Goal: Transaction & Acquisition: Purchase product/service

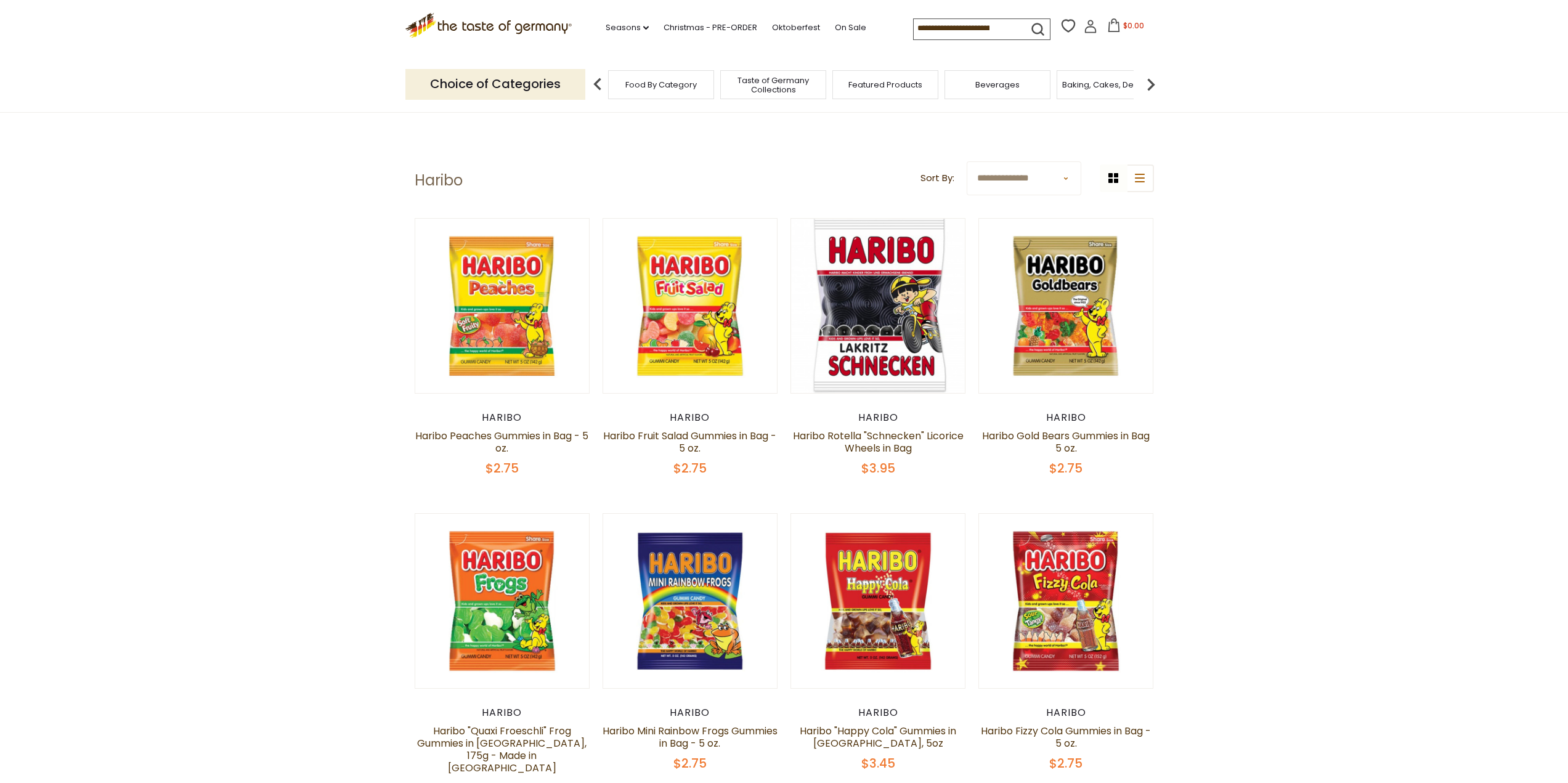
scroll to position [2, 0]
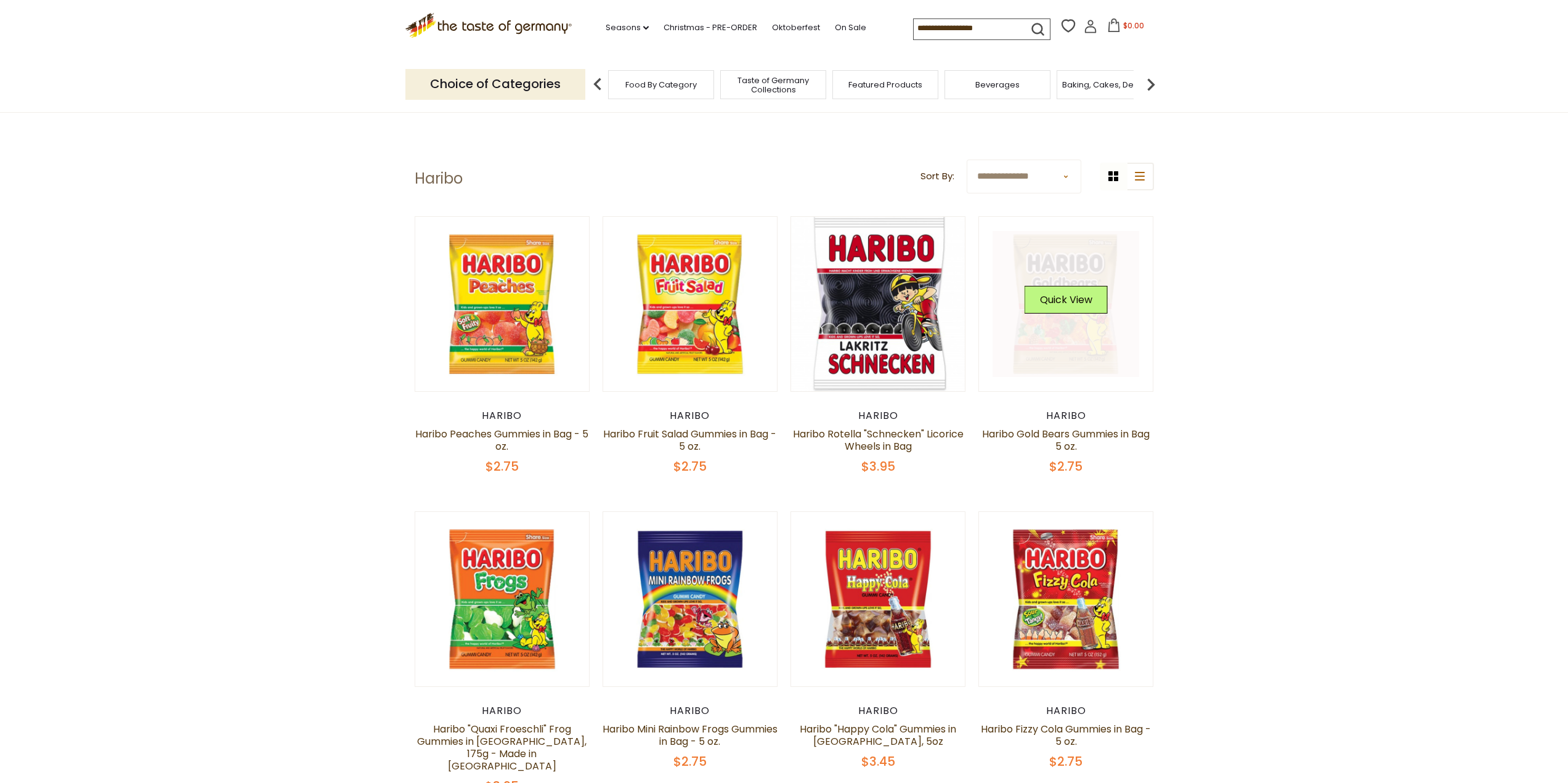
click at [1068, 298] on button "Quick View" at bounding box center [1066, 299] width 83 height 27
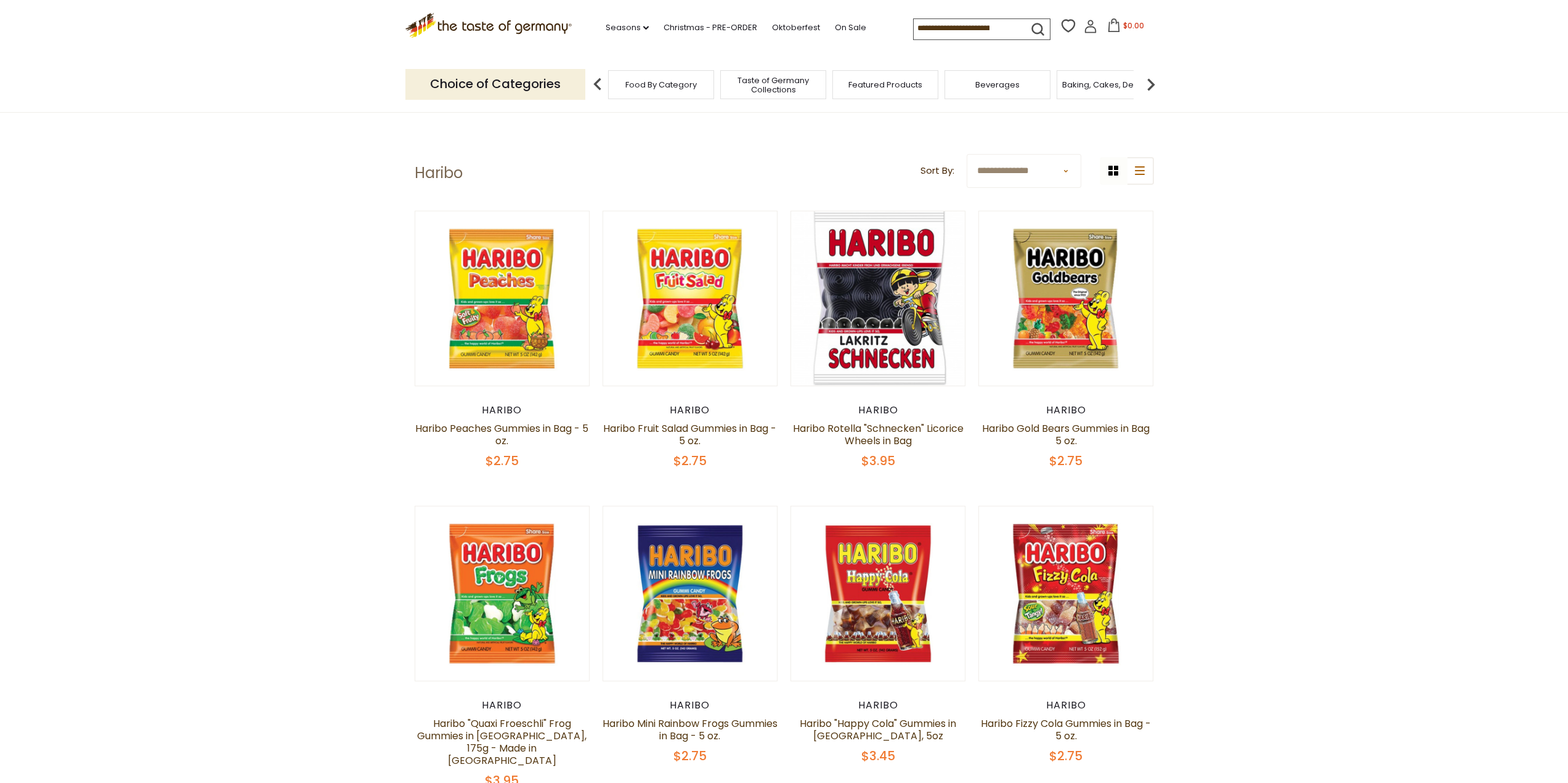
scroll to position [0, 0]
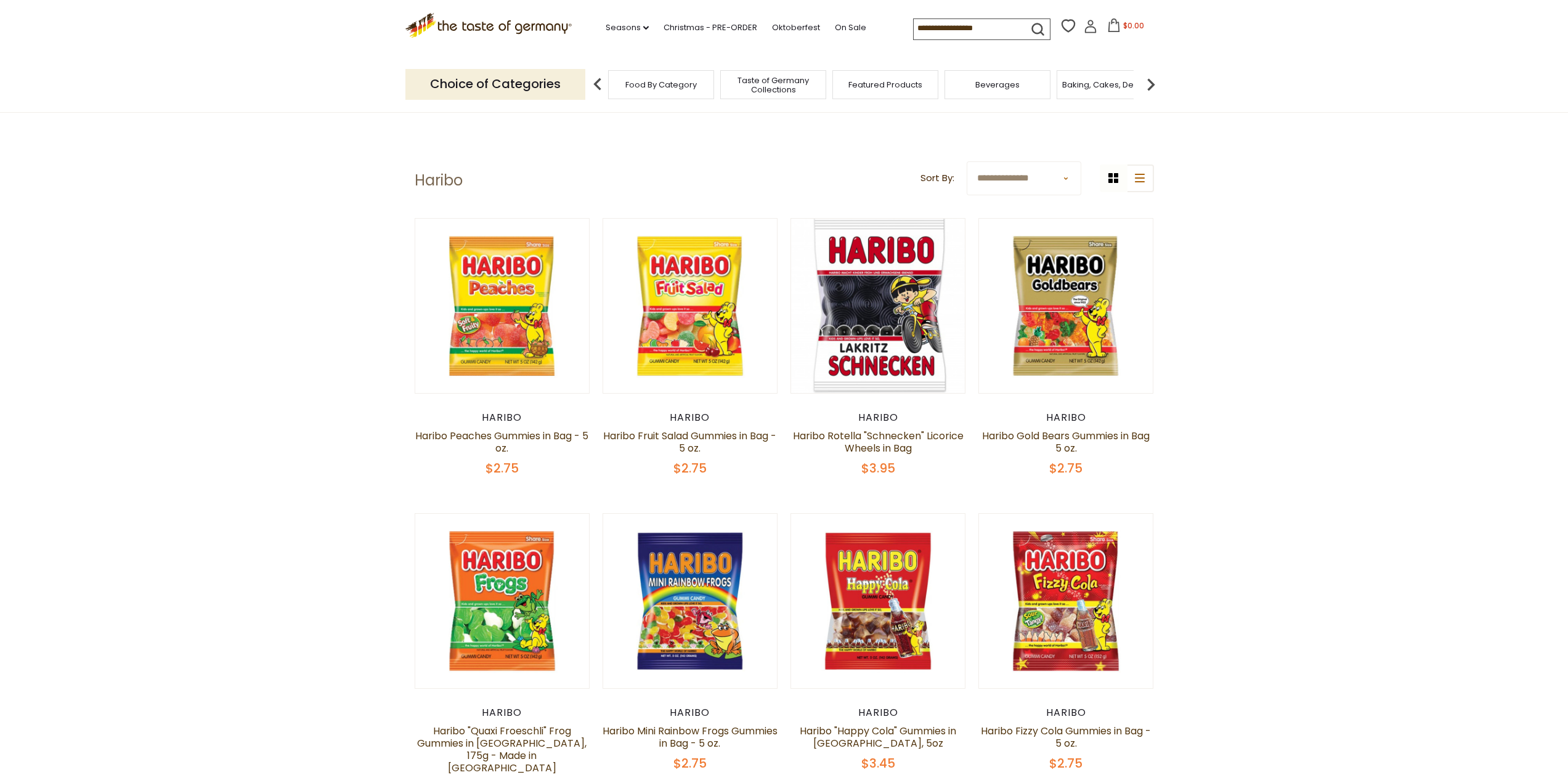
click at [1064, 185] on select "**********" at bounding box center [1024, 178] width 115 height 34
click at [1140, 178] on icon "list icon" at bounding box center [1139, 178] width 9 height 9
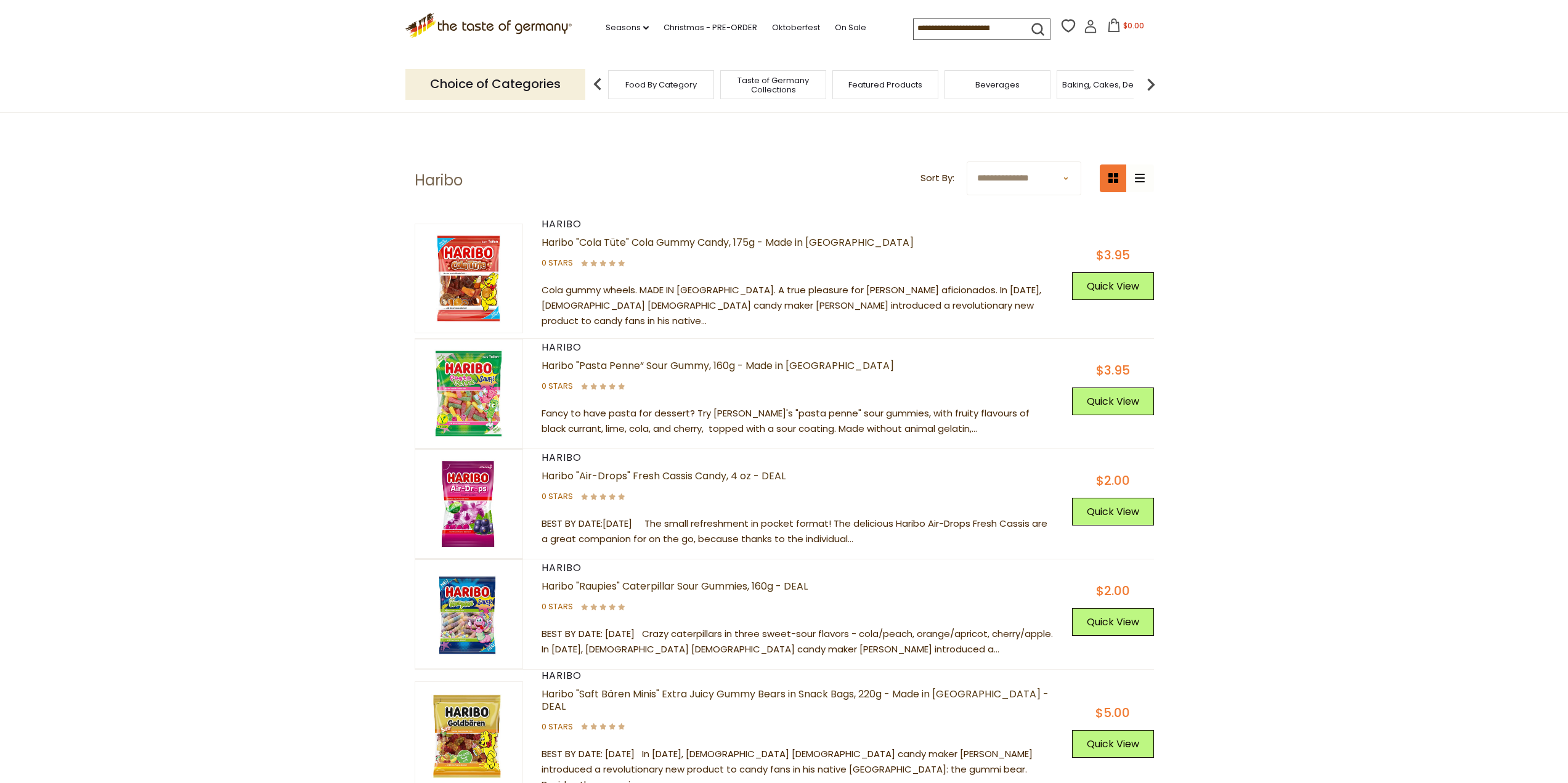
click at [1111, 180] on icon at bounding box center [1113, 178] width 9 height 9
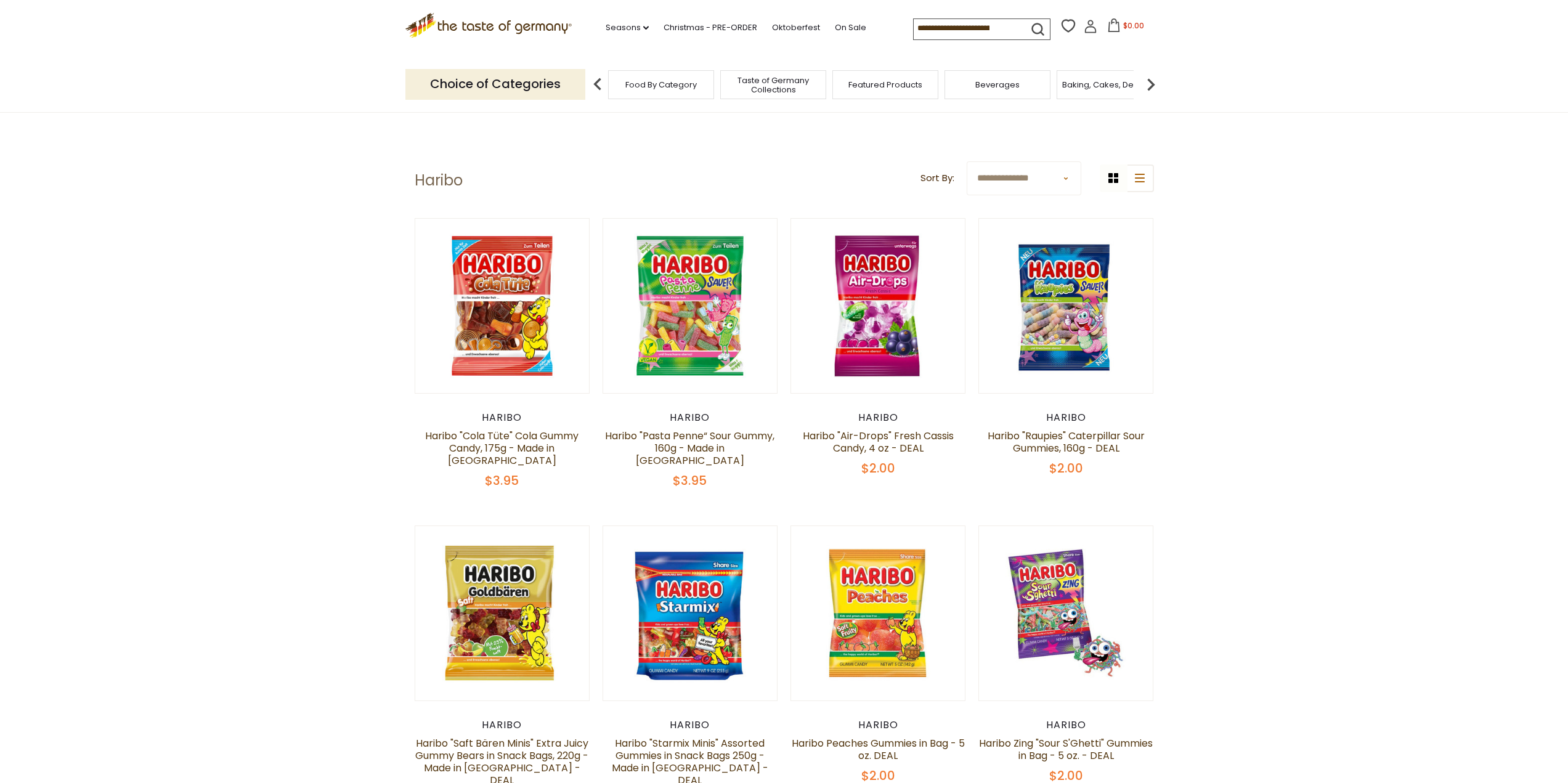
click at [485, 25] on icon ".st0{fill:#EDD300;} .st1{fill:#D33E21;}" at bounding box center [489, 25] width 167 height 25
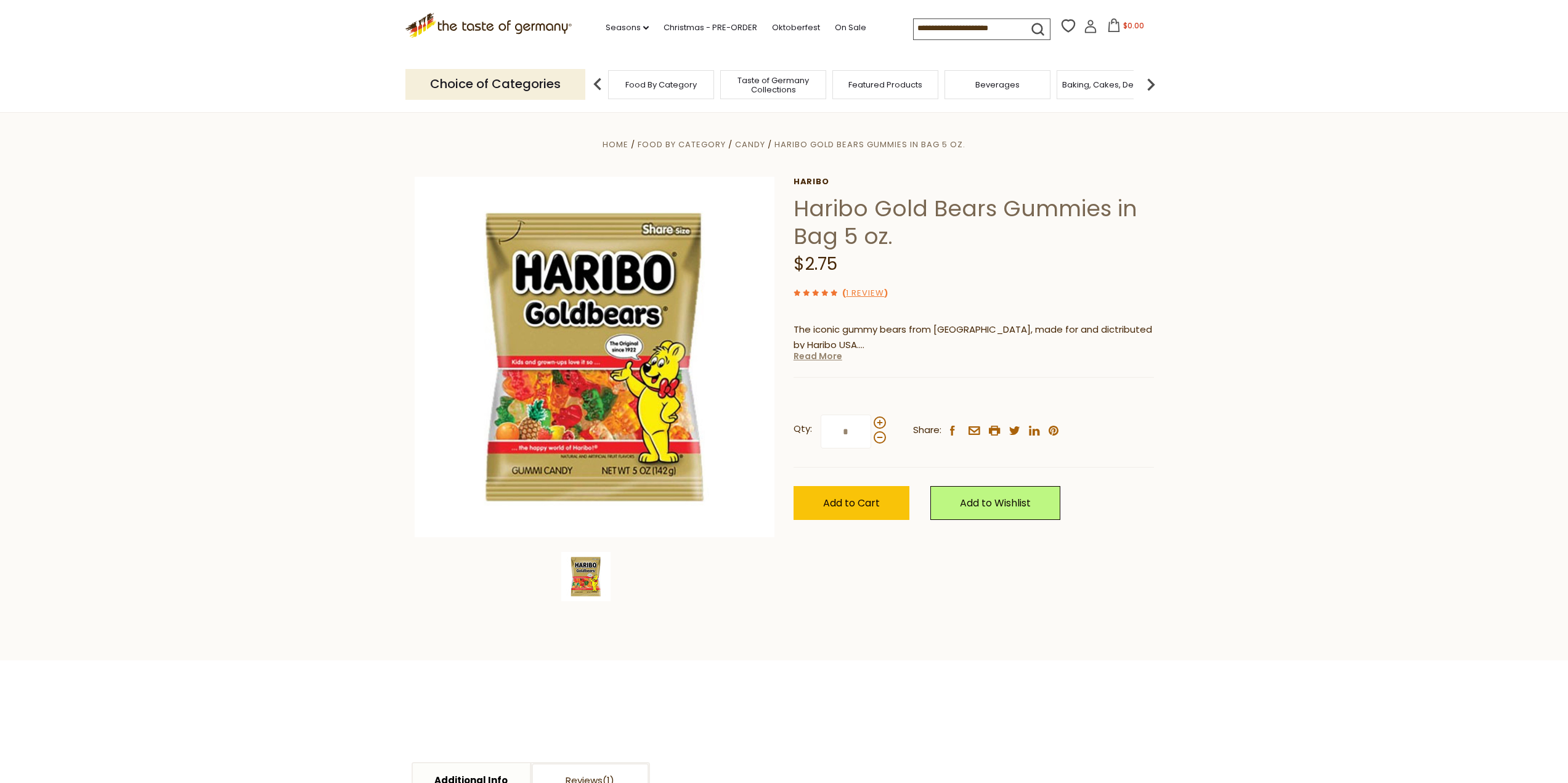
click at [817, 359] on link "Read More" at bounding box center [817, 356] width 49 height 12
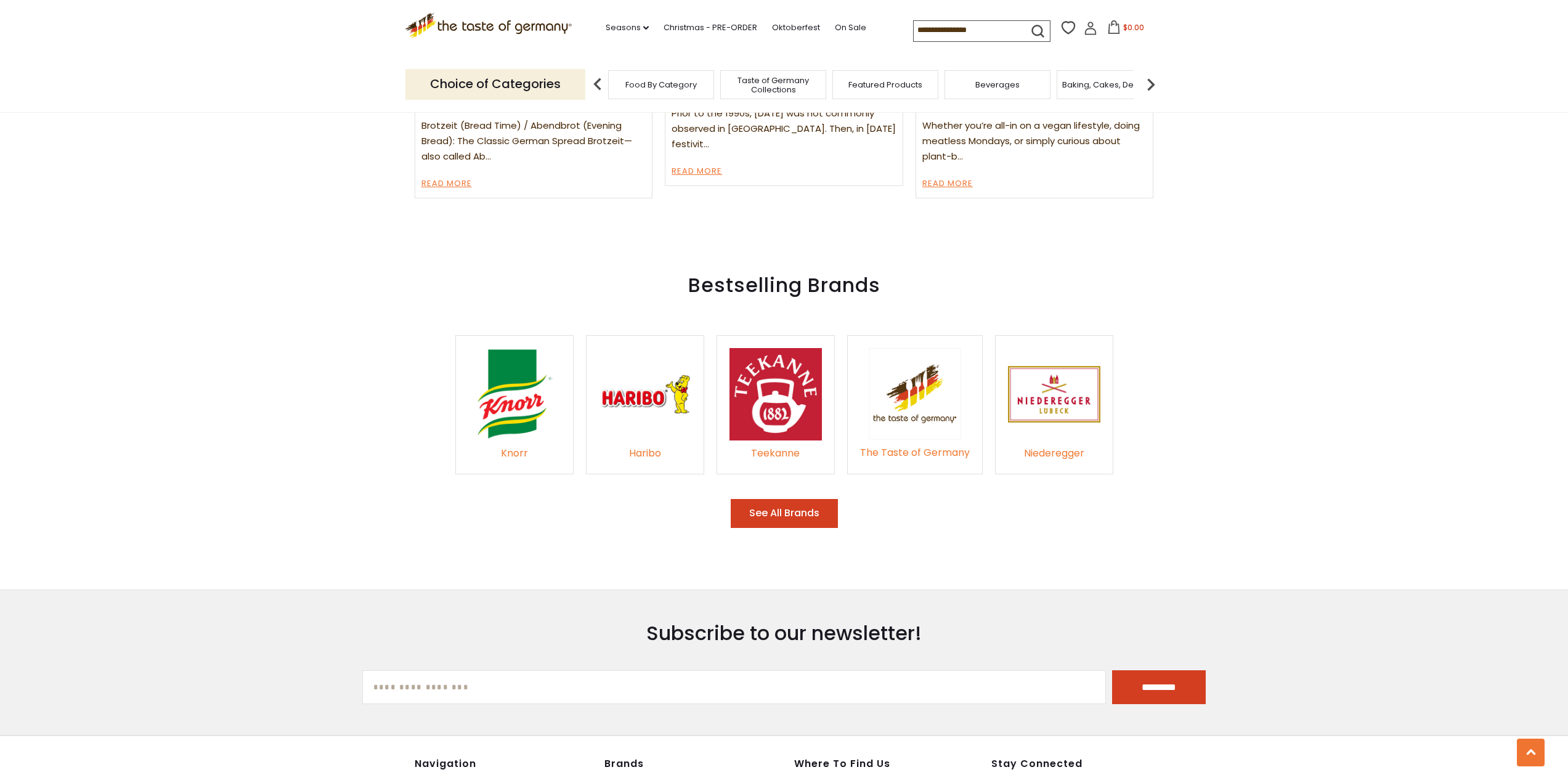
scroll to position [1848, 0]
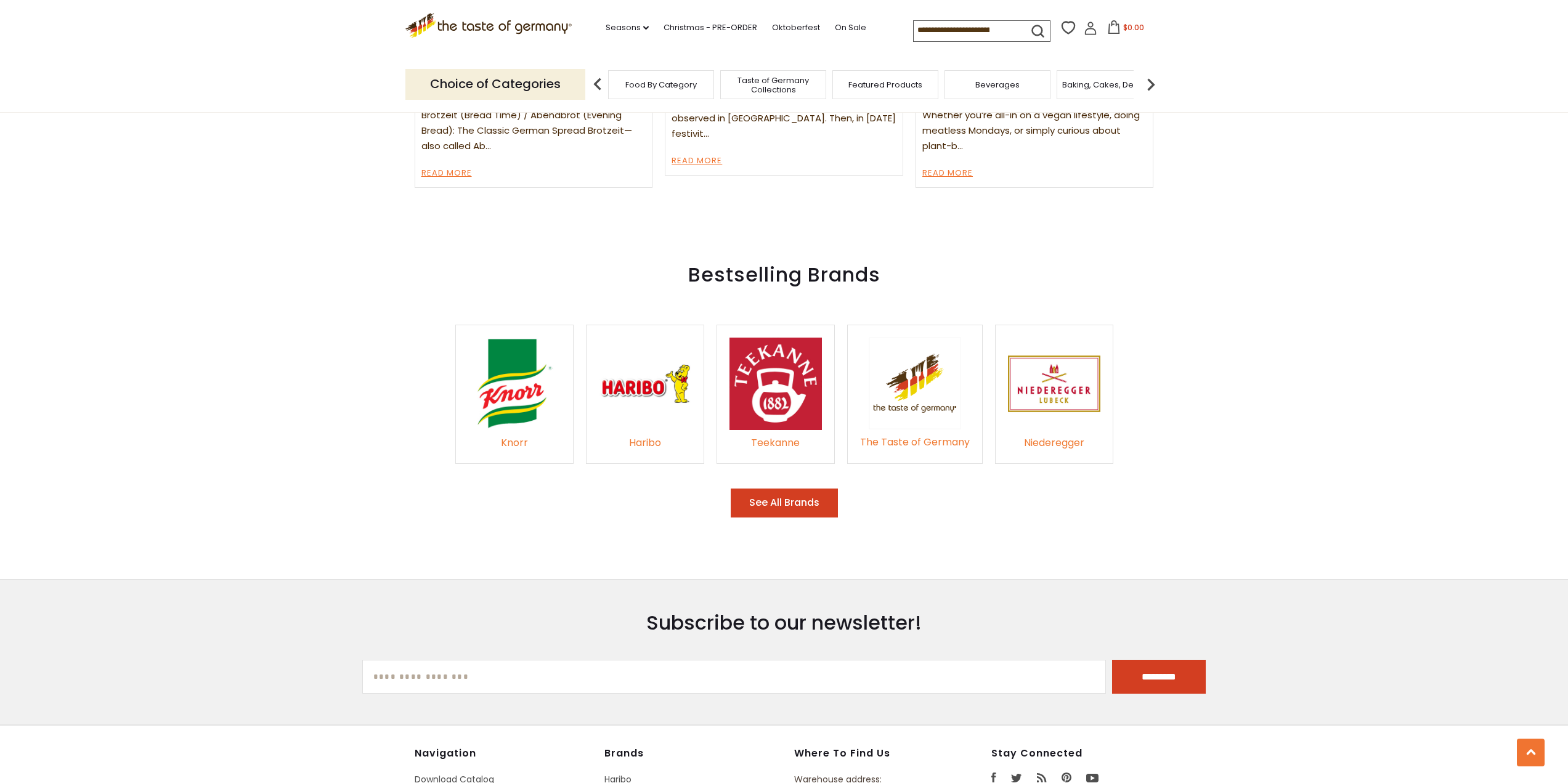
click at [642, 435] on div "Haribo" at bounding box center [645, 443] width 93 height 16
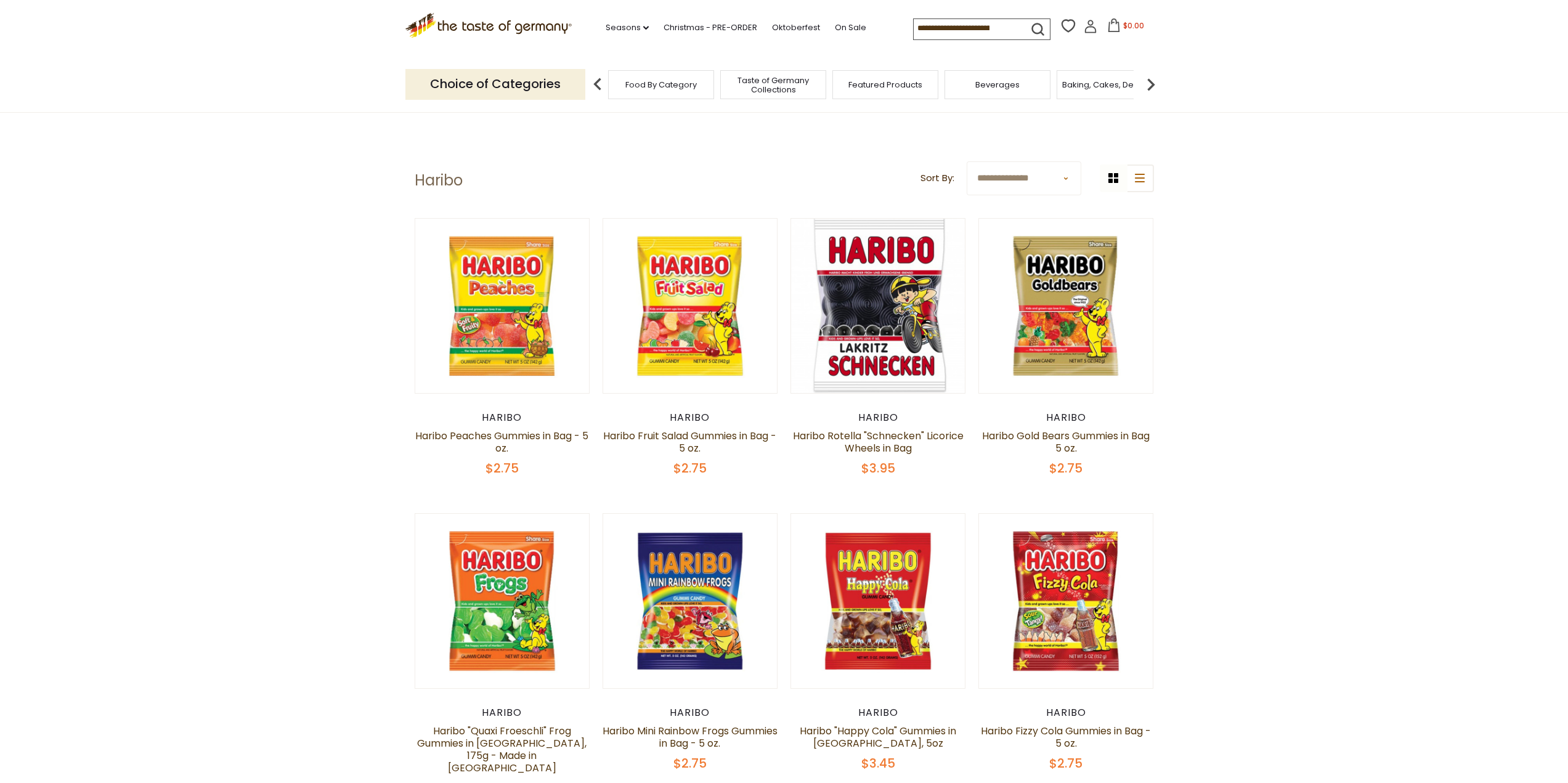
click at [1070, 180] on select "**********" at bounding box center [1024, 178] width 115 height 34
select select "**********"
click at [967, 161] on select "**********" at bounding box center [1024, 178] width 115 height 34
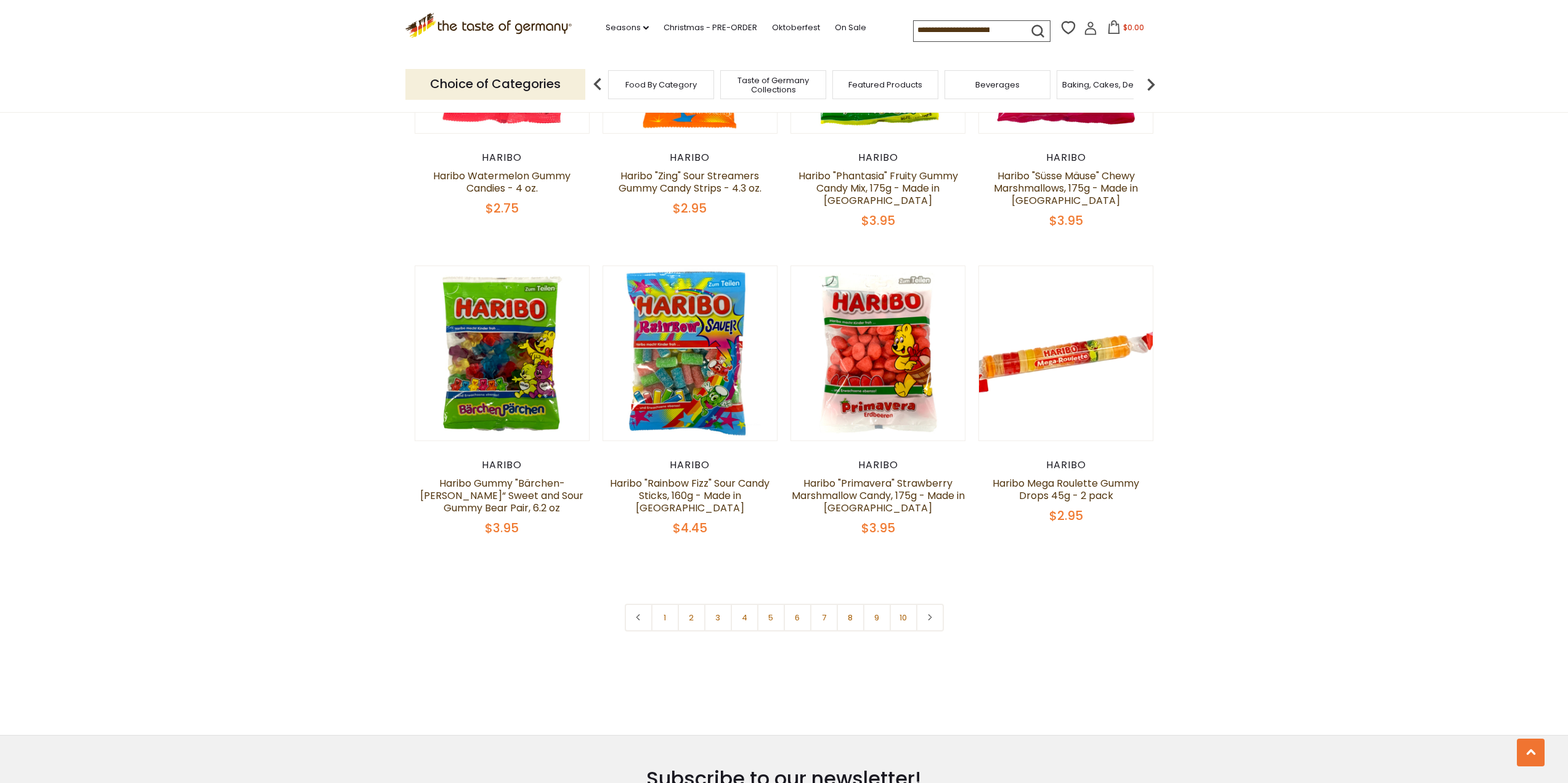
scroll to position [2403, 0]
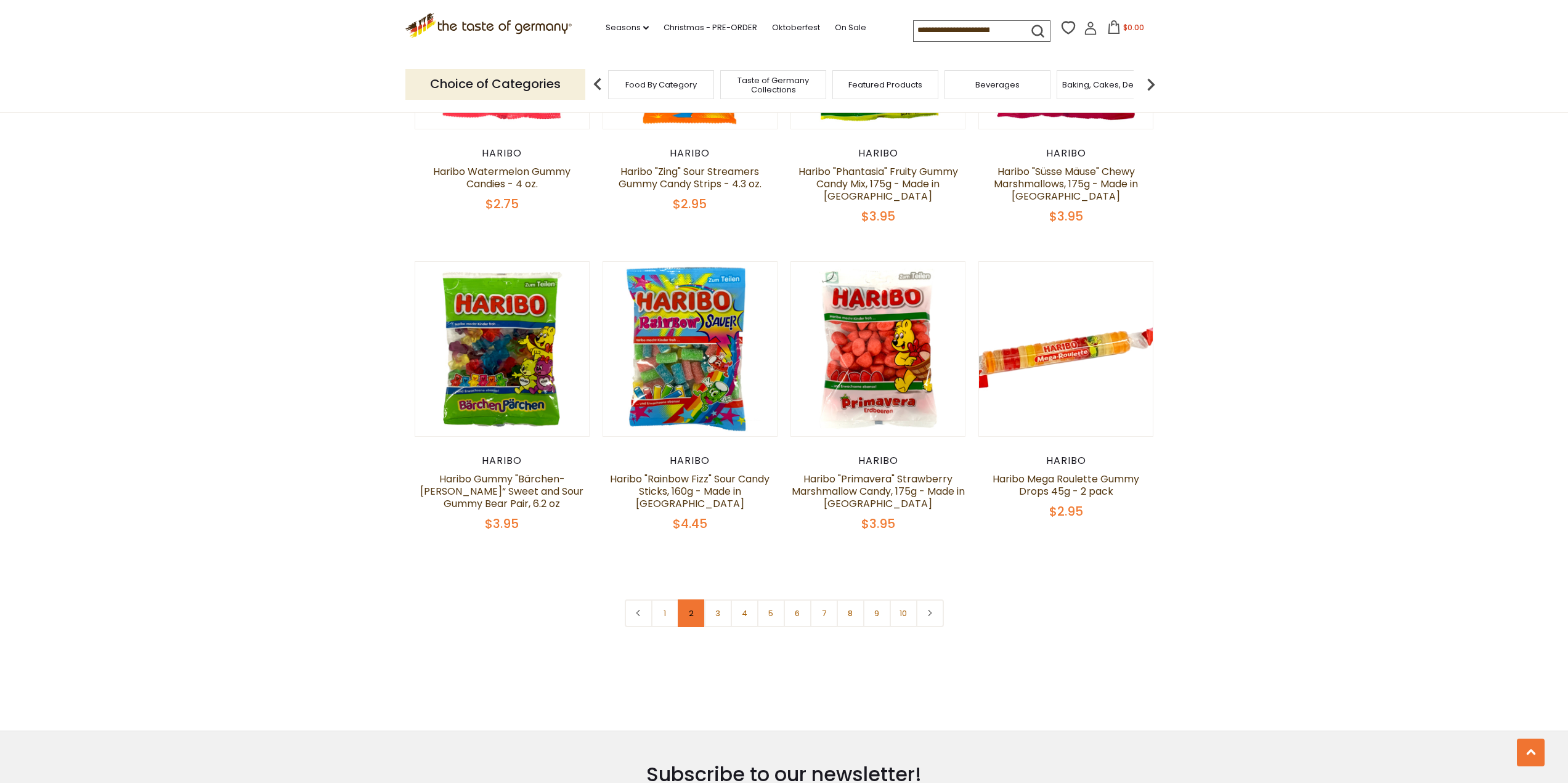
click at [695, 599] on link "2" at bounding box center [691, 613] width 27 height 27
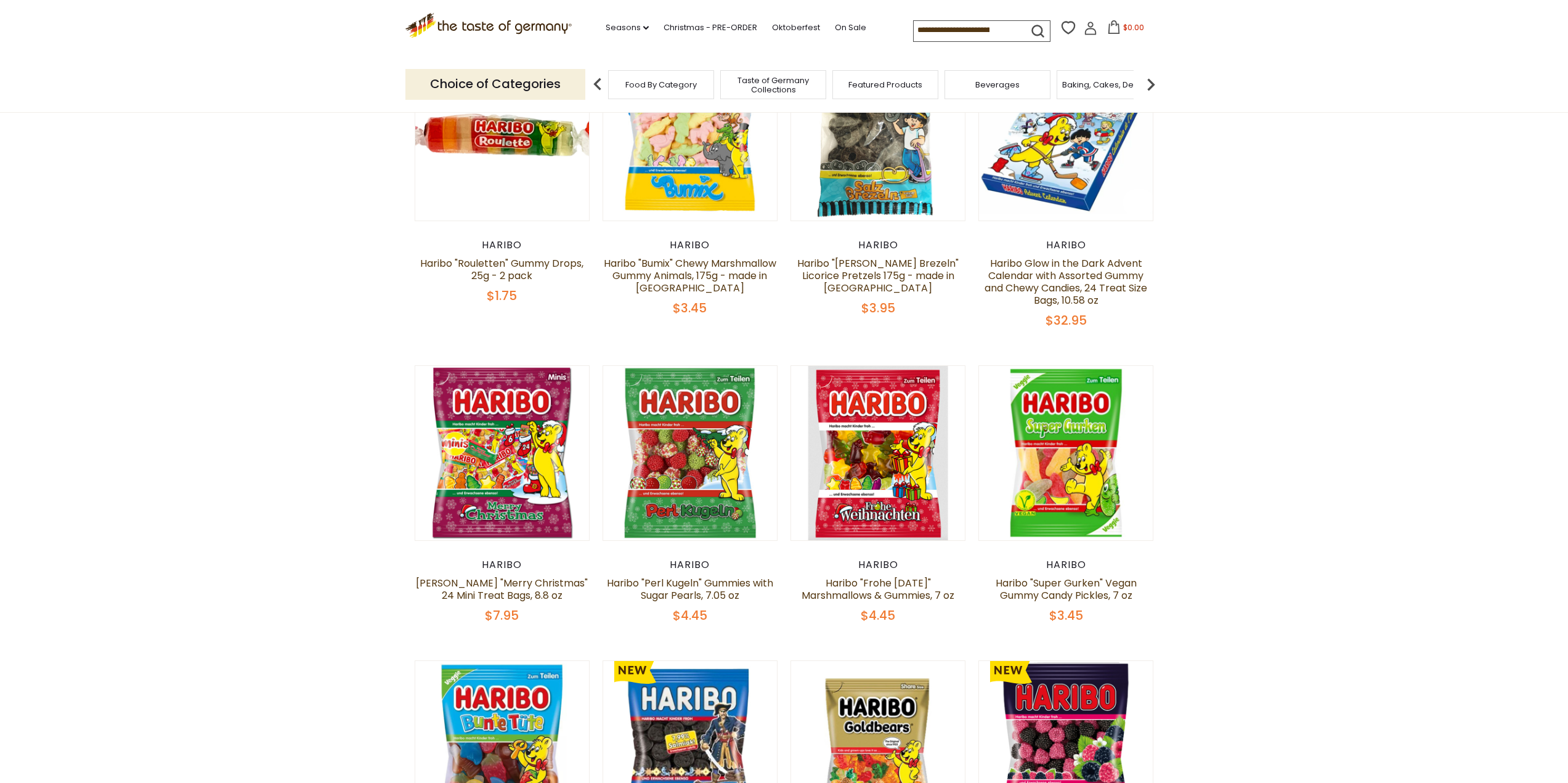
scroll to position [161, 0]
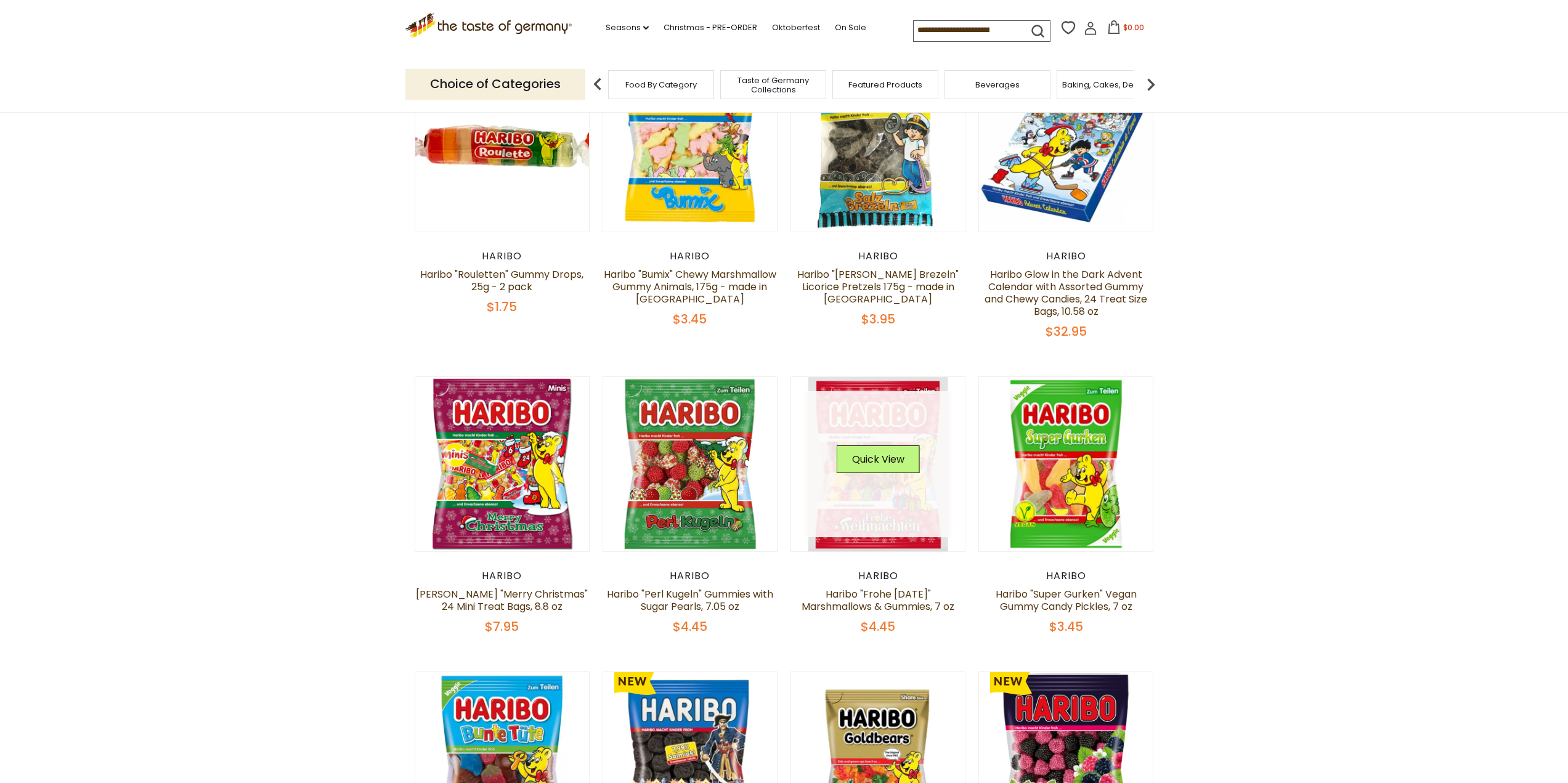
drag, startPoint x: 905, startPoint y: 515, endPoint x: 905, endPoint y: 509, distance: 6.0
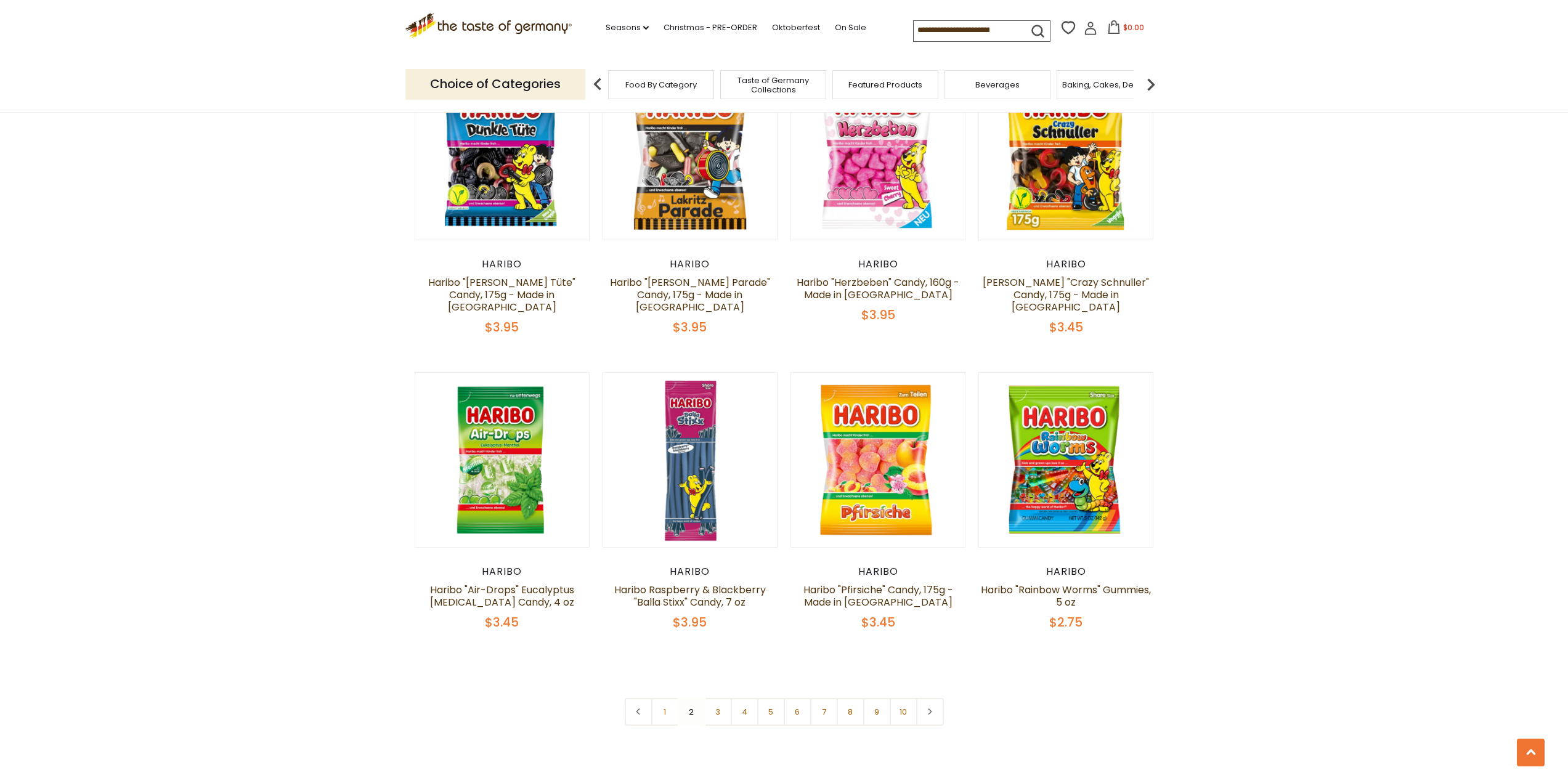
scroll to position [2503, 0]
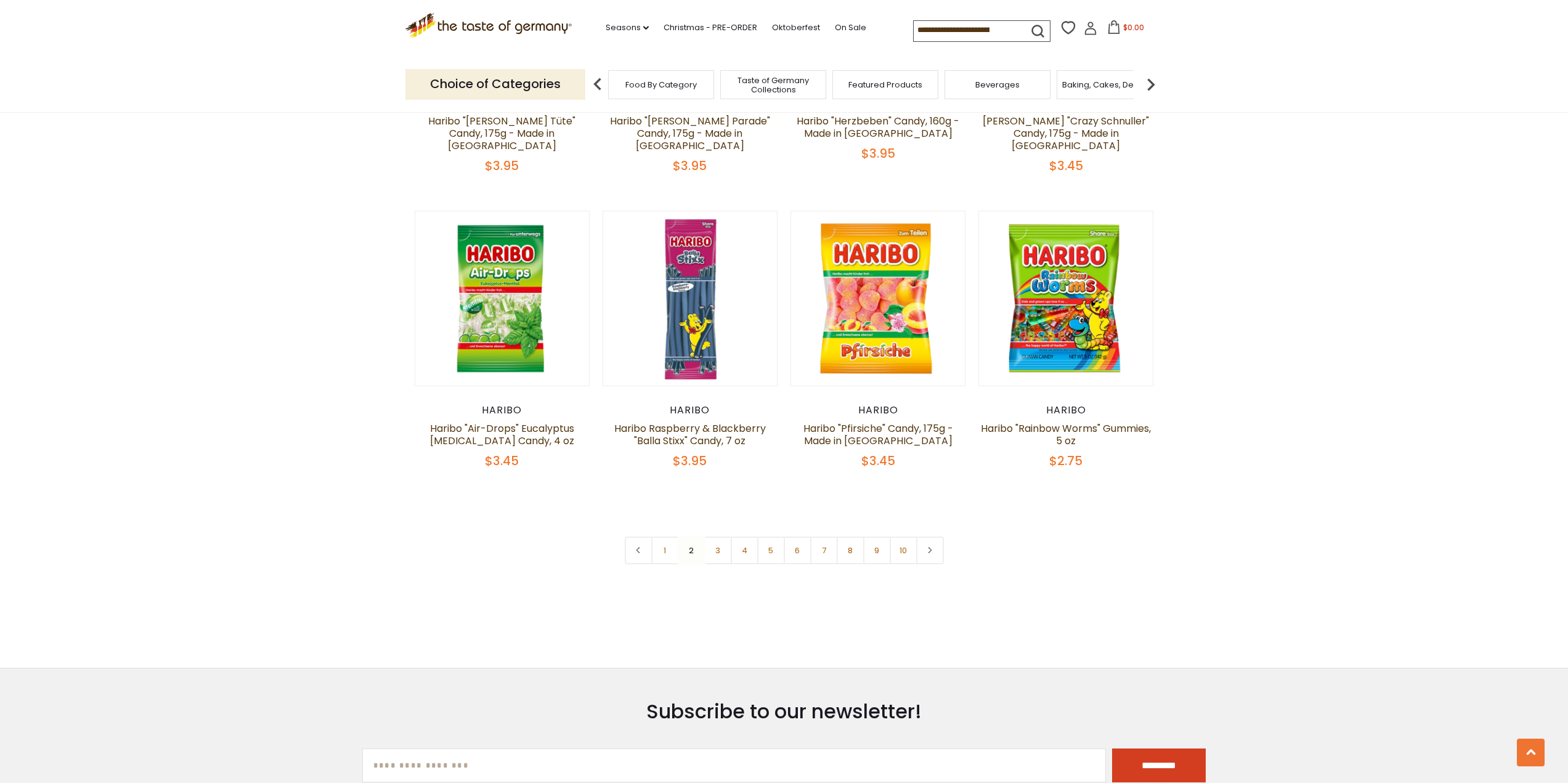
click at [934, 537] on link at bounding box center [930, 551] width 27 height 27
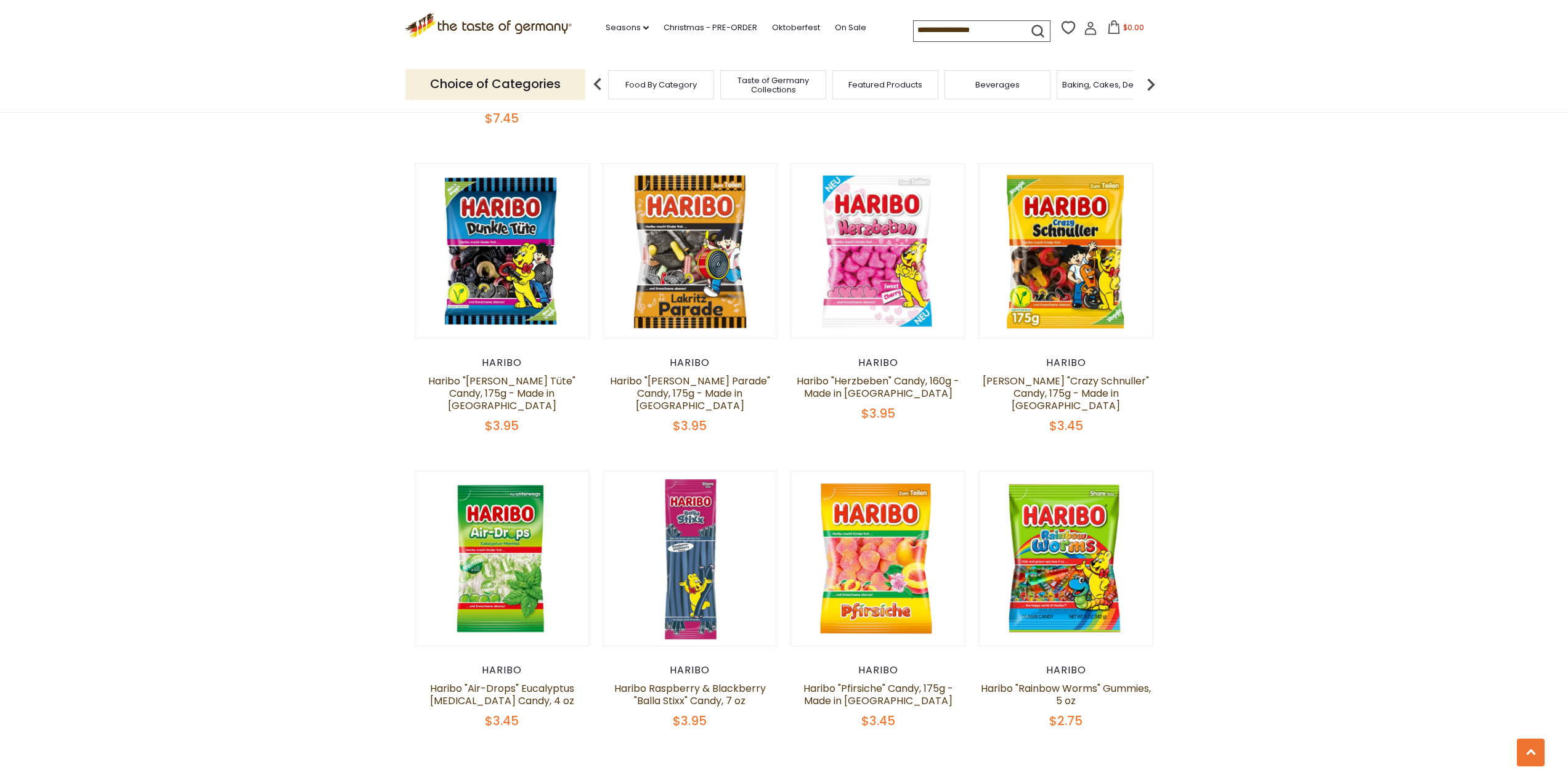
scroll to position [2341, 0]
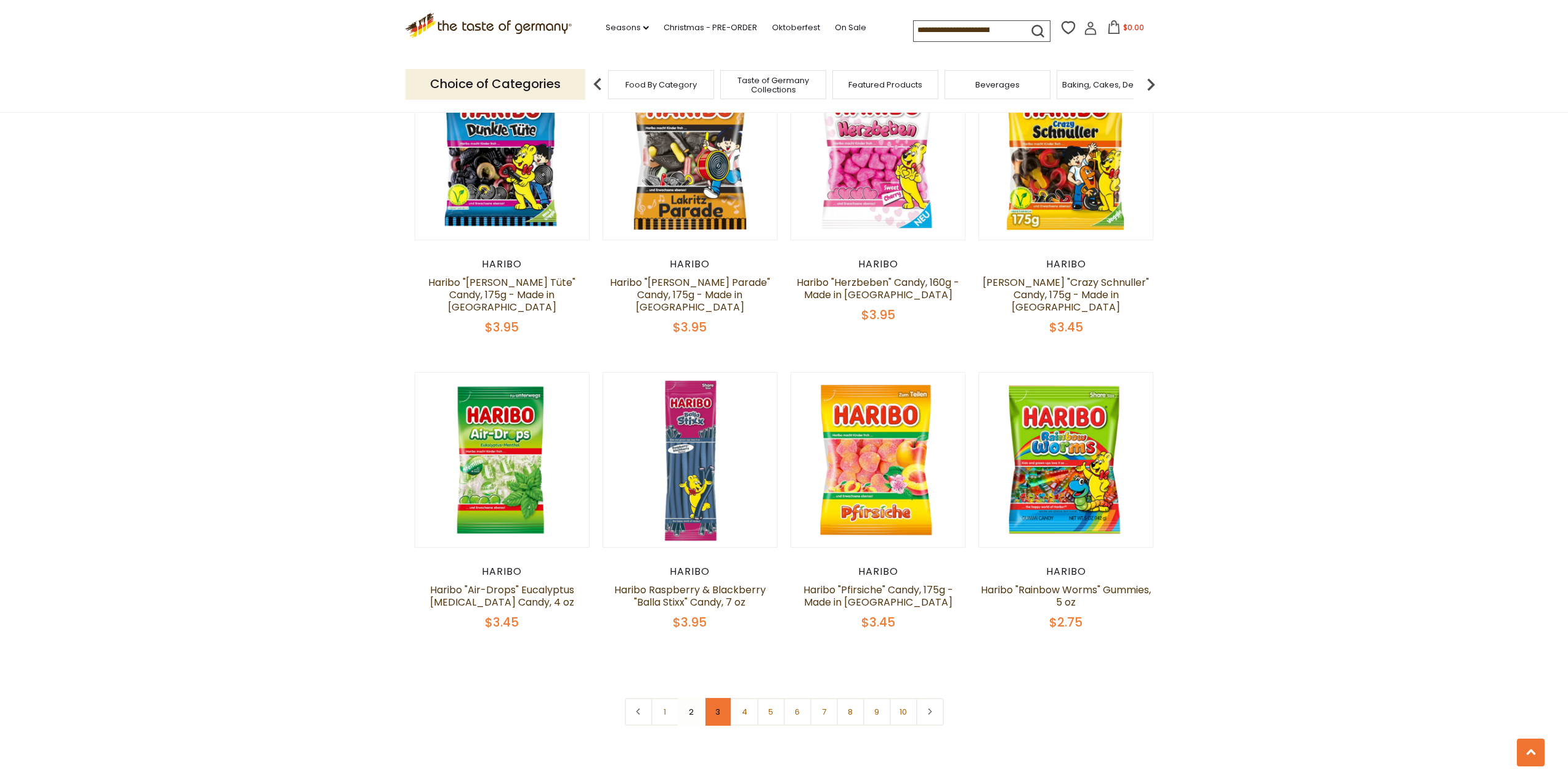
click at [715, 698] on link "3" at bounding box center [718, 712] width 27 height 27
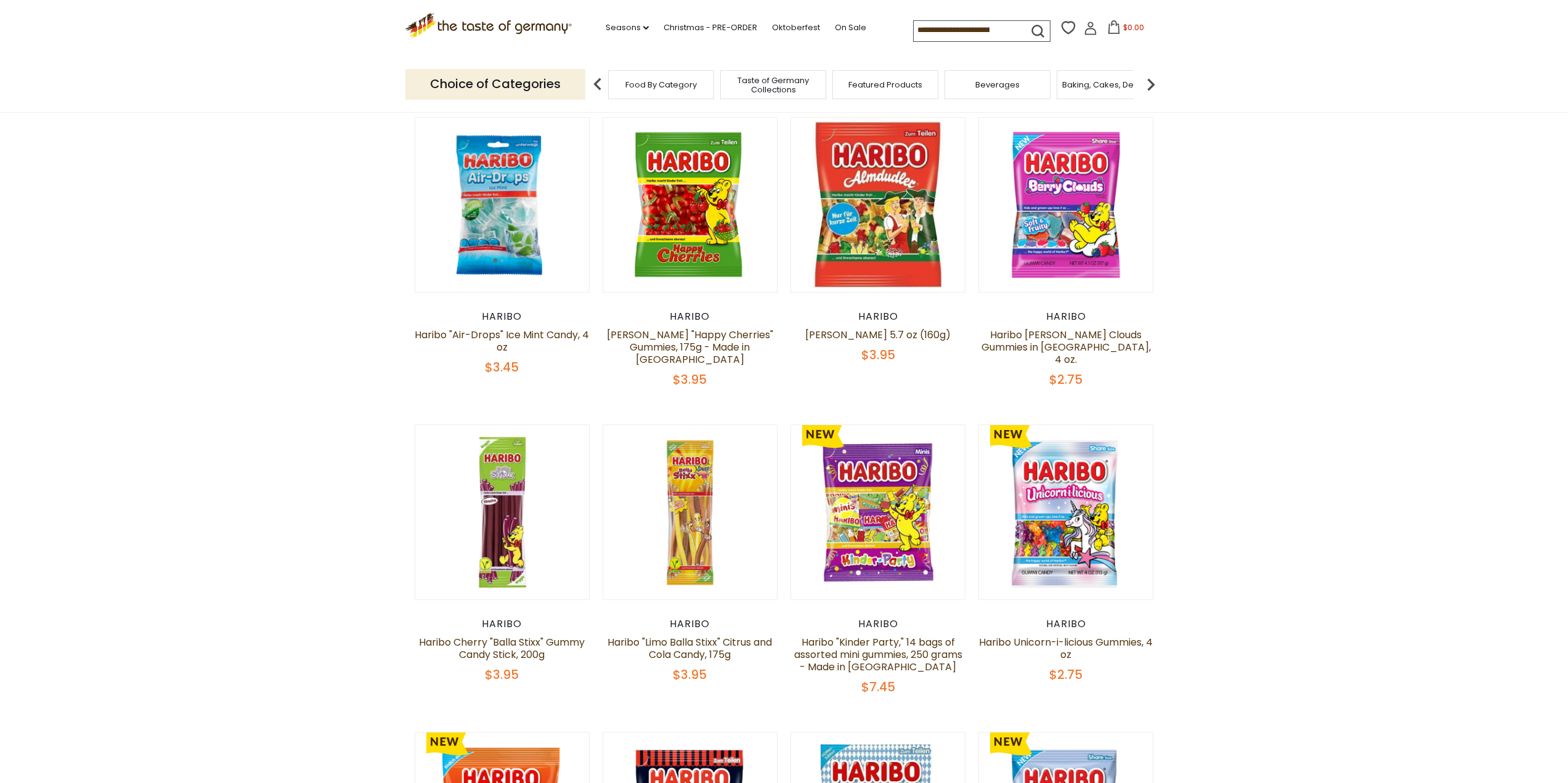
scroll to position [99, 0]
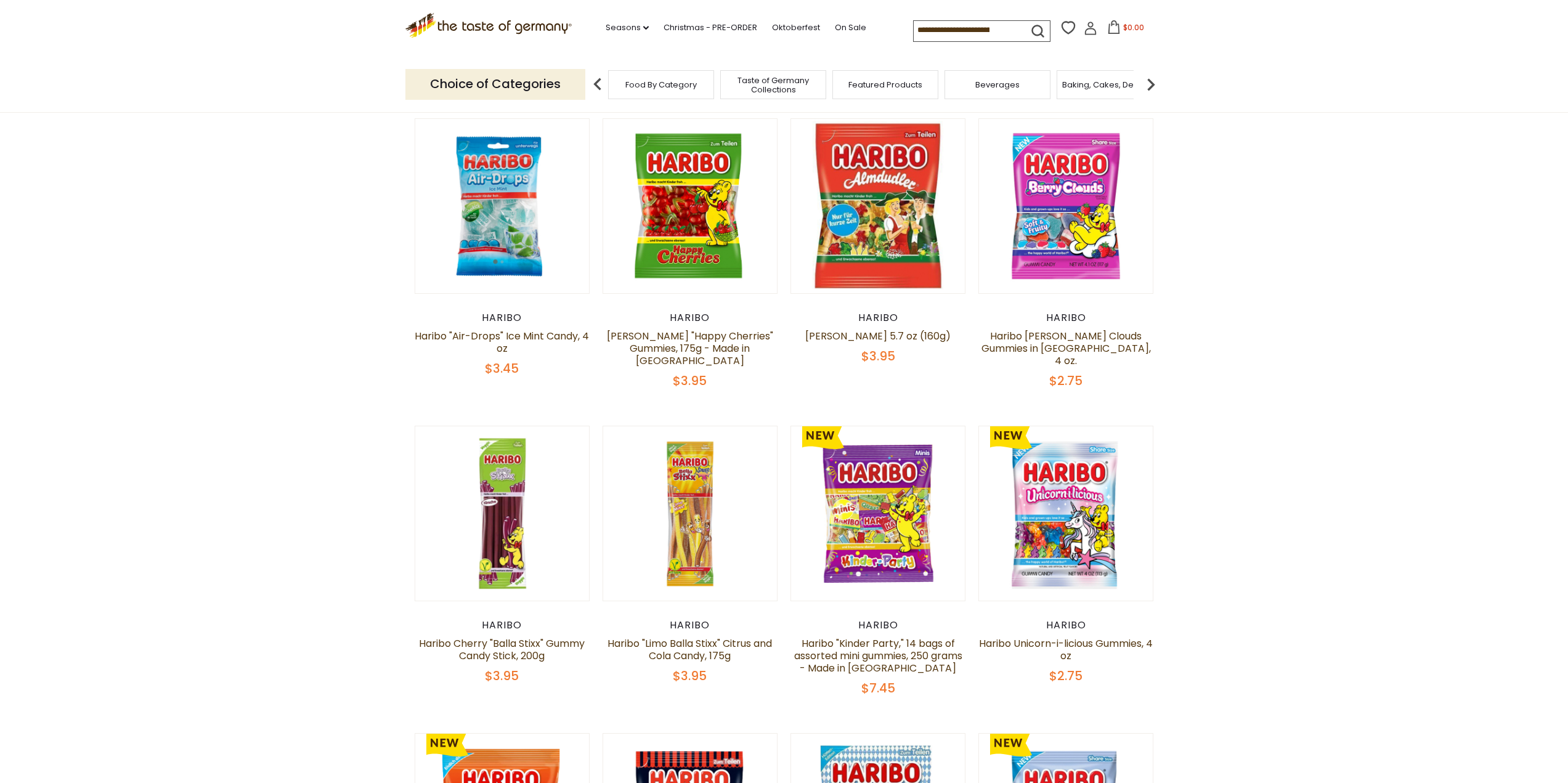
click at [949, 32] on input at bounding box center [965, 29] width 104 height 17
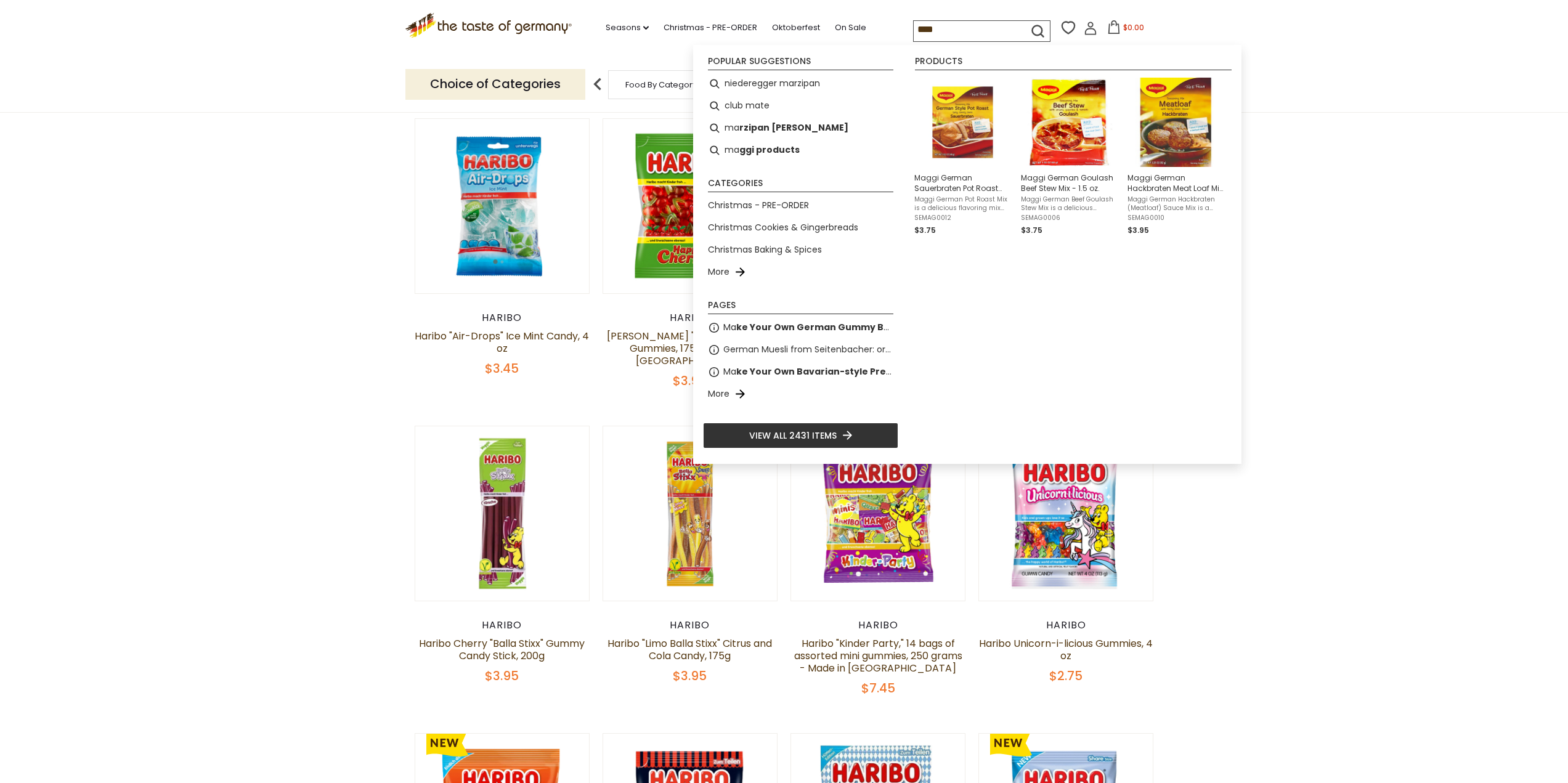
type input "*****"
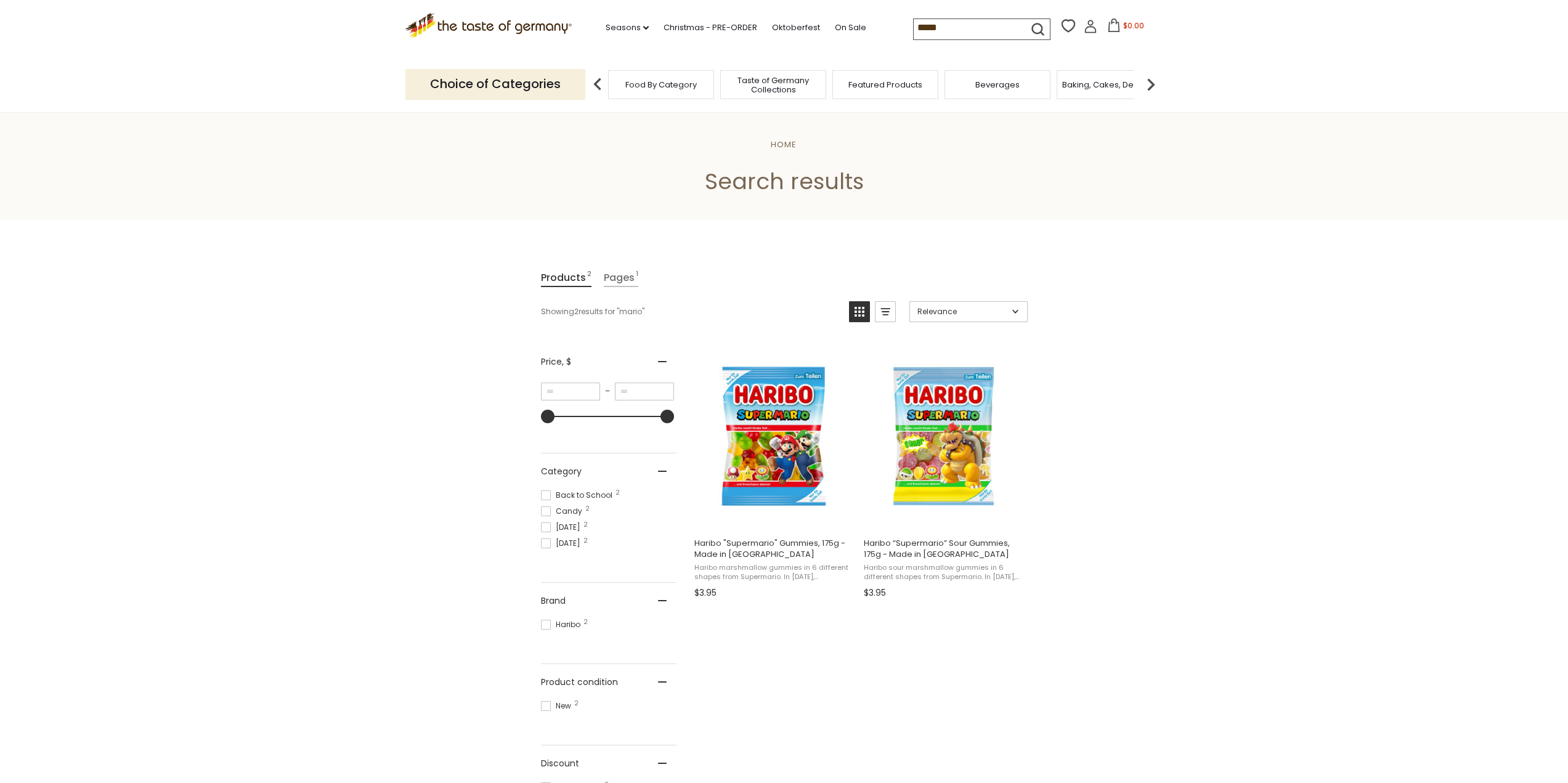
click at [947, 23] on input "*****" at bounding box center [965, 27] width 104 height 17
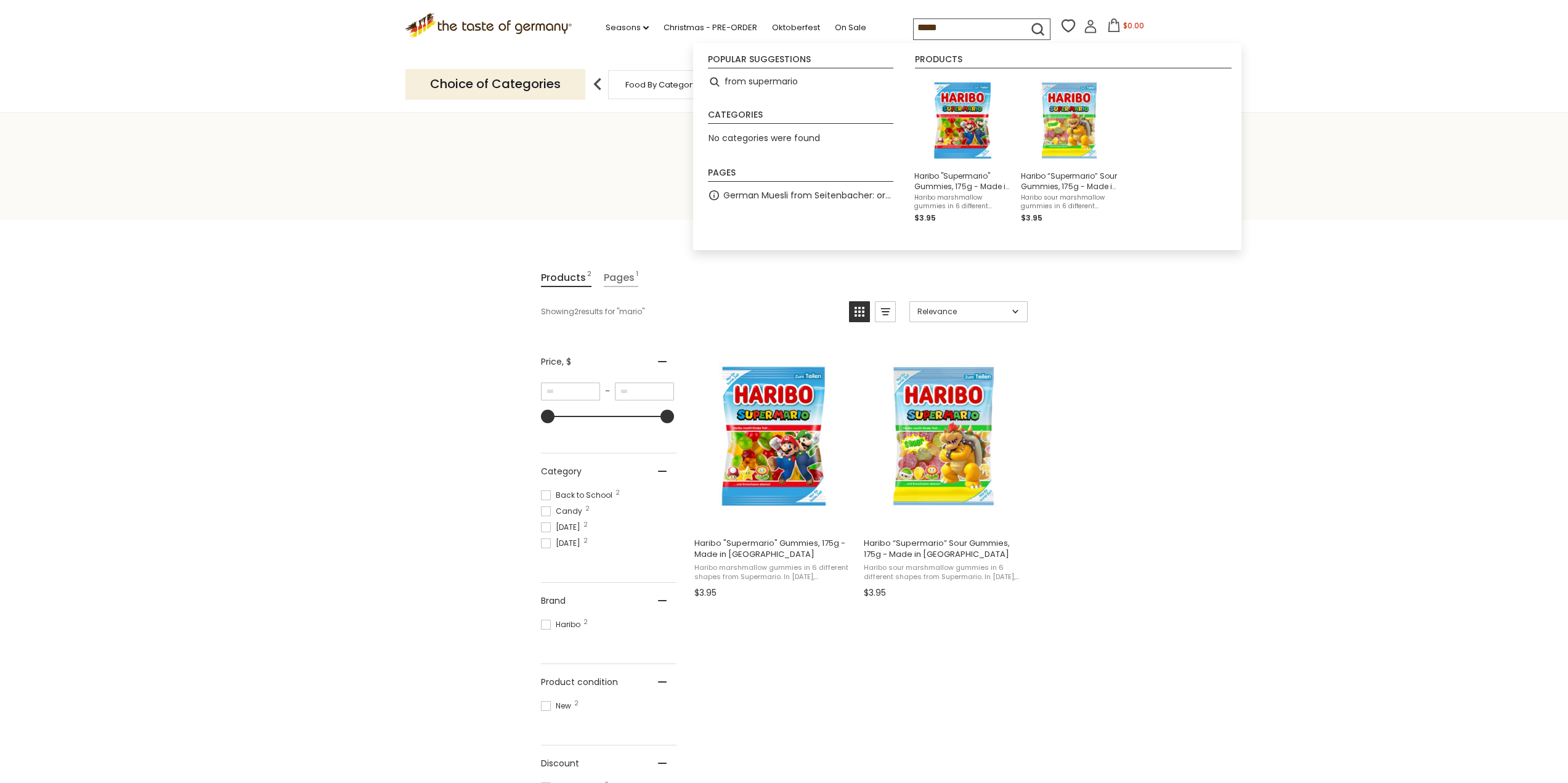
click at [947, 23] on input "*****" at bounding box center [965, 27] width 104 height 17
type input "**********"
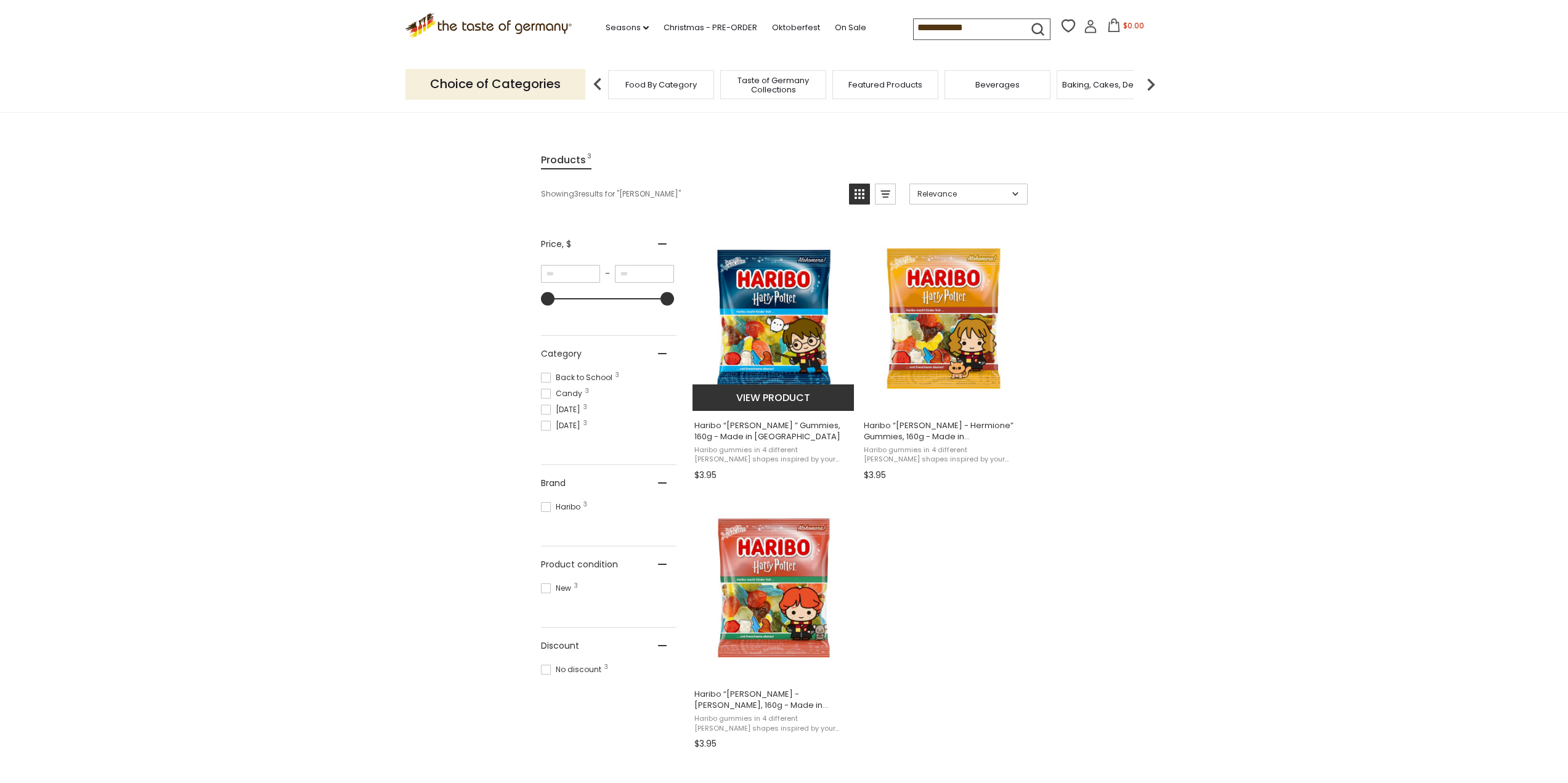
scroll to position [123, 0]
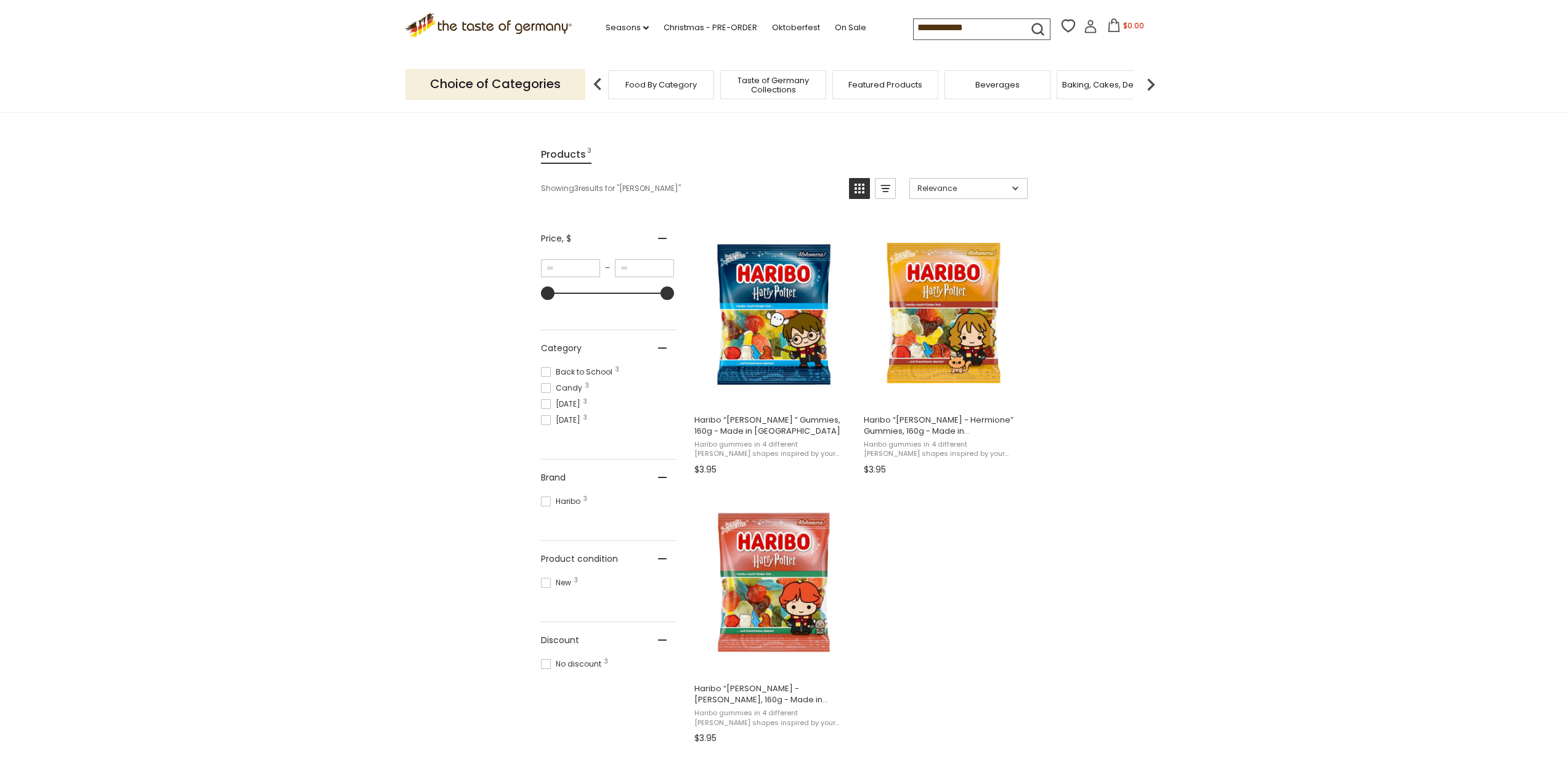
click at [959, 32] on input "**********" at bounding box center [965, 27] width 104 height 17
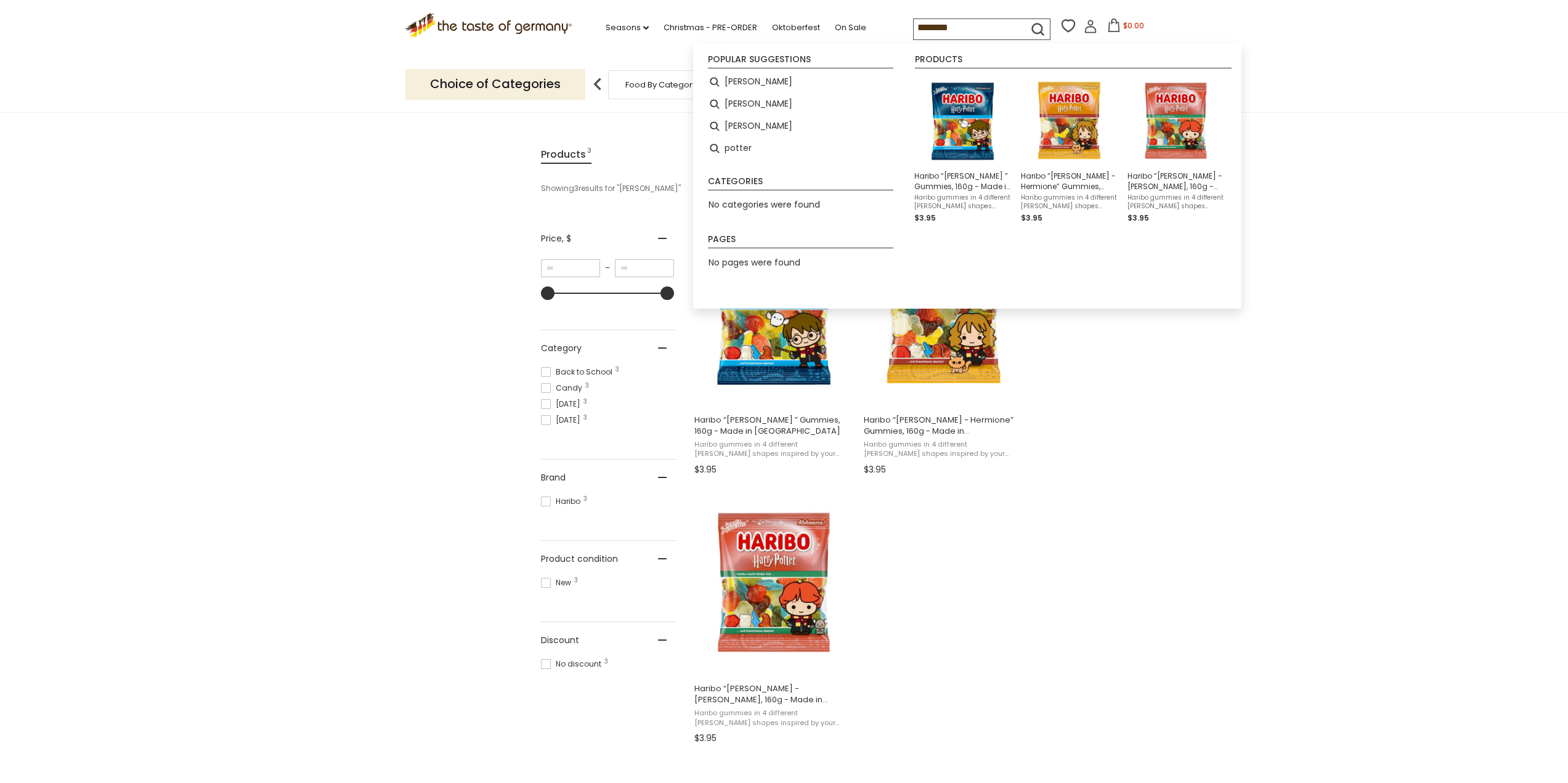
type input "*********"
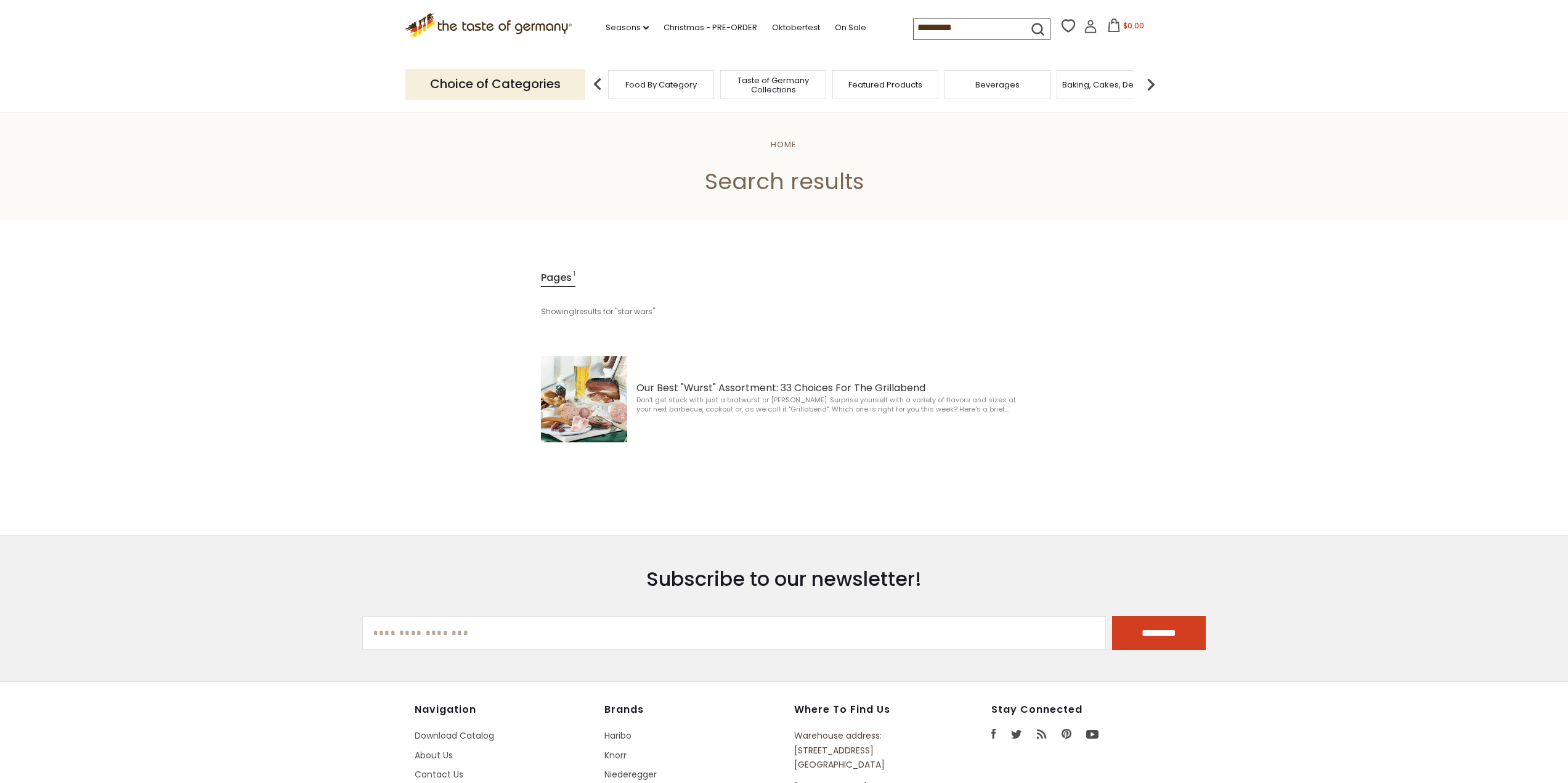
click at [959, 32] on input "*********" at bounding box center [965, 27] width 104 height 17
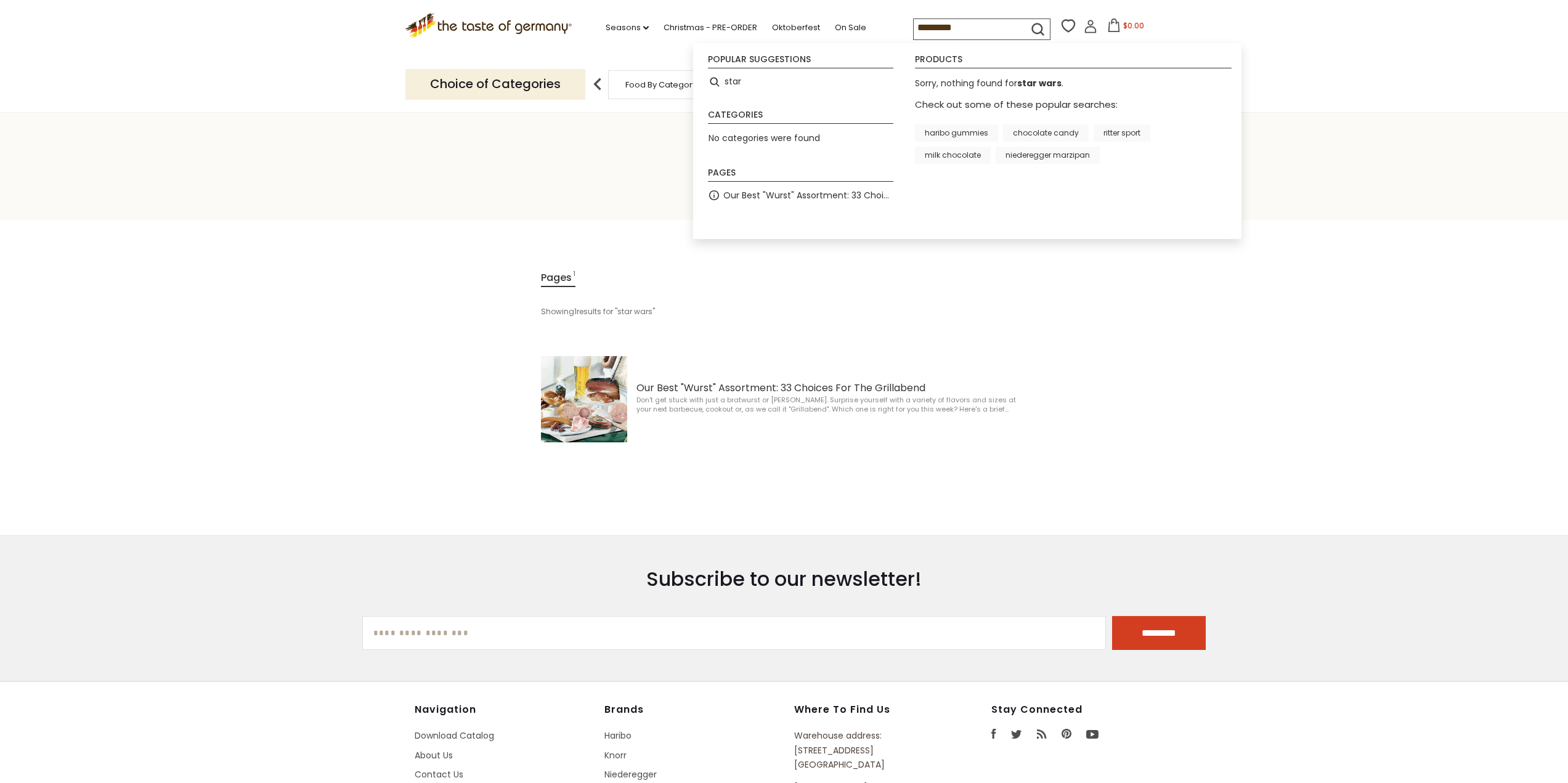
click at [959, 32] on input "*********" at bounding box center [965, 27] width 104 height 17
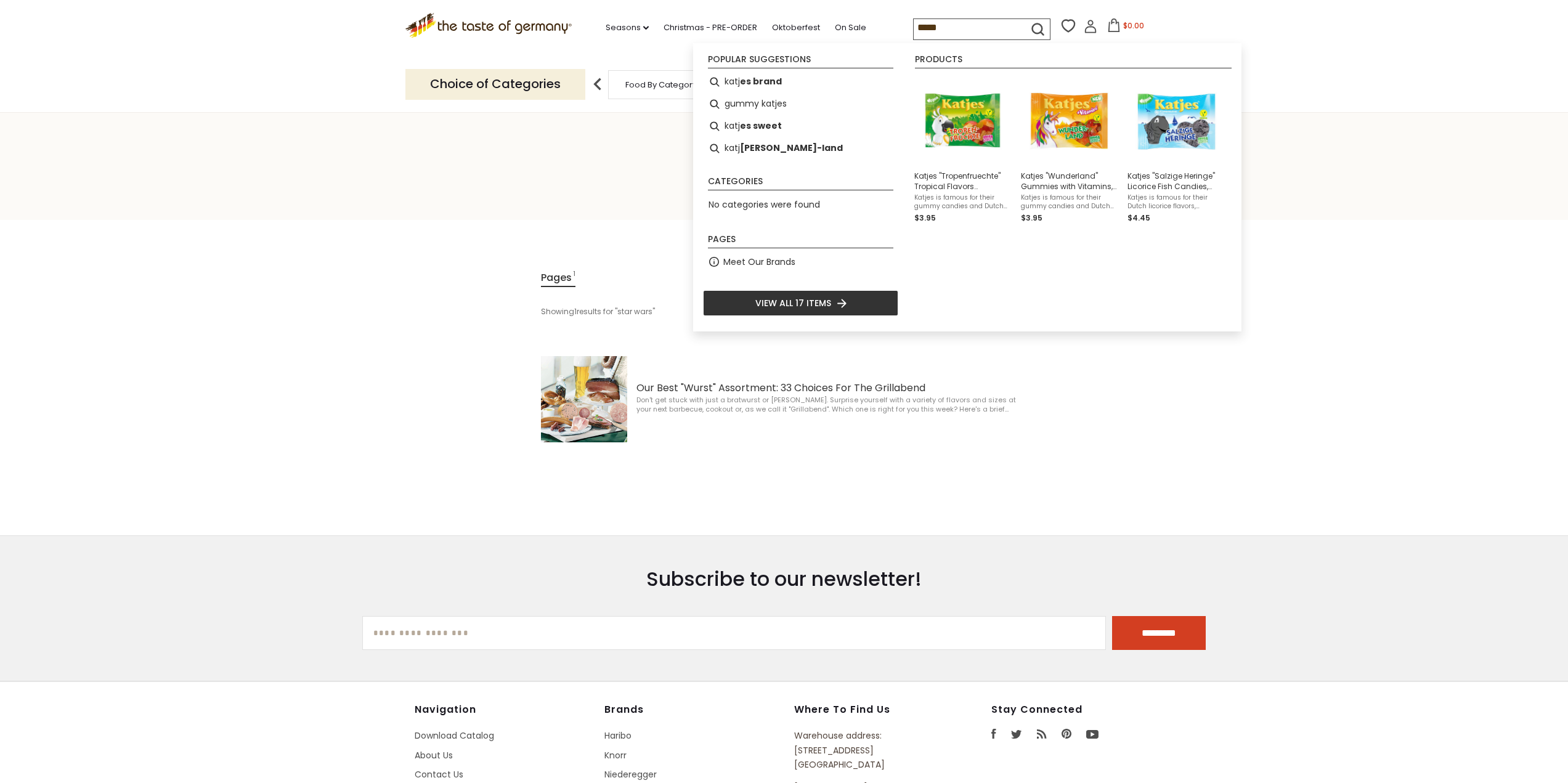
type input "******"
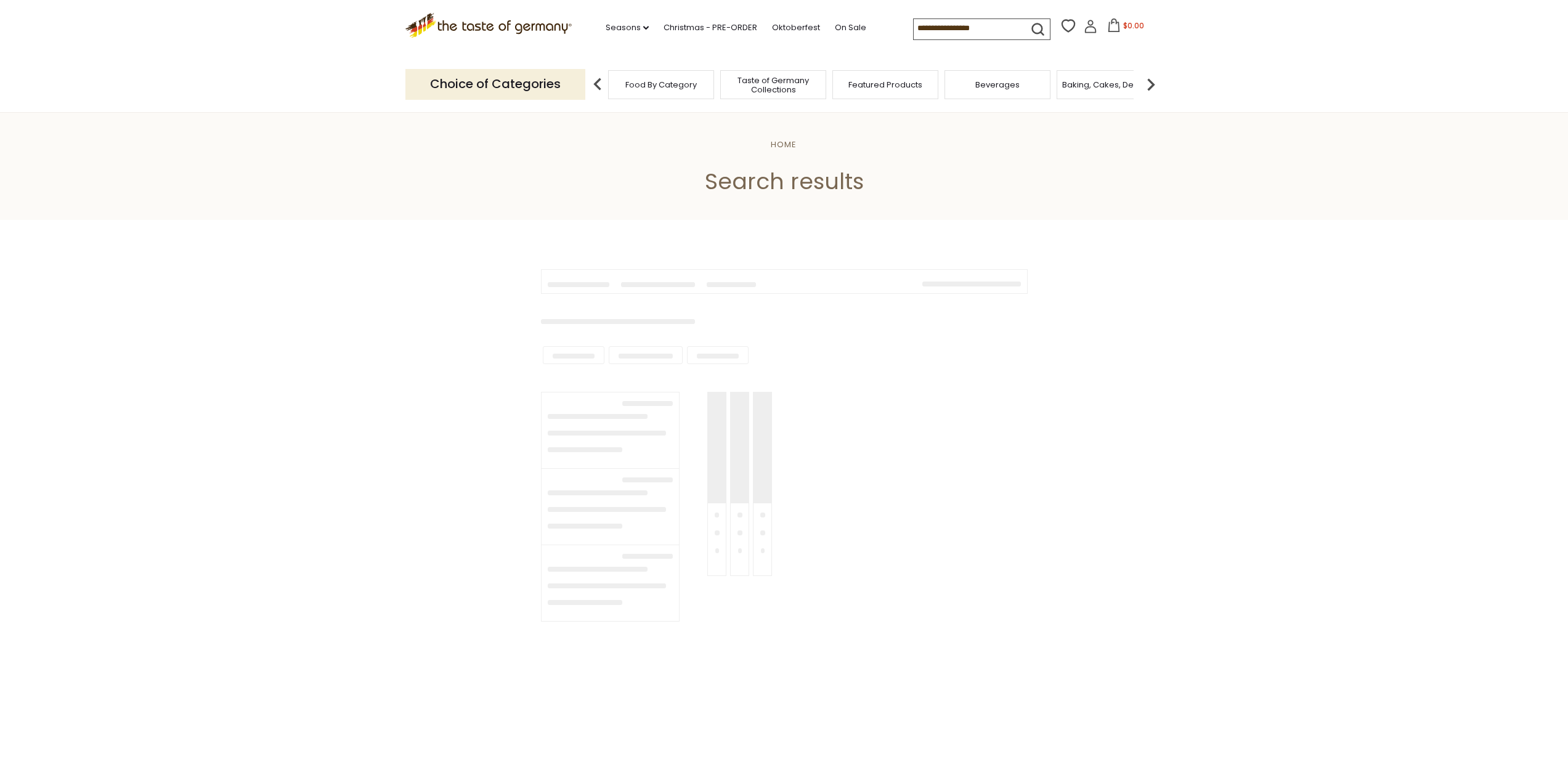
type input "******"
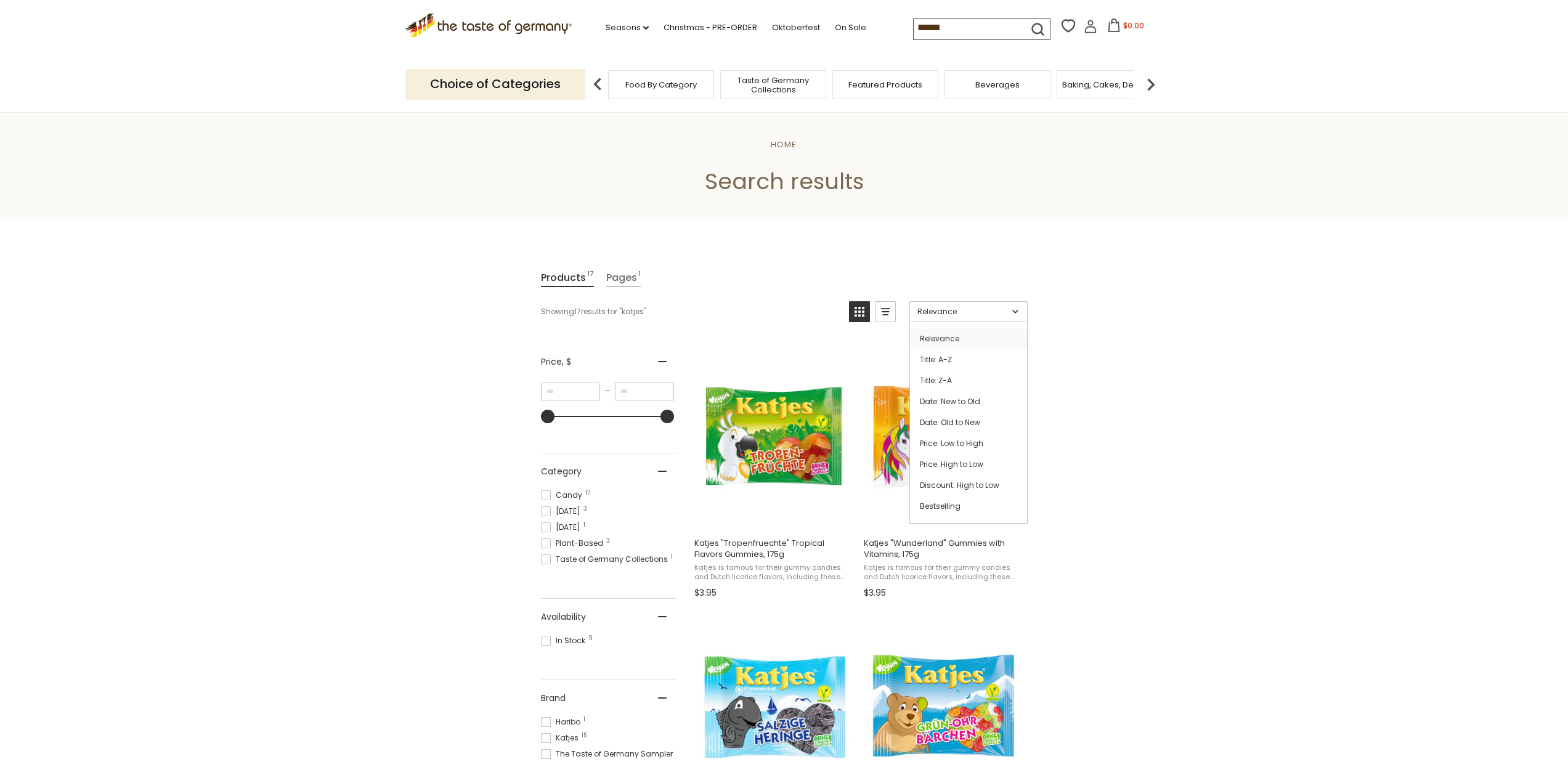
click at [1016, 312] on link "Relevance" at bounding box center [968, 311] width 118 height 21
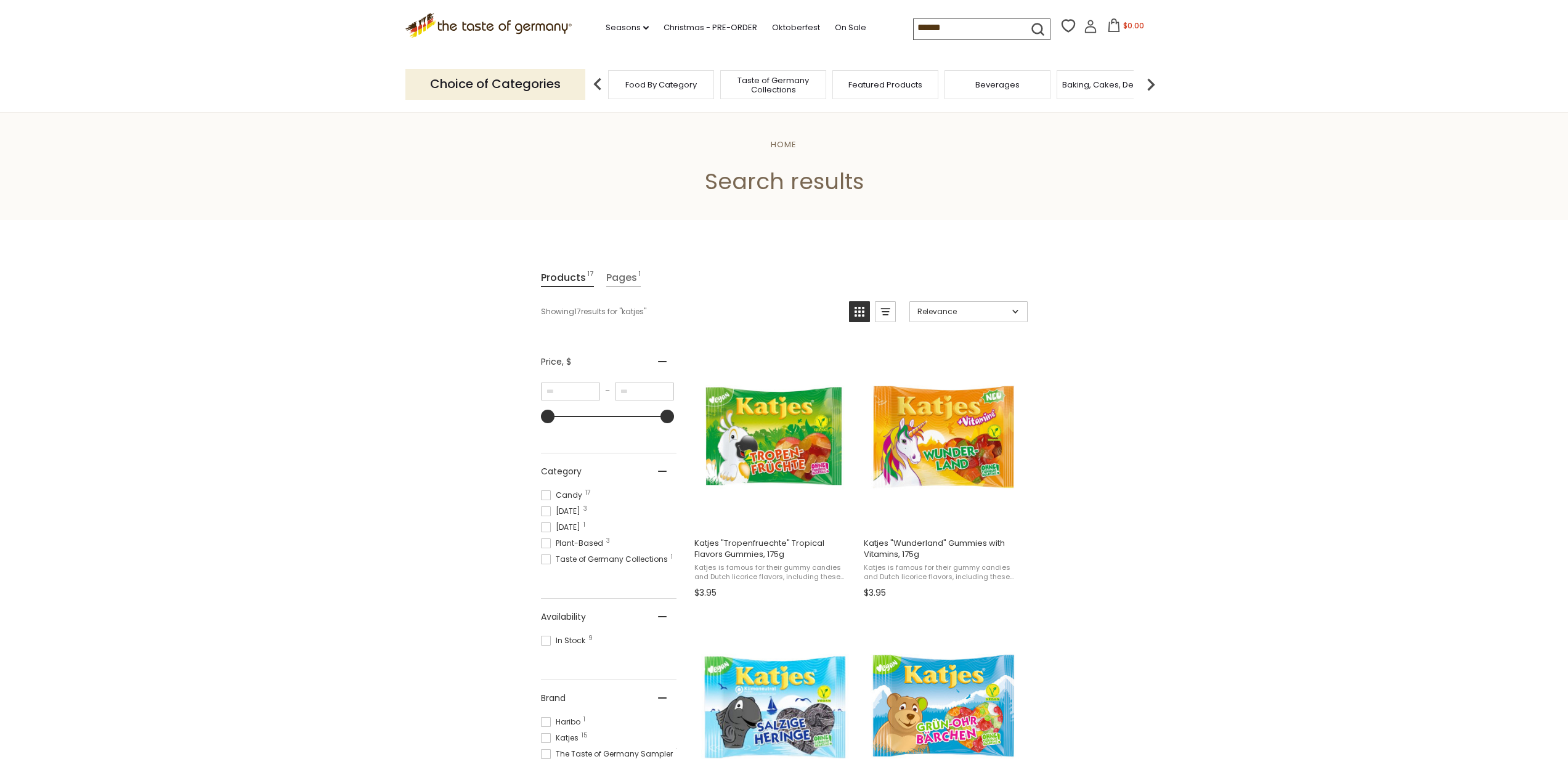
click at [1016, 312] on link "Relevance" at bounding box center [968, 311] width 118 height 21
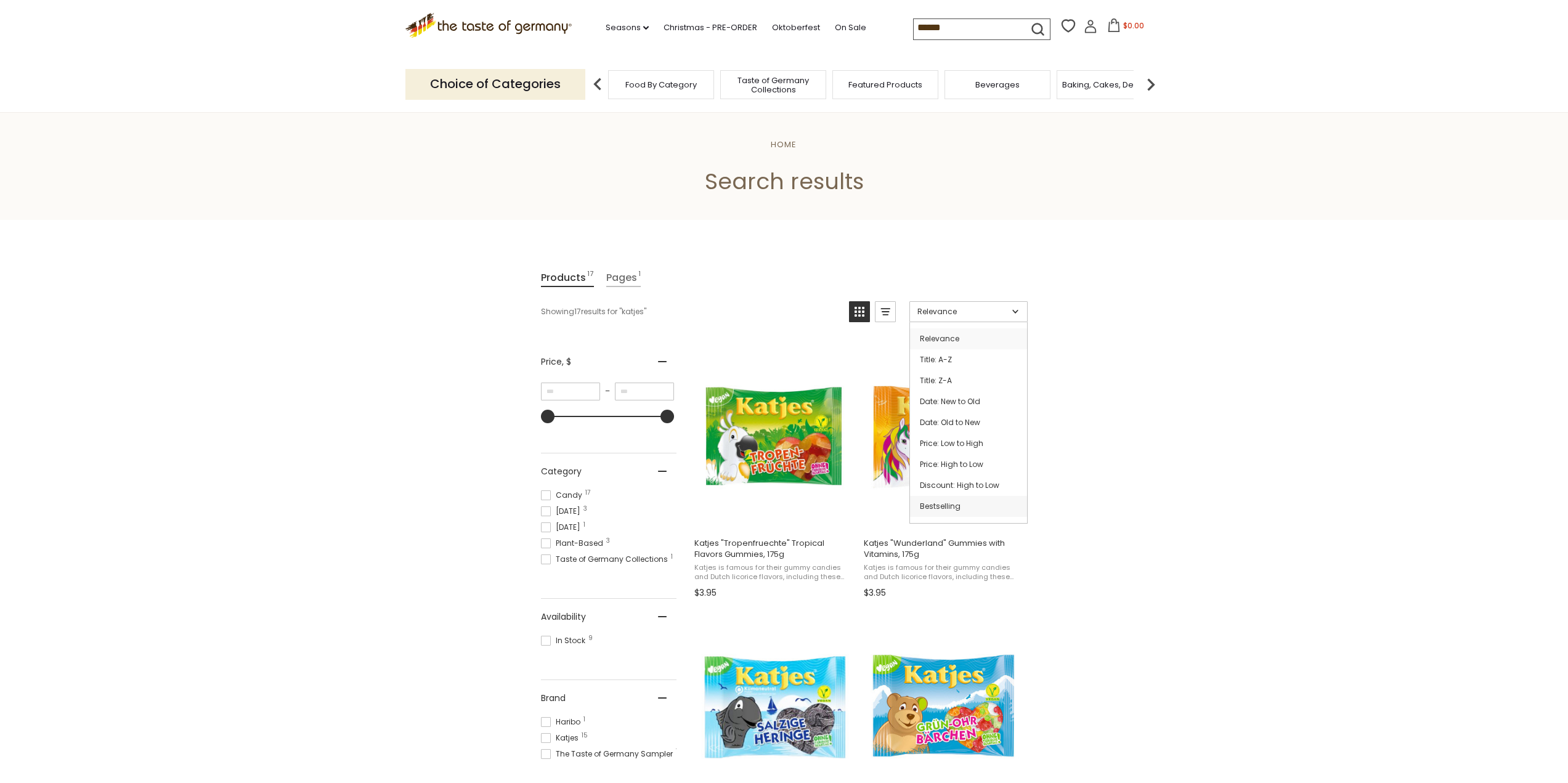
click at [977, 499] on link "Bestselling" at bounding box center [968, 506] width 117 height 21
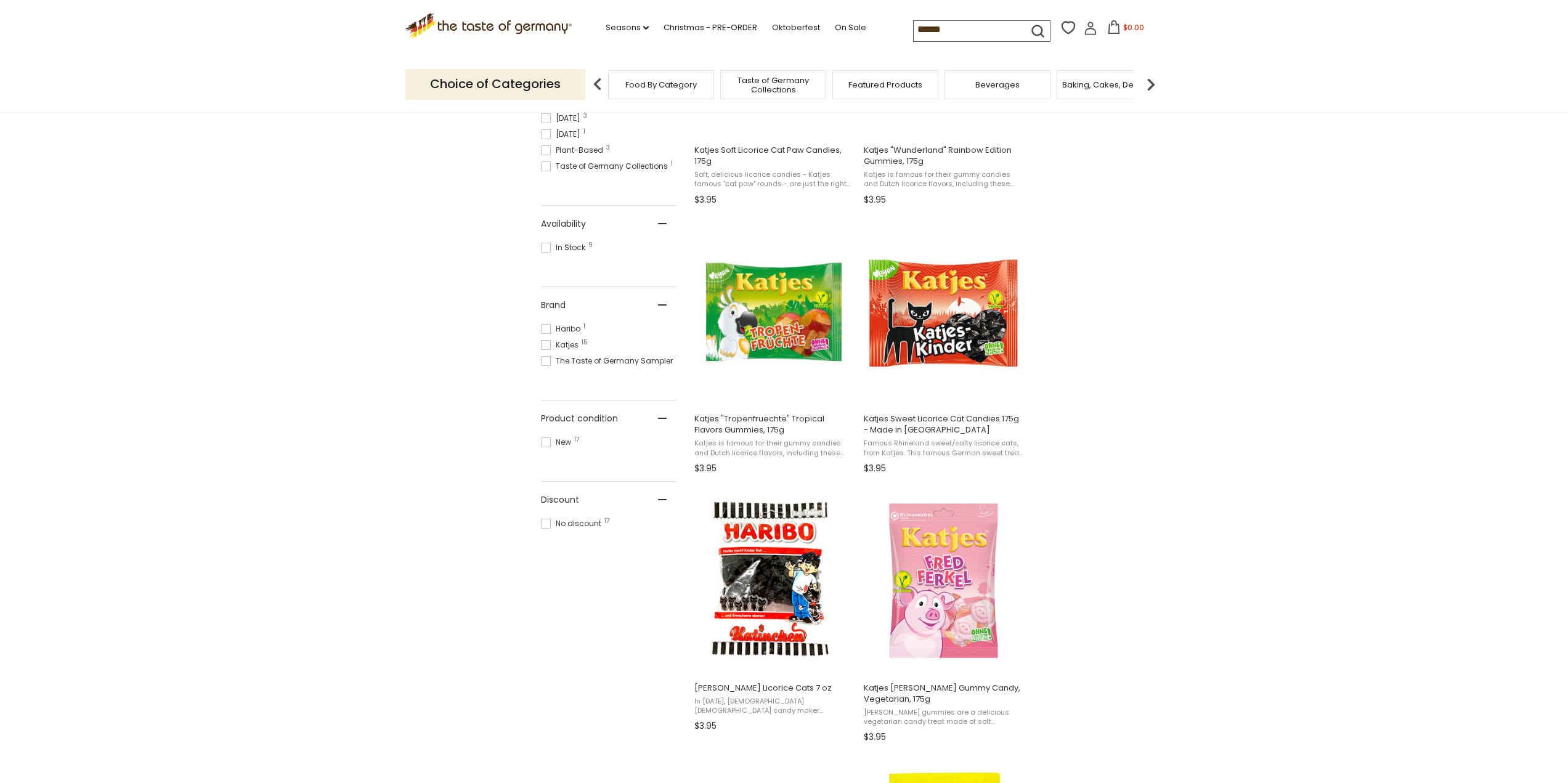
scroll to position [370, 0]
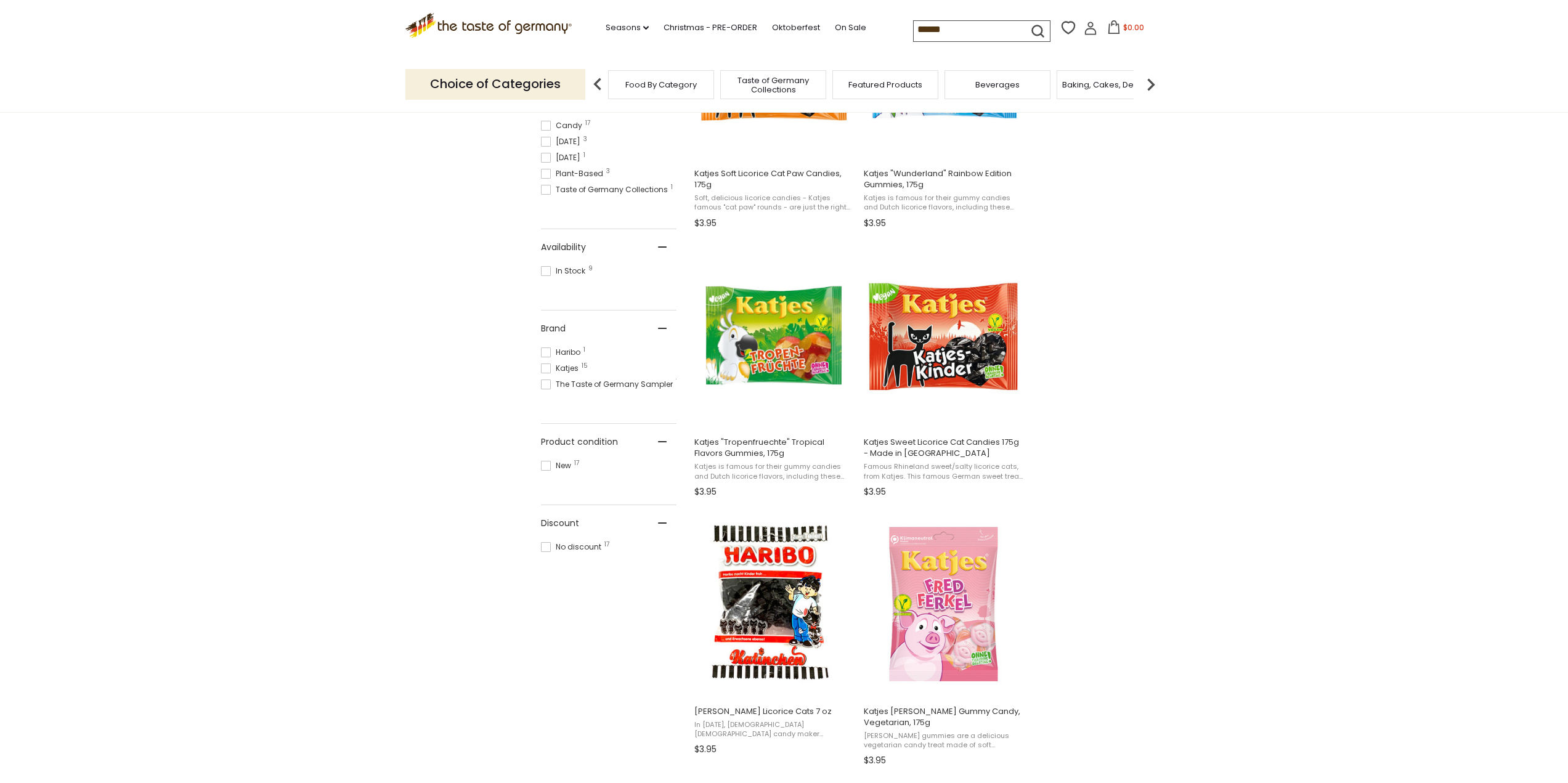
click at [546, 267] on span at bounding box center [546, 270] width 9 height 9
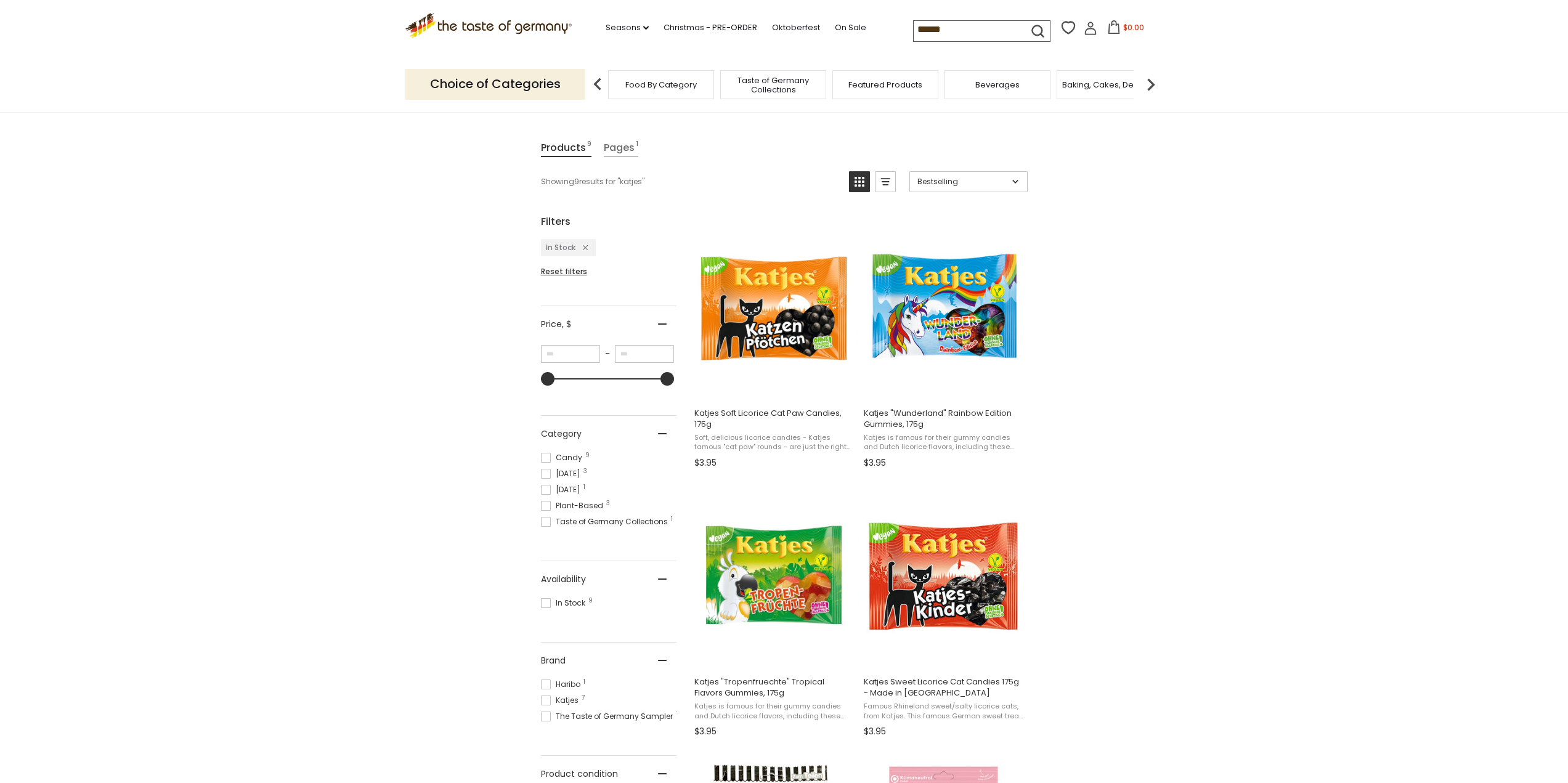
scroll to position [123, 0]
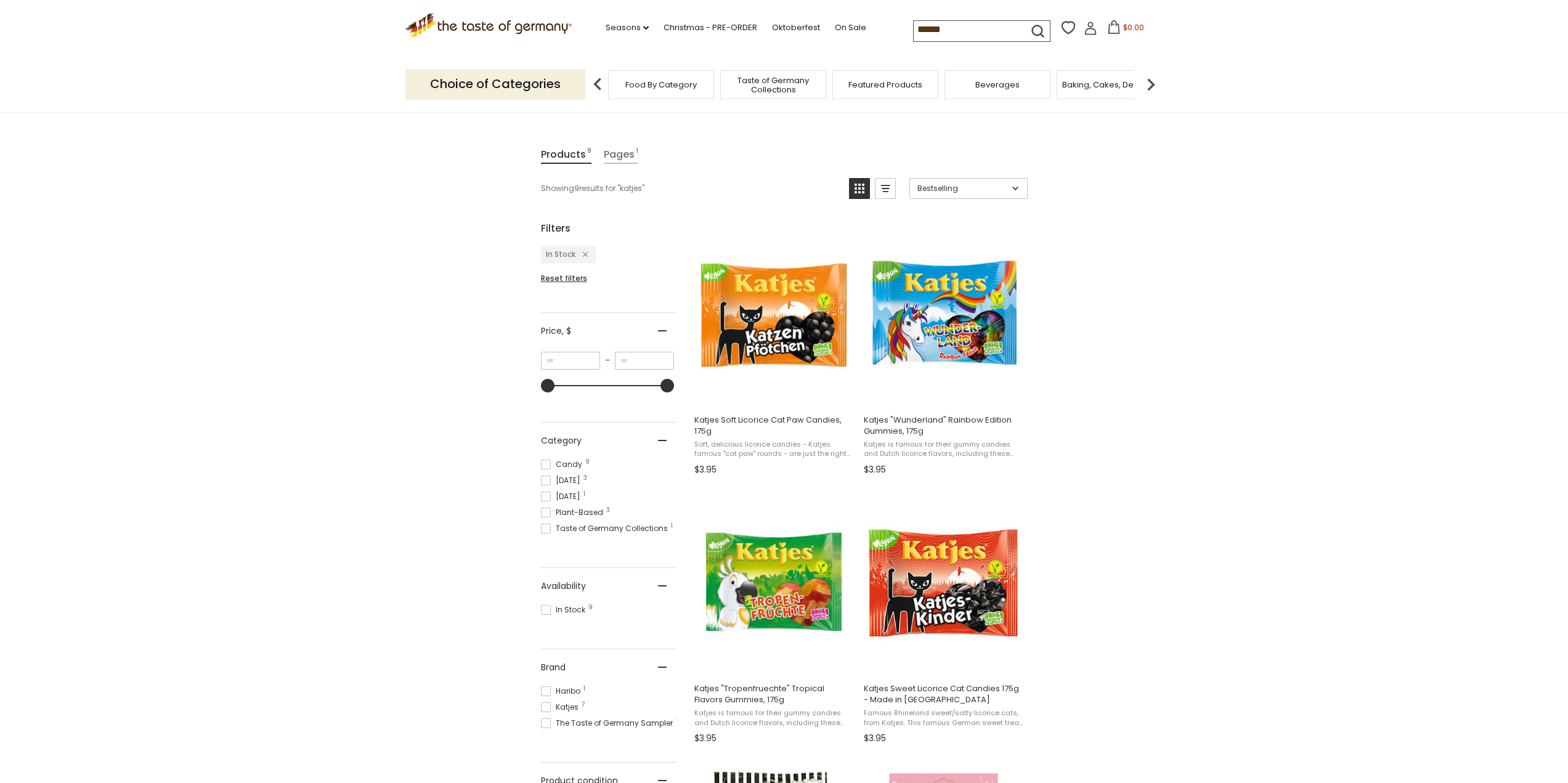
click at [958, 35] on input "******" at bounding box center [965, 29] width 104 height 17
click at [640, 44] on div ".st0{fill:#EDD300;} .st1{fill:#D33E21;} .st0{fill:#EDD300;} .st1{fill:#D33E21;}…" at bounding box center [785, 28] width 758 height 57
click at [636, 32] on link "Seasons dropdown_arrow" at bounding box center [627, 27] width 43 height 14
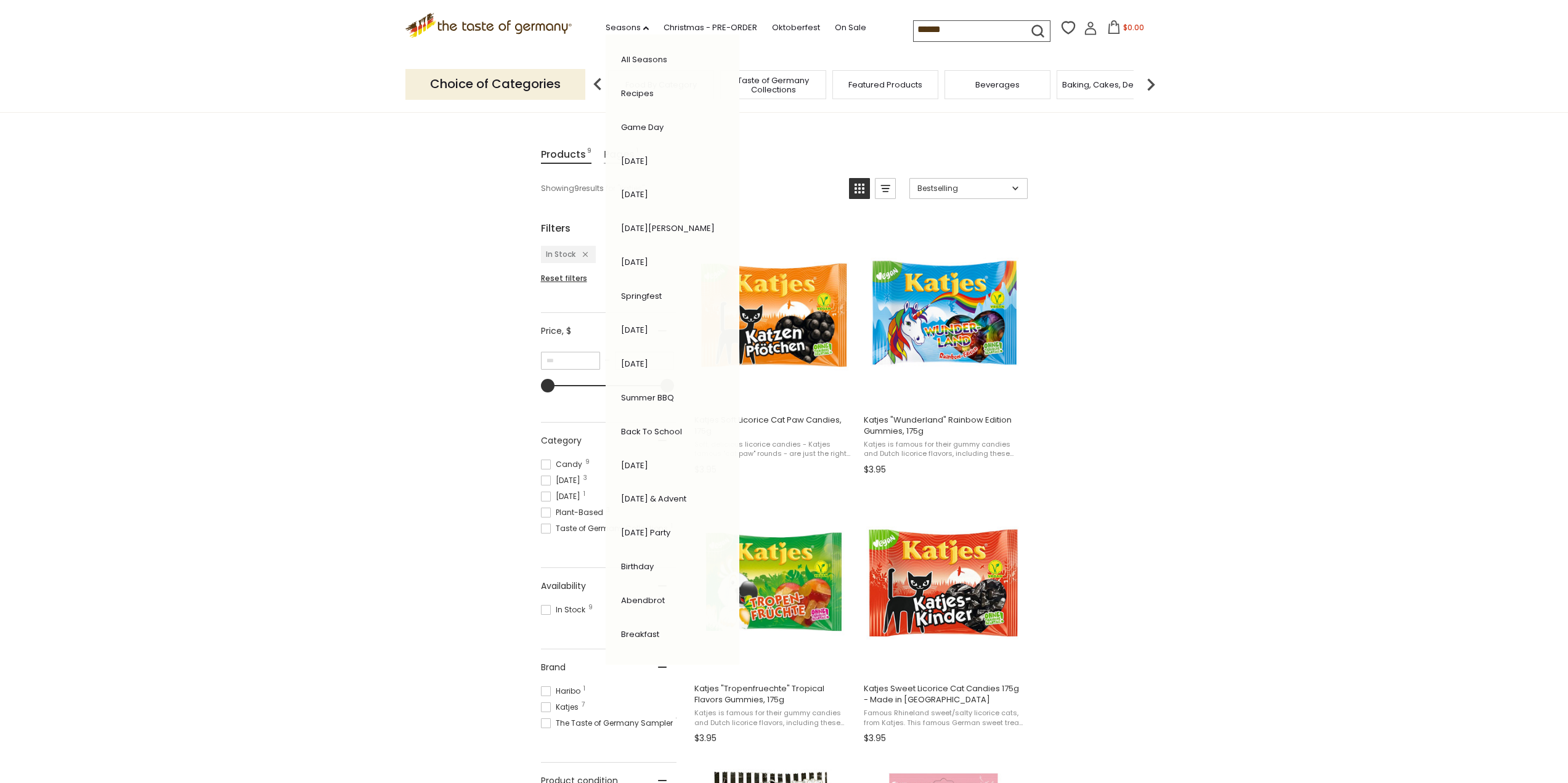
click at [502, 33] on icon ".st0{fill:#EDD300;} .st1{fill:#D33E21;}" at bounding box center [489, 25] width 167 height 25
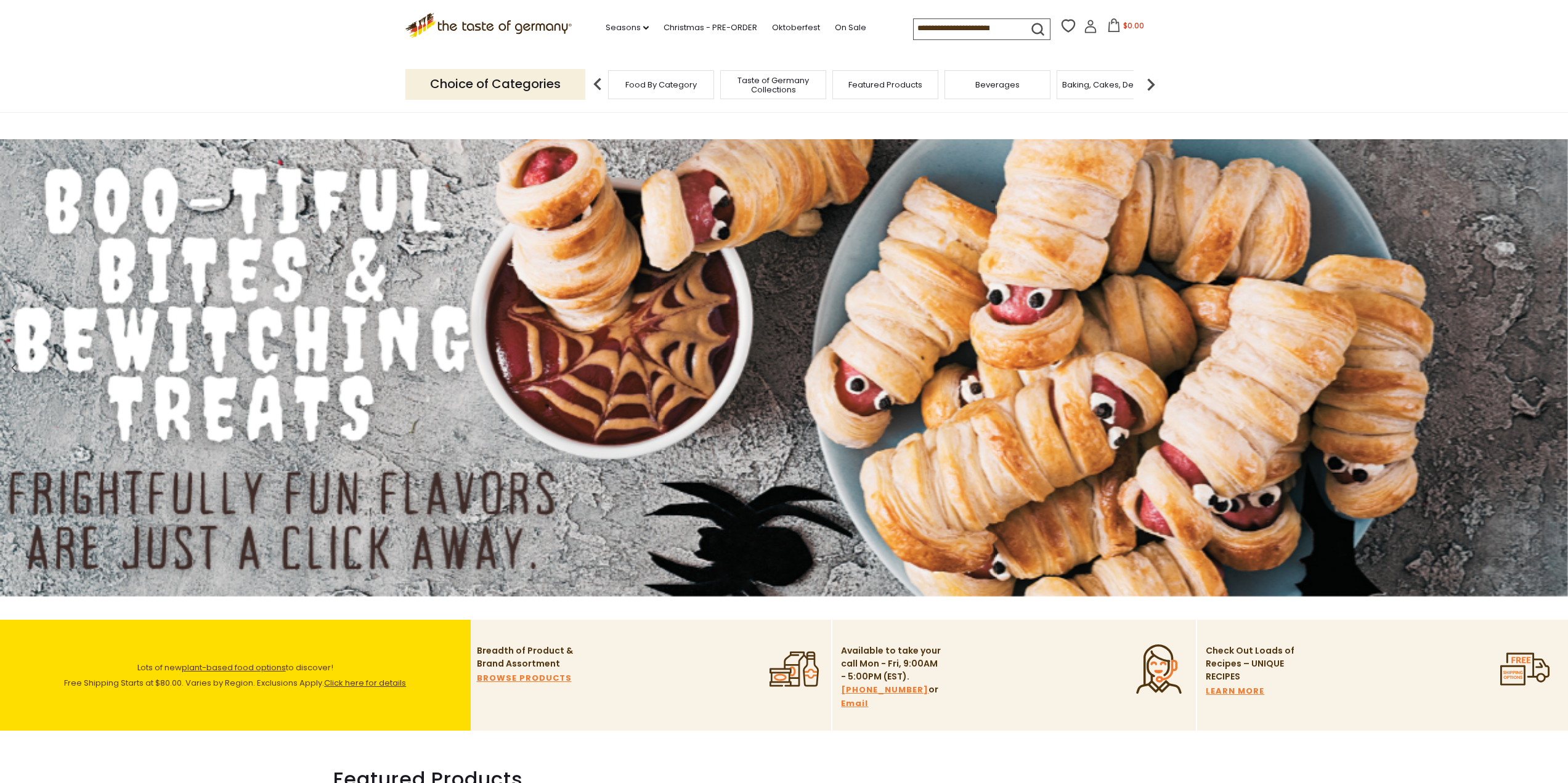
click at [656, 80] on span "Food By Category" at bounding box center [660, 84] width 71 height 9
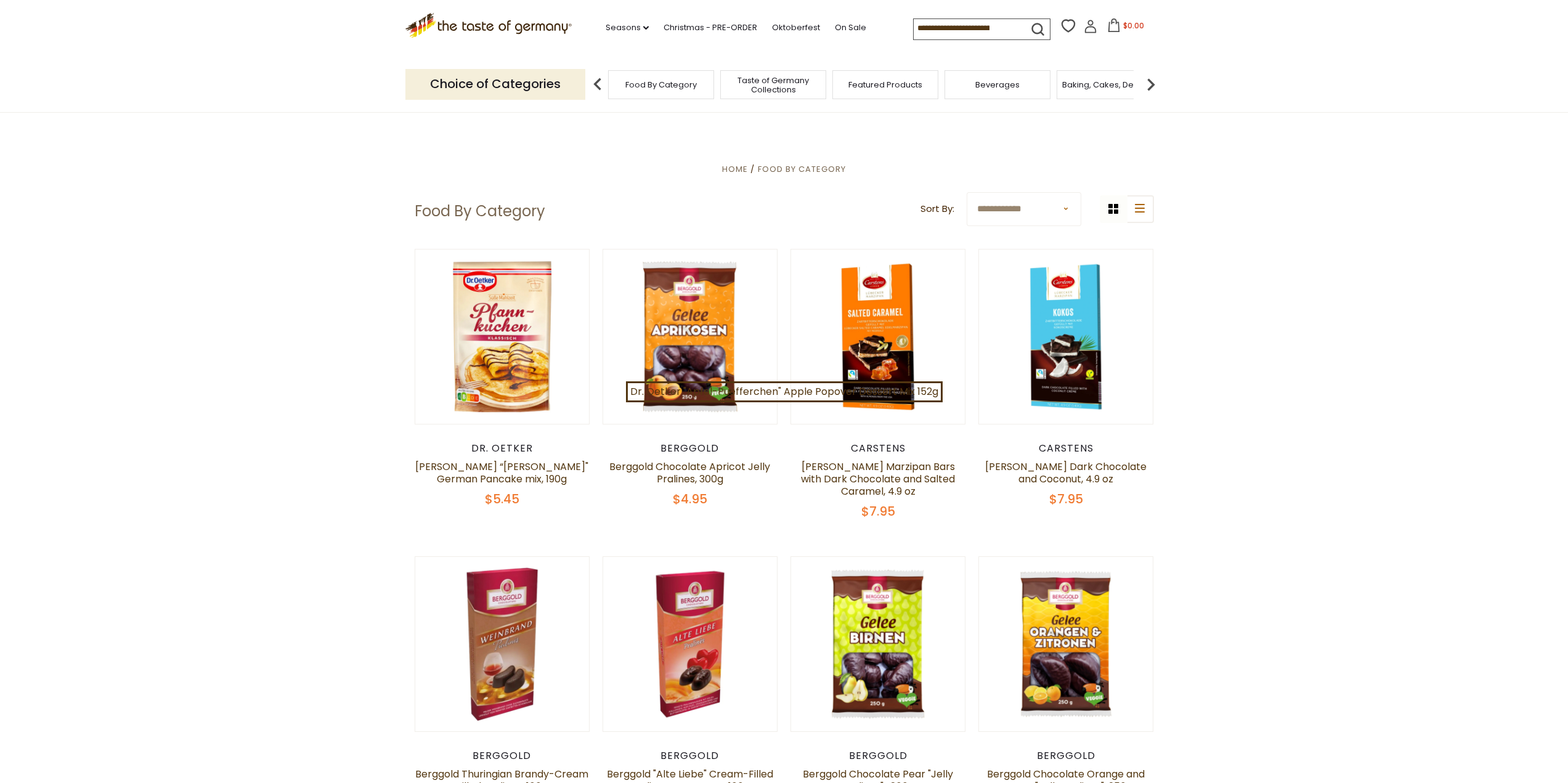
click at [1150, 85] on img at bounding box center [1151, 84] width 25 height 25
click at [1013, 88] on span "Candy" at bounding box center [1007, 84] width 27 height 9
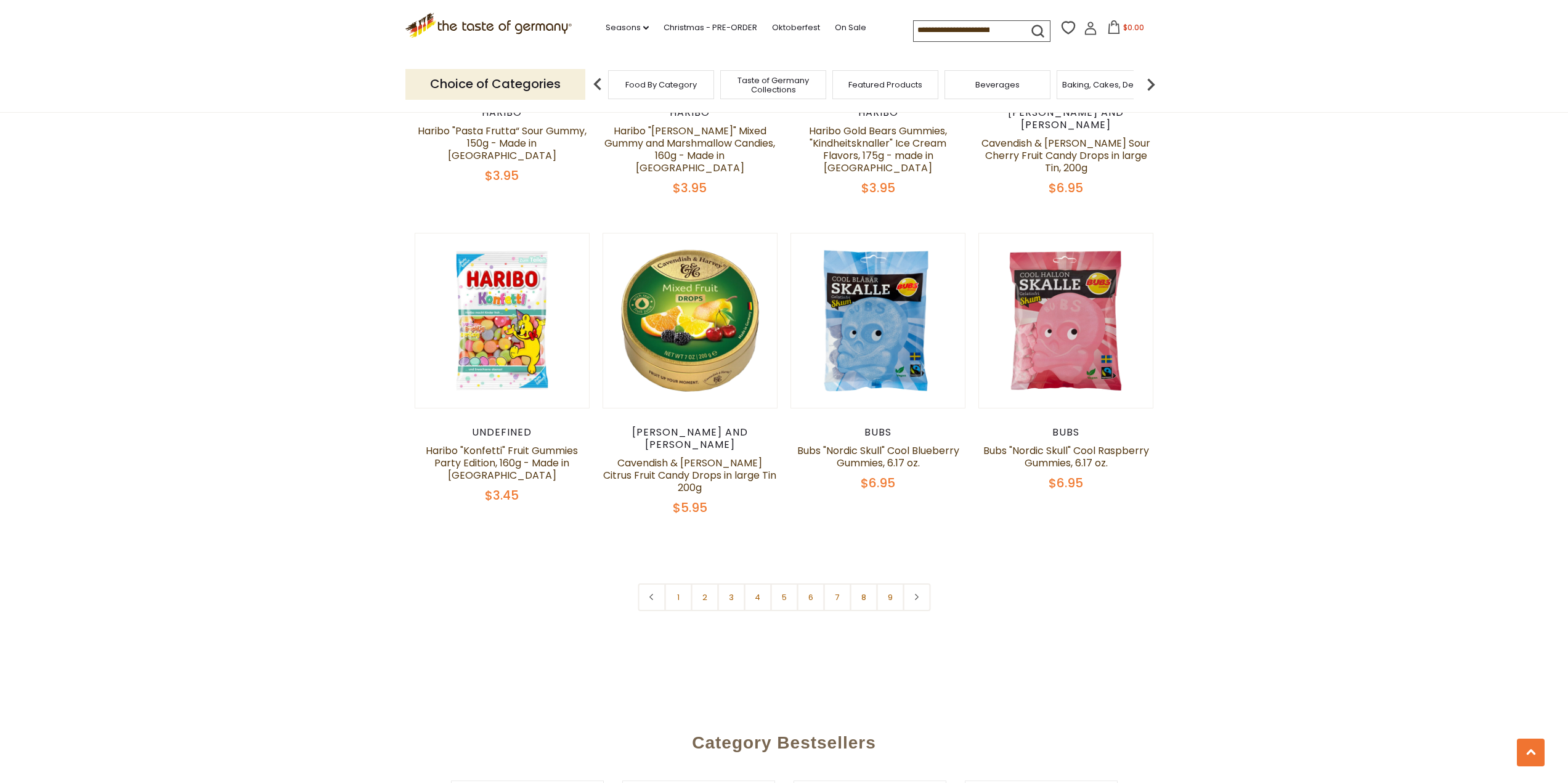
scroll to position [2895, 0]
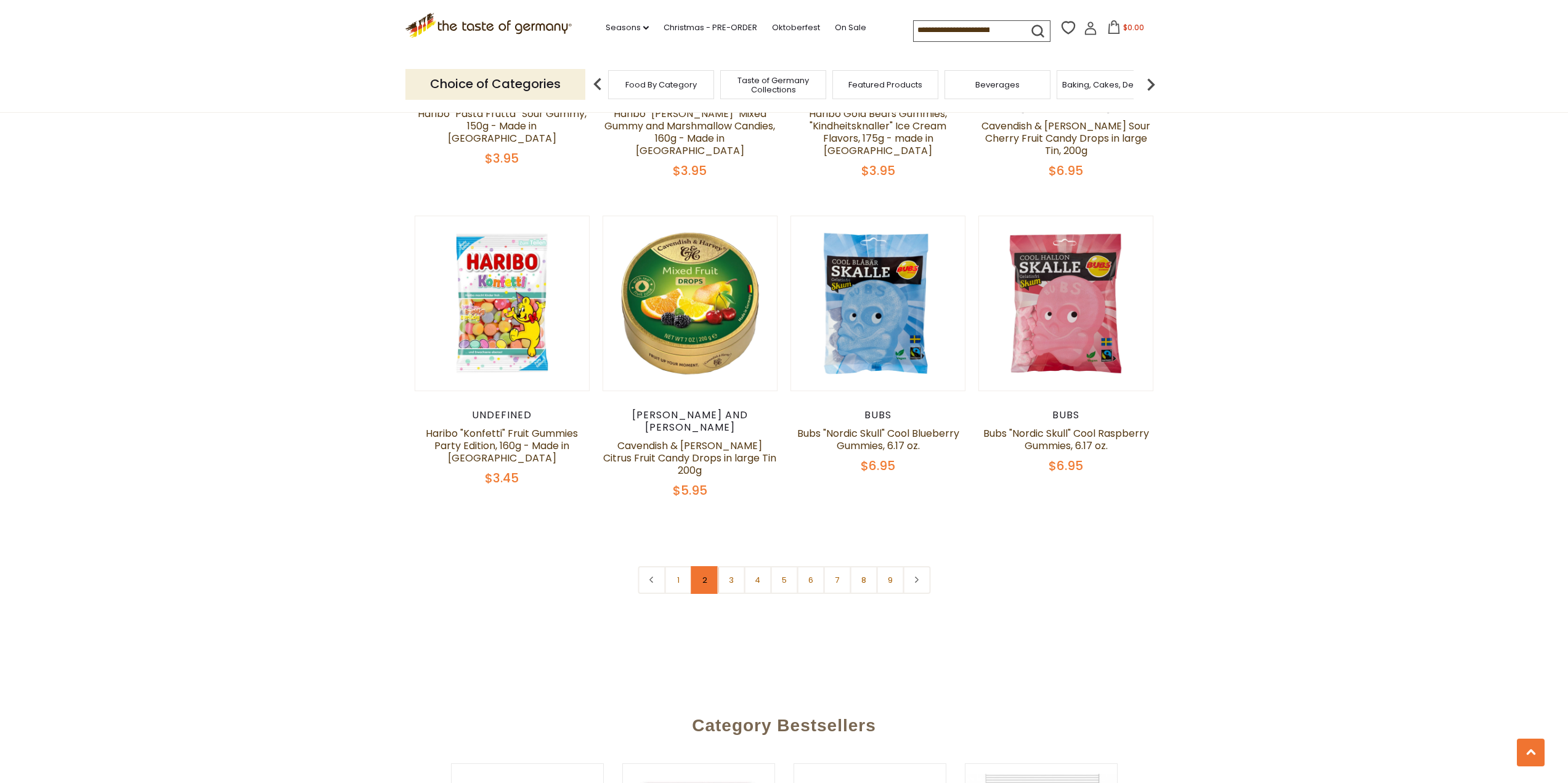
click at [709, 566] on link "2" at bounding box center [704, 580] width 27 height 27
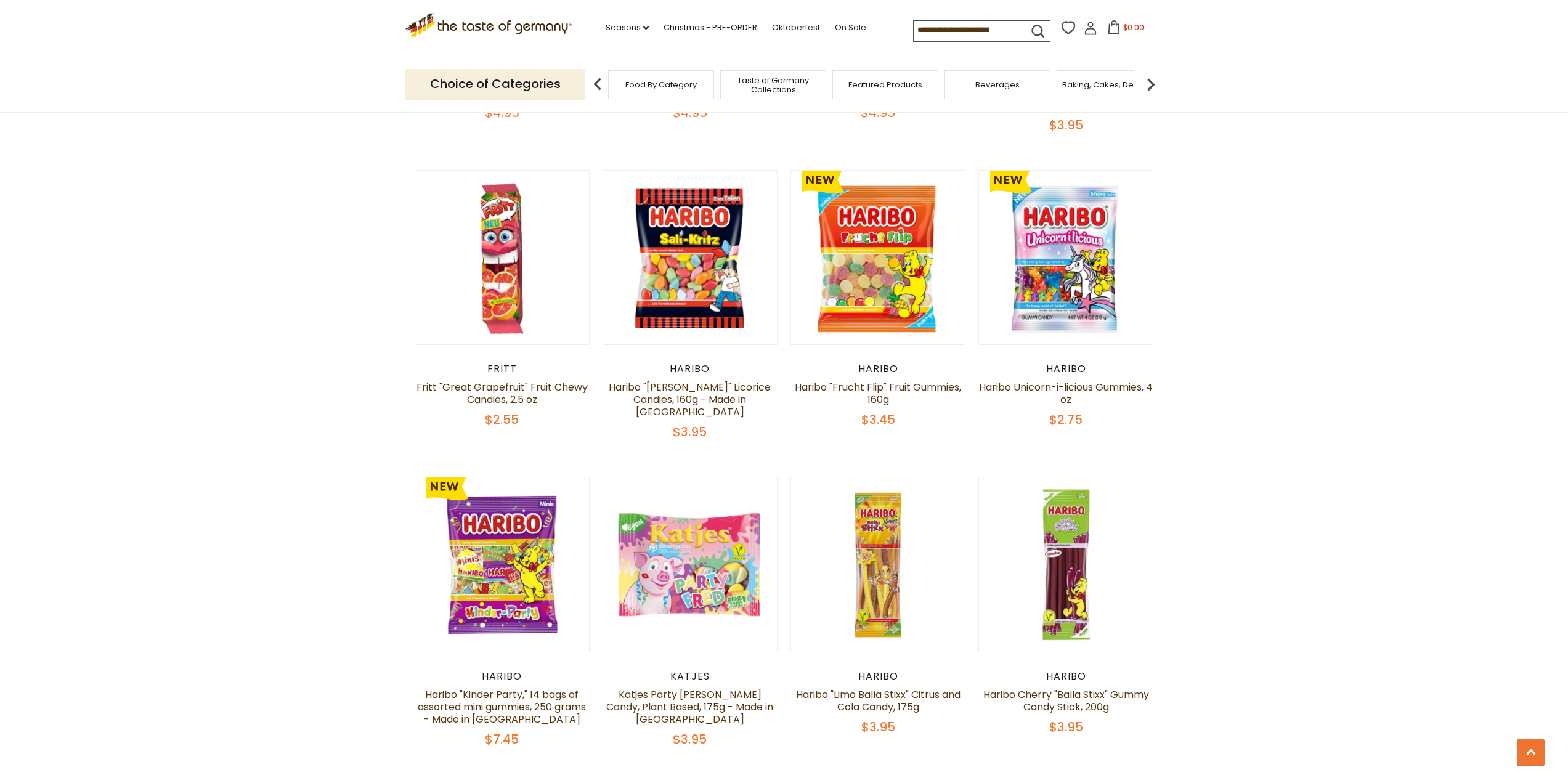
scroll to position [2678, 0]
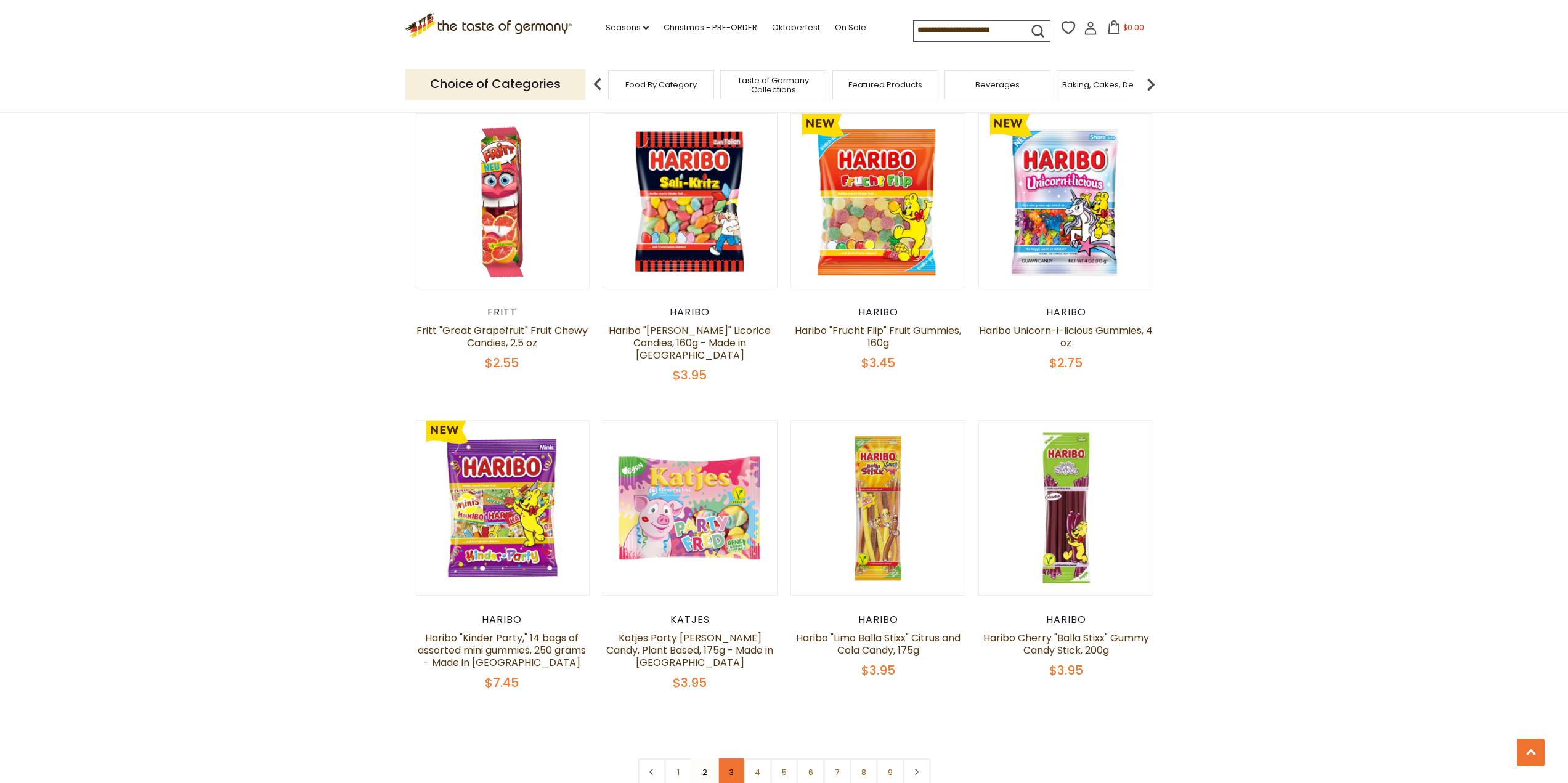
click at [739, 758] on link "3" at bounding box center [731, 772] width 27 height 27
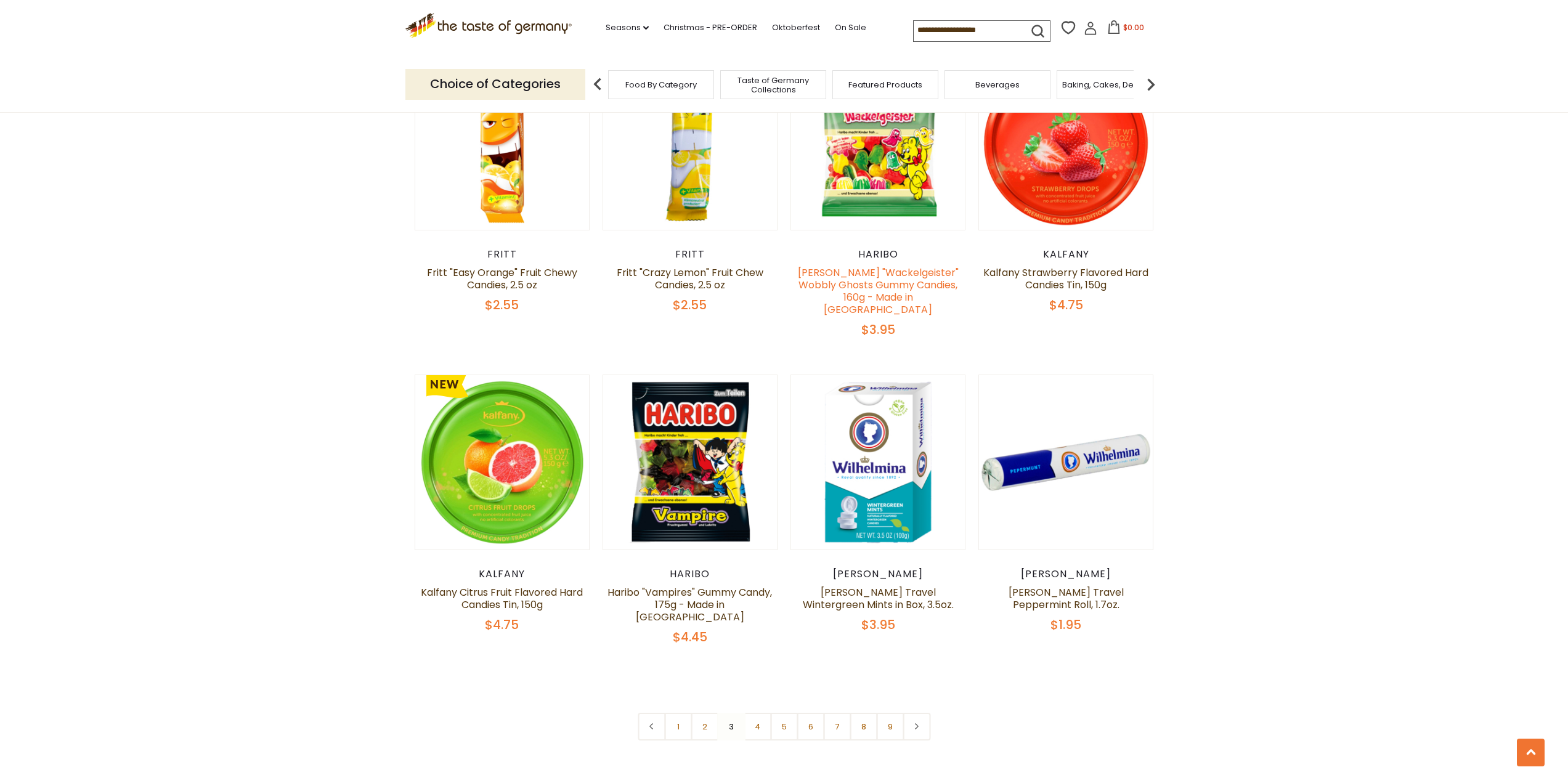
scroll to position [2740, 0]
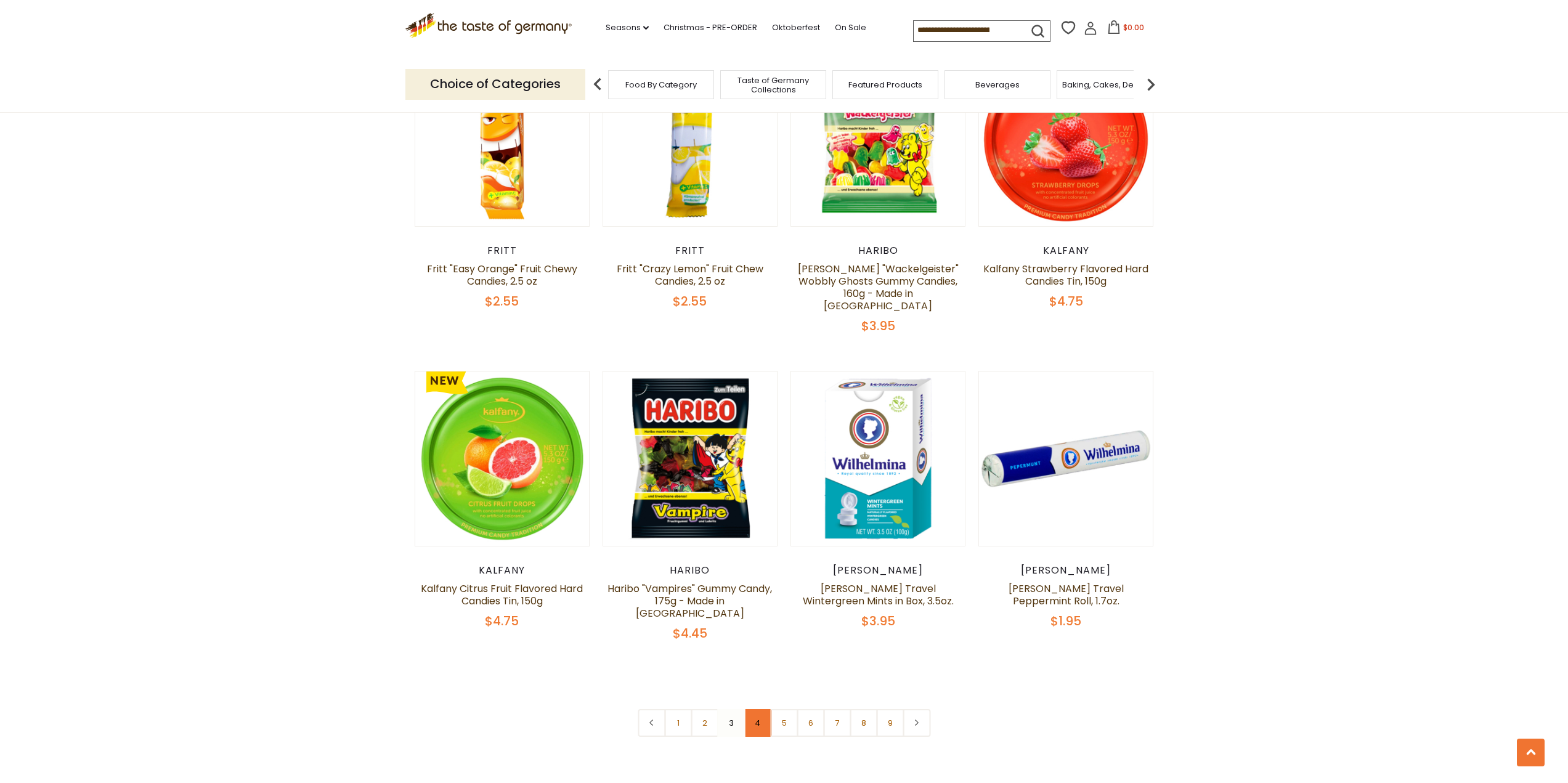
click at [752, 709] on link "4" at bounding box center [757, 723] width 27 height 27
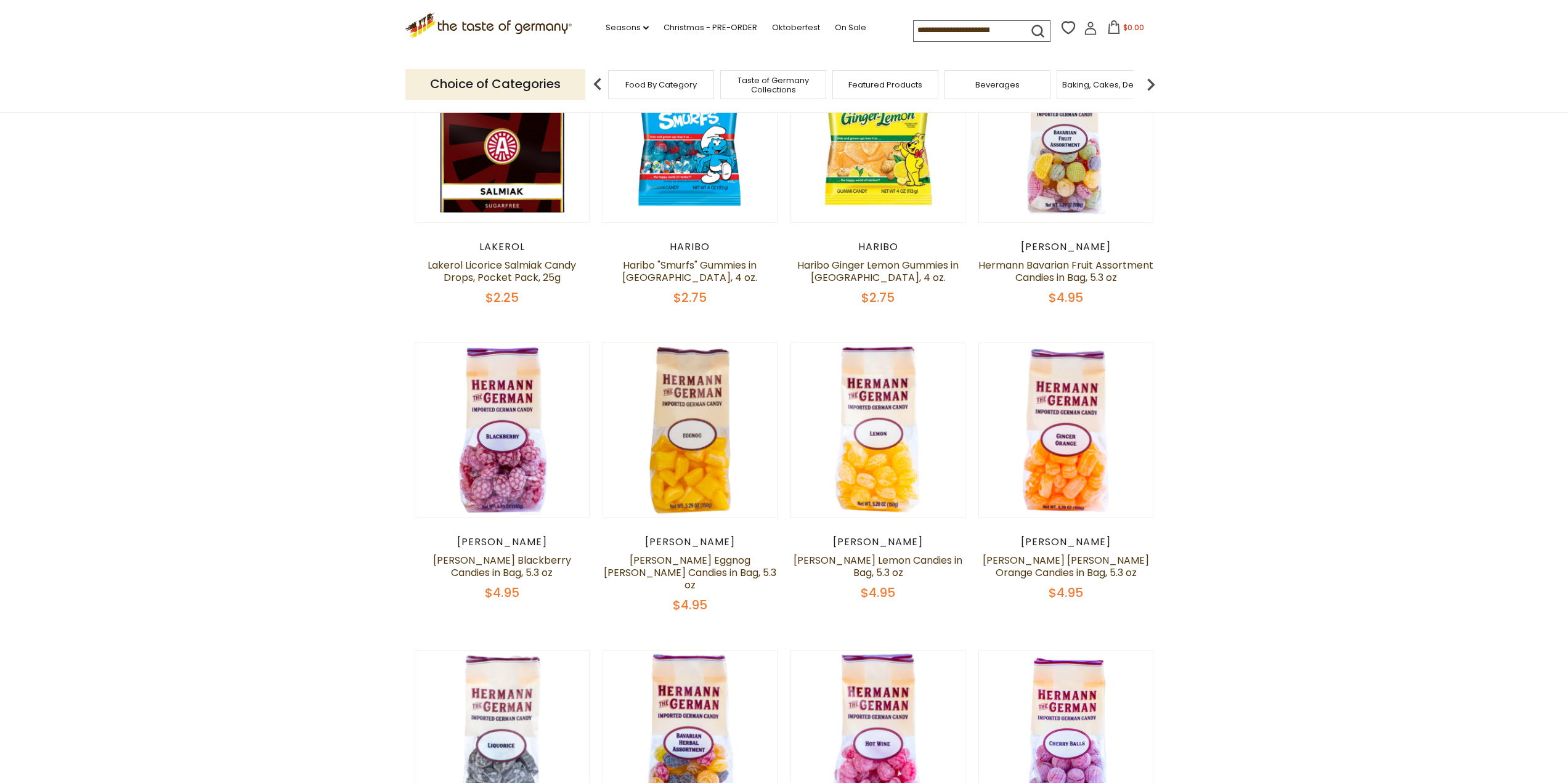
scroll to position [399, 0]
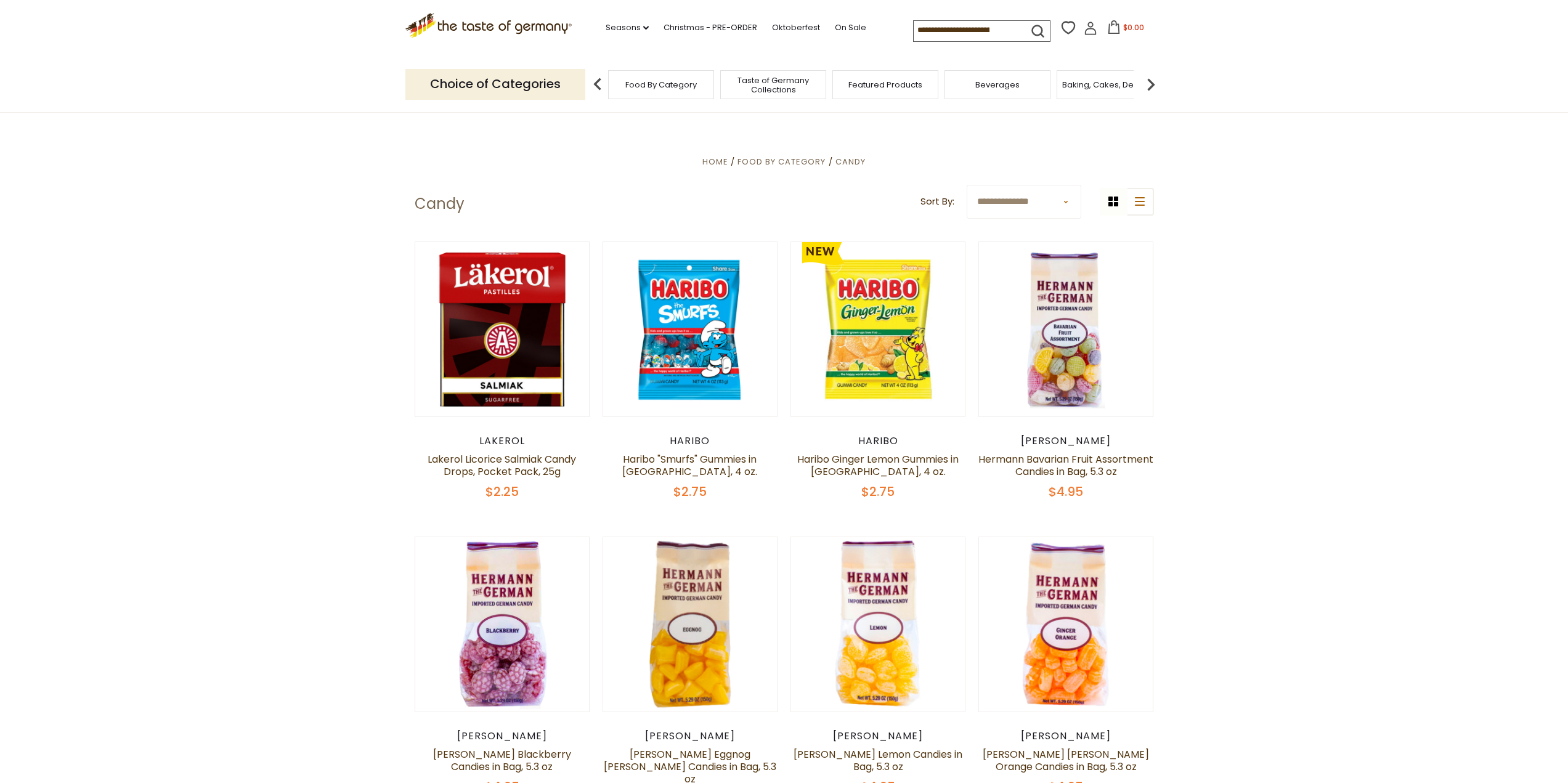
click at [956, 24] on input at bounding box center [965, 29] width 104 height 17
type input "******"
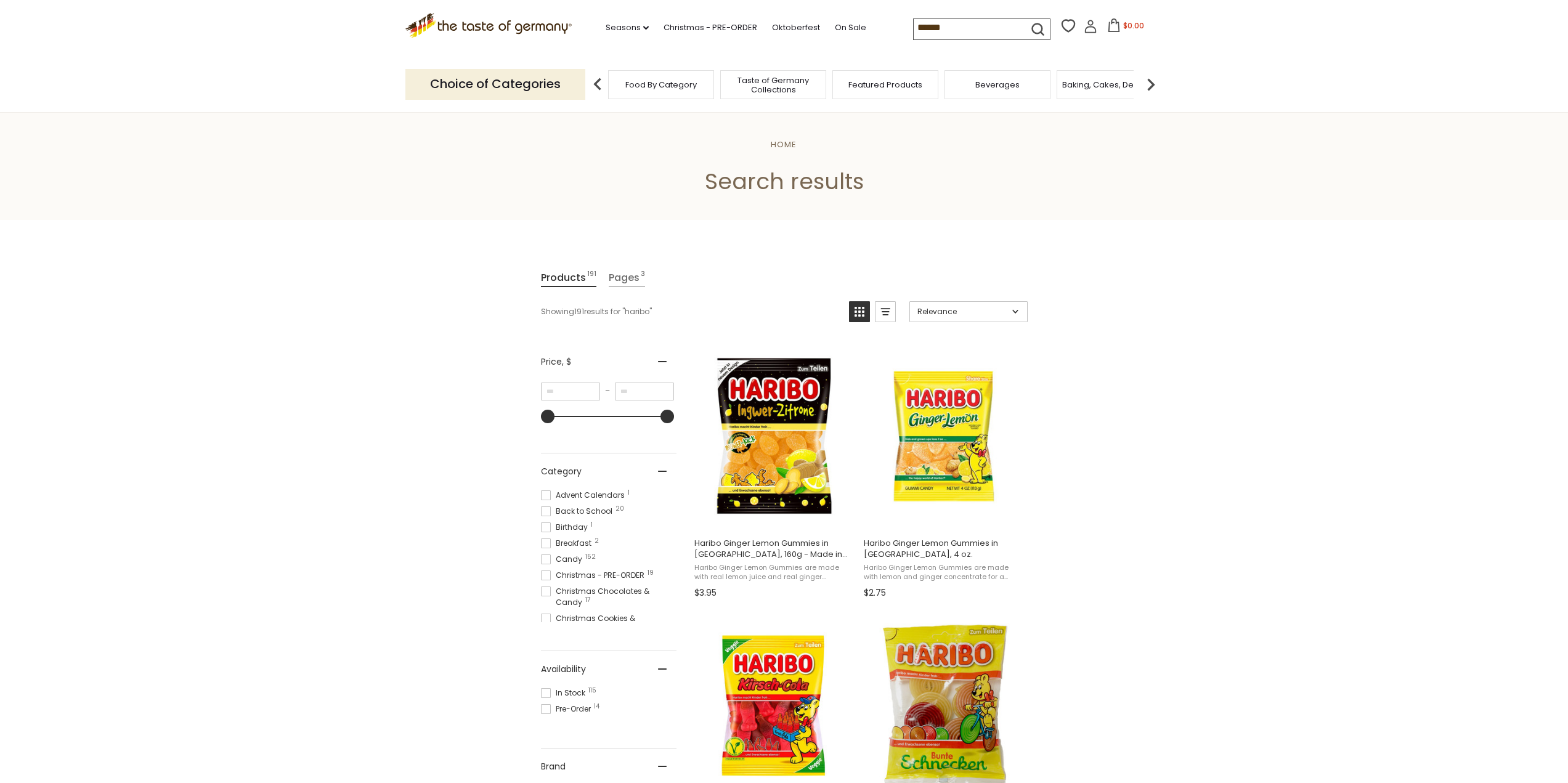
scroll to position [308, 0]
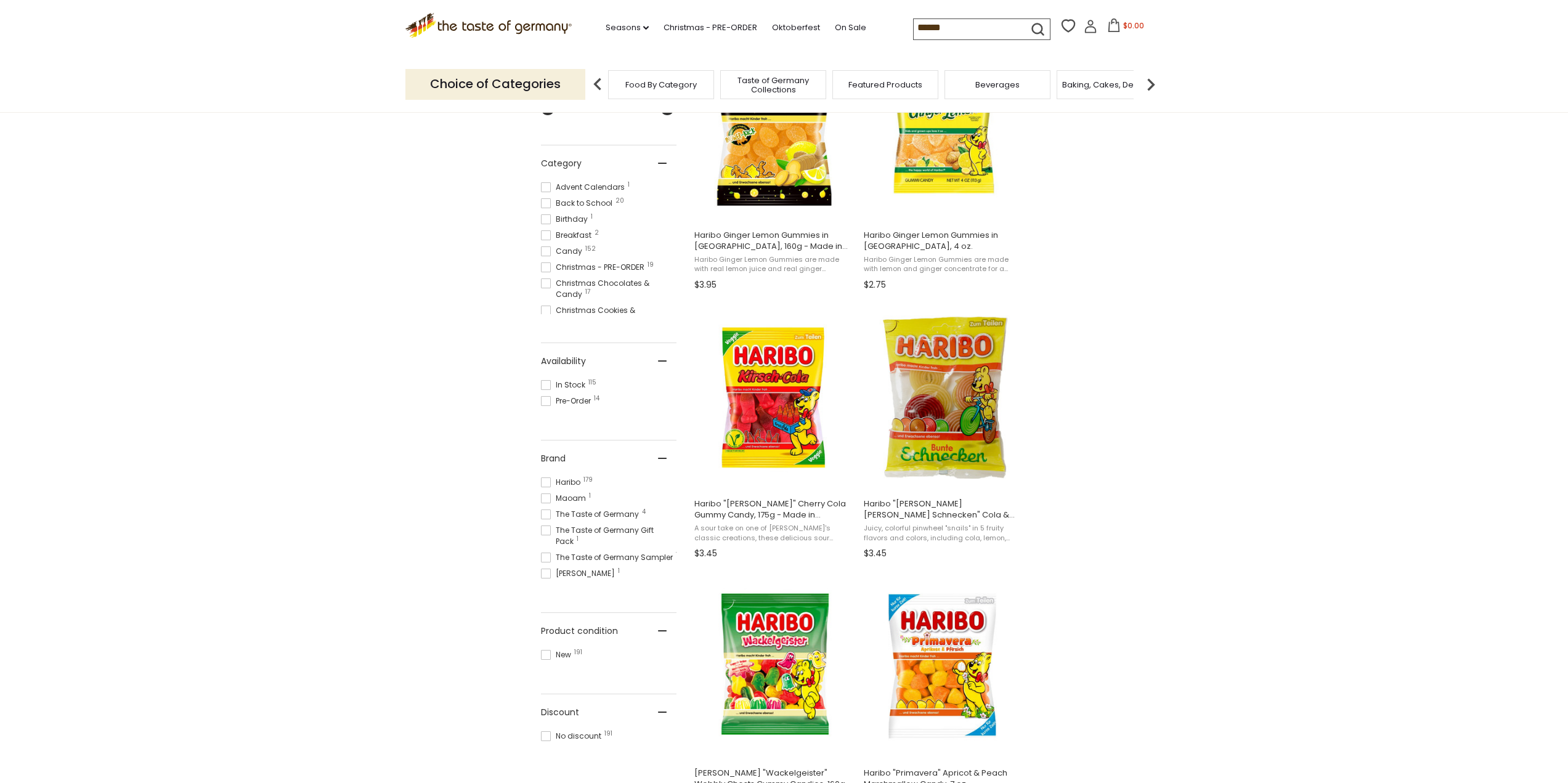
click at [544, 386] on span at bounding box center [546, 384] width 9 height 9
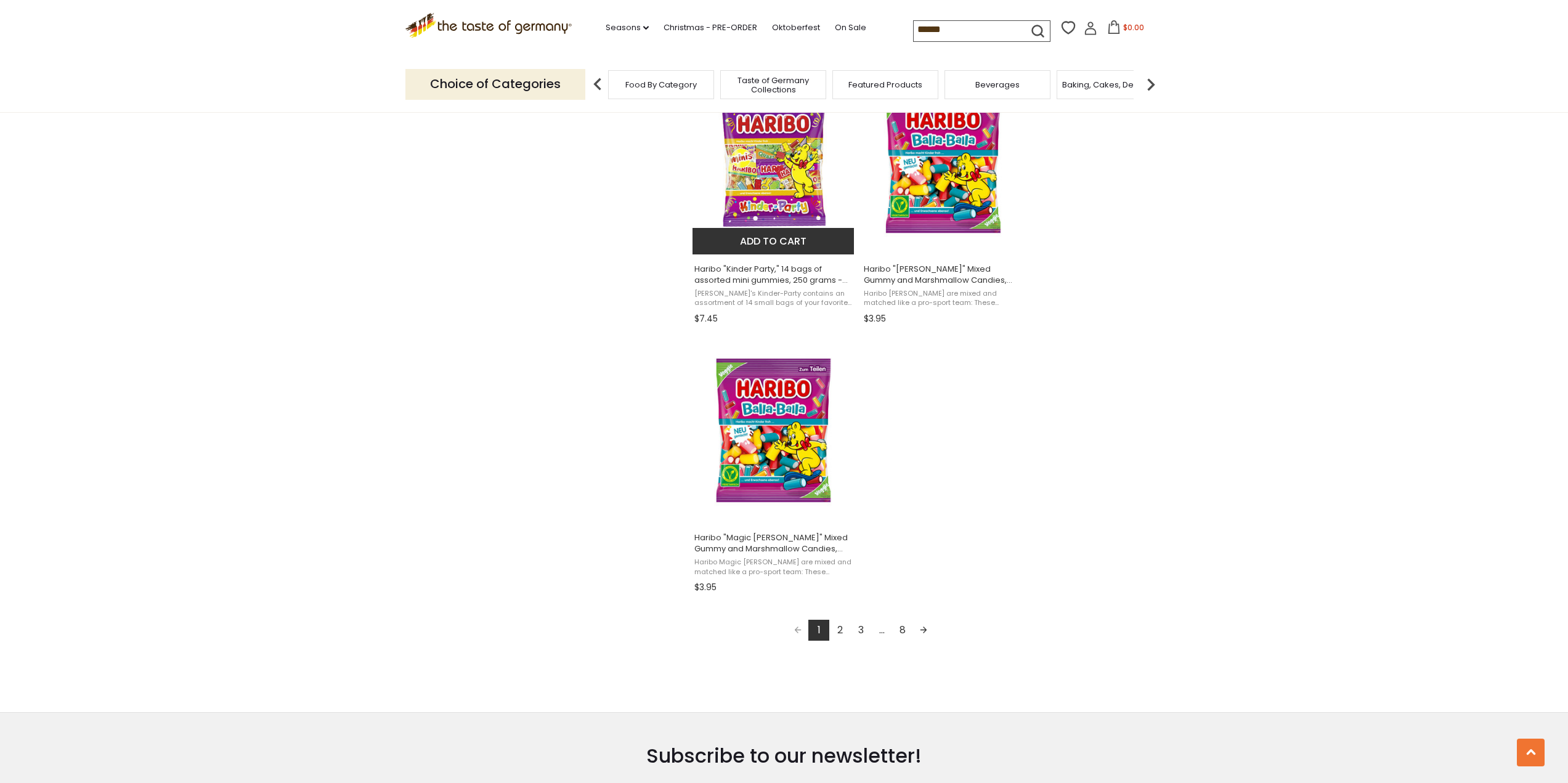
scroll to position [1910, 0]
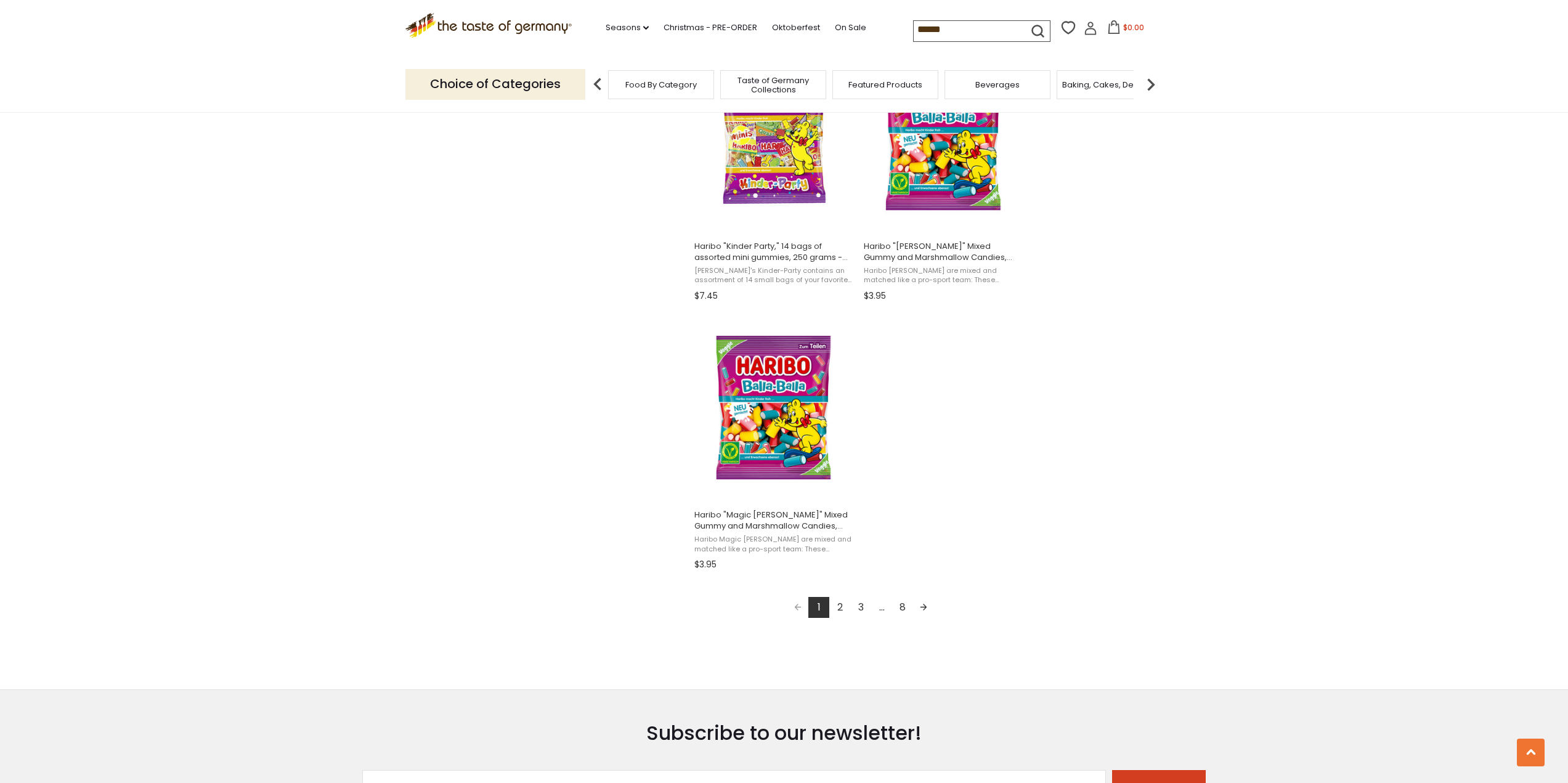
click at [843, 603] on link "2" at bounding box center [840, 607] width 21 height 21
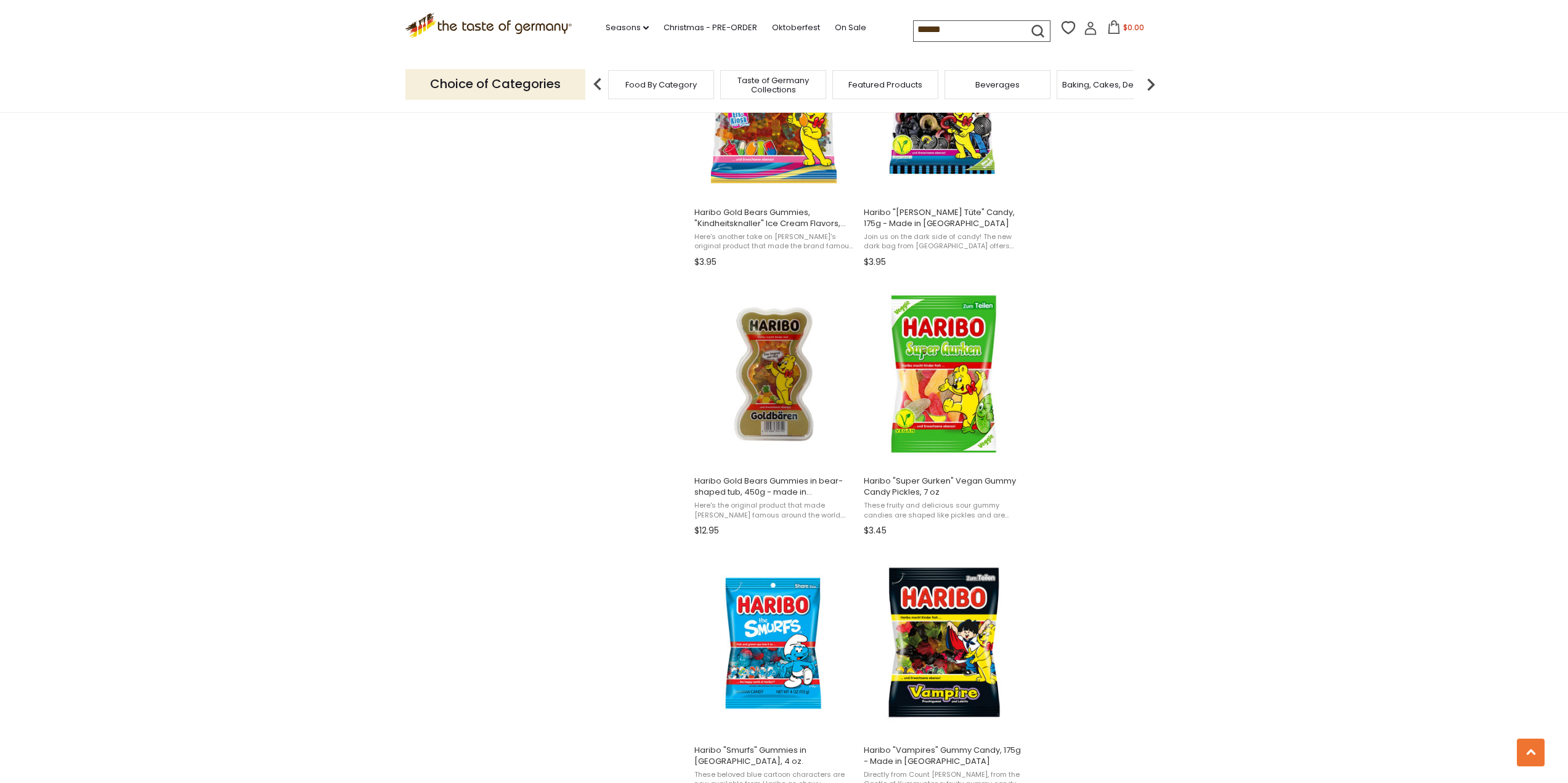
scroll to position [1232, 0]
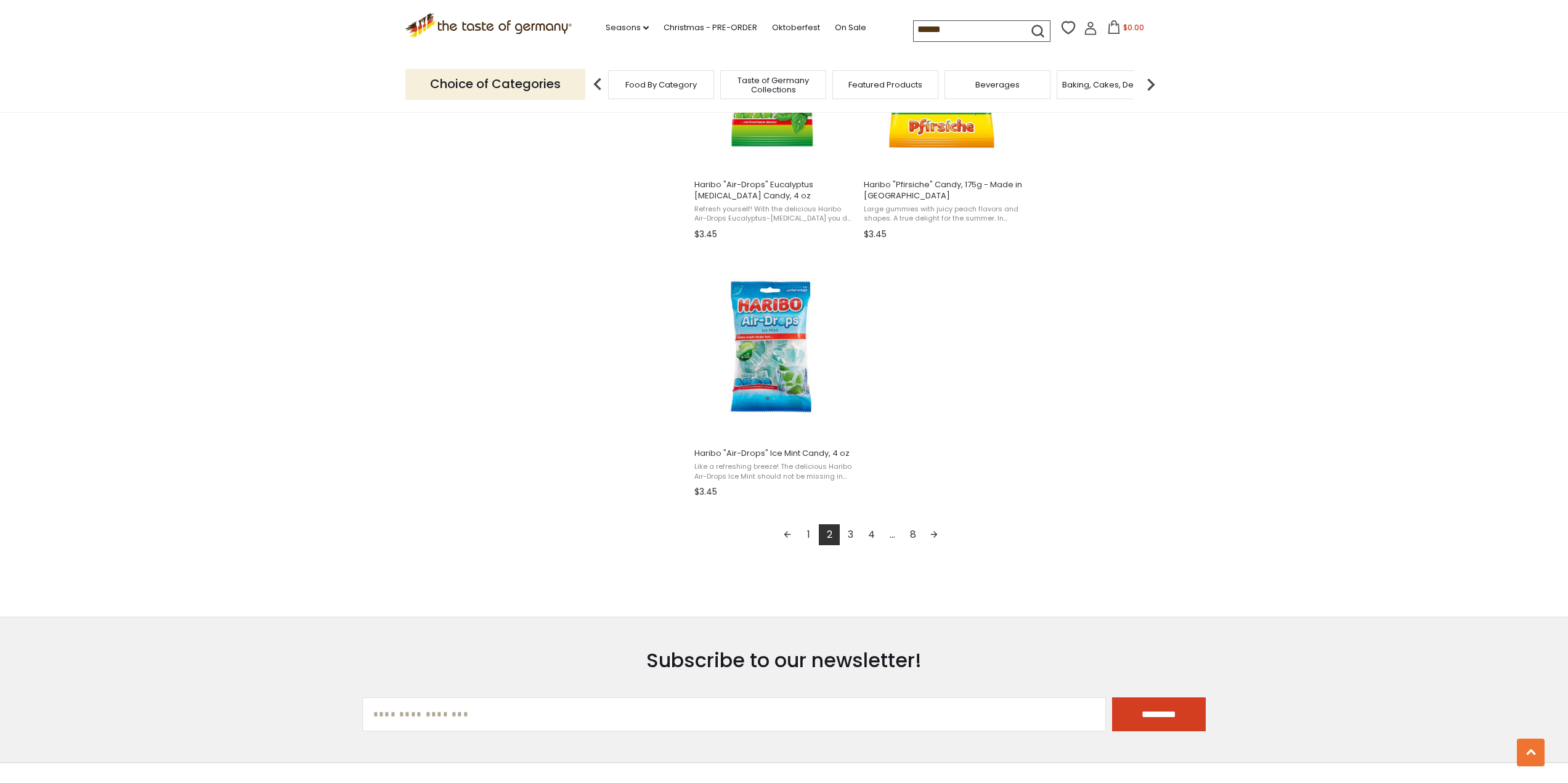
click at [855, 541] on link "3" at bounding box center [850, 534] width 21 height 21
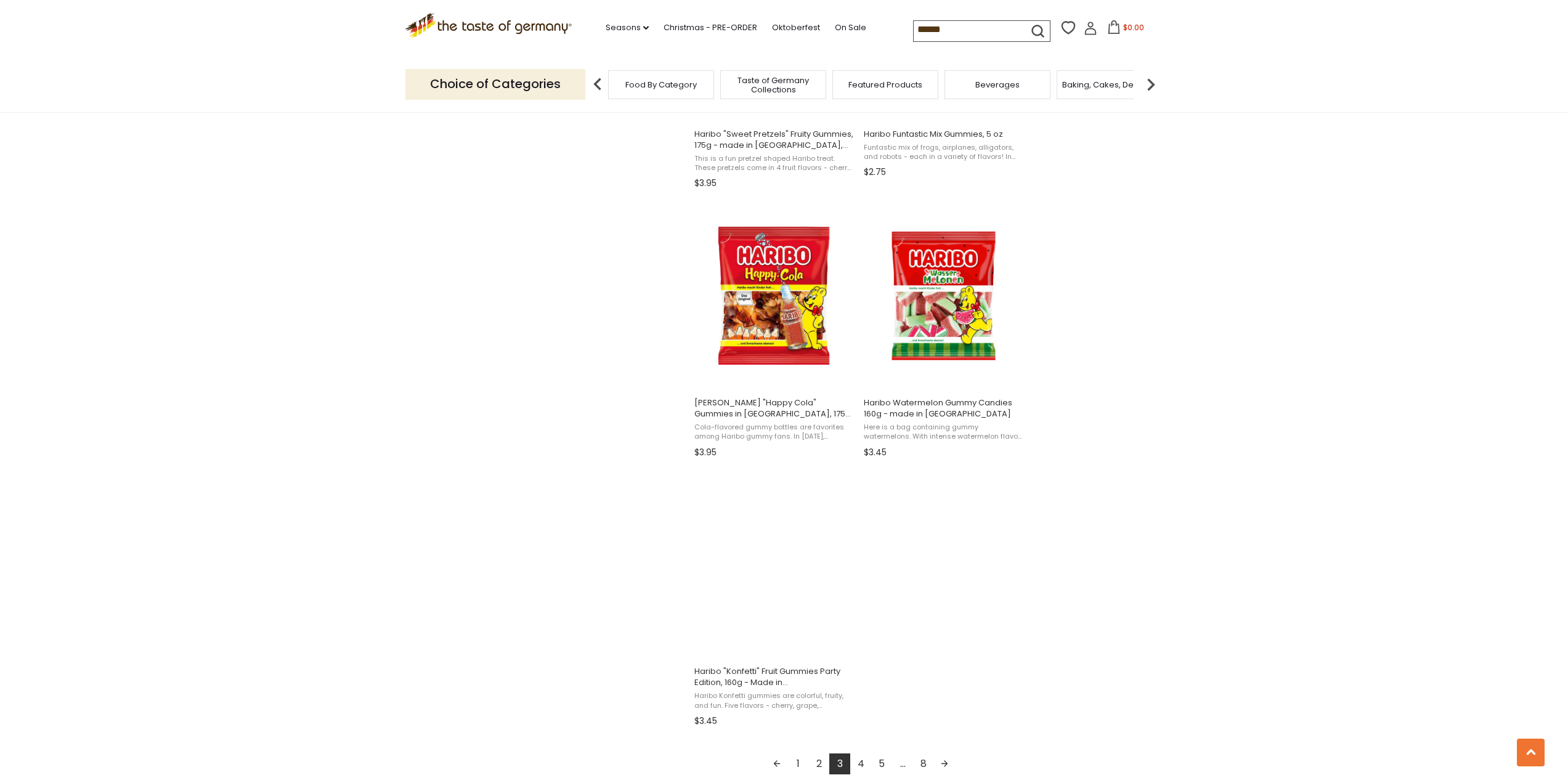
scroll to position [1786, 0]
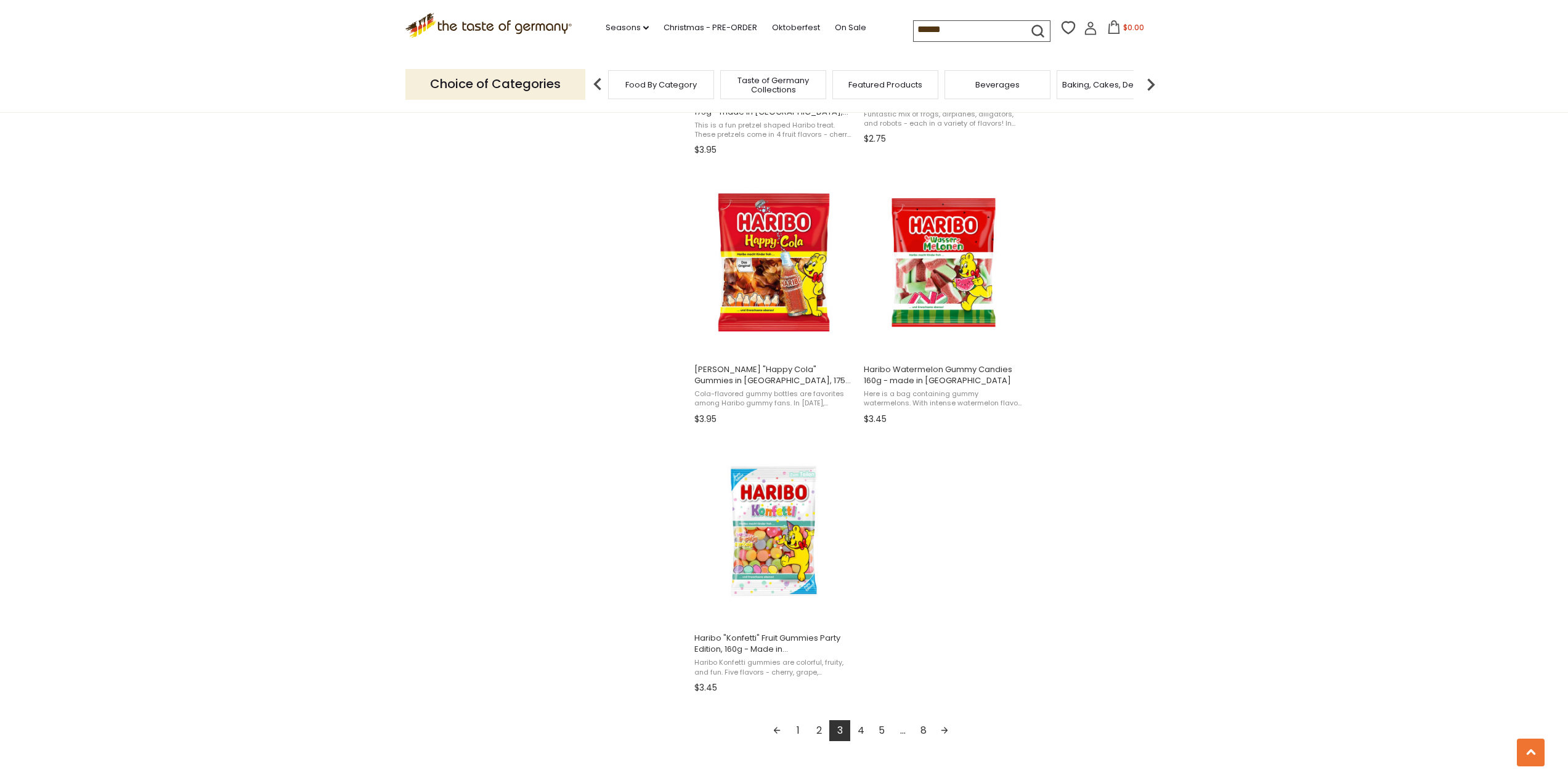
click at [866, 727] on link "4" at bounding box center [860, 731] width 21 height 21
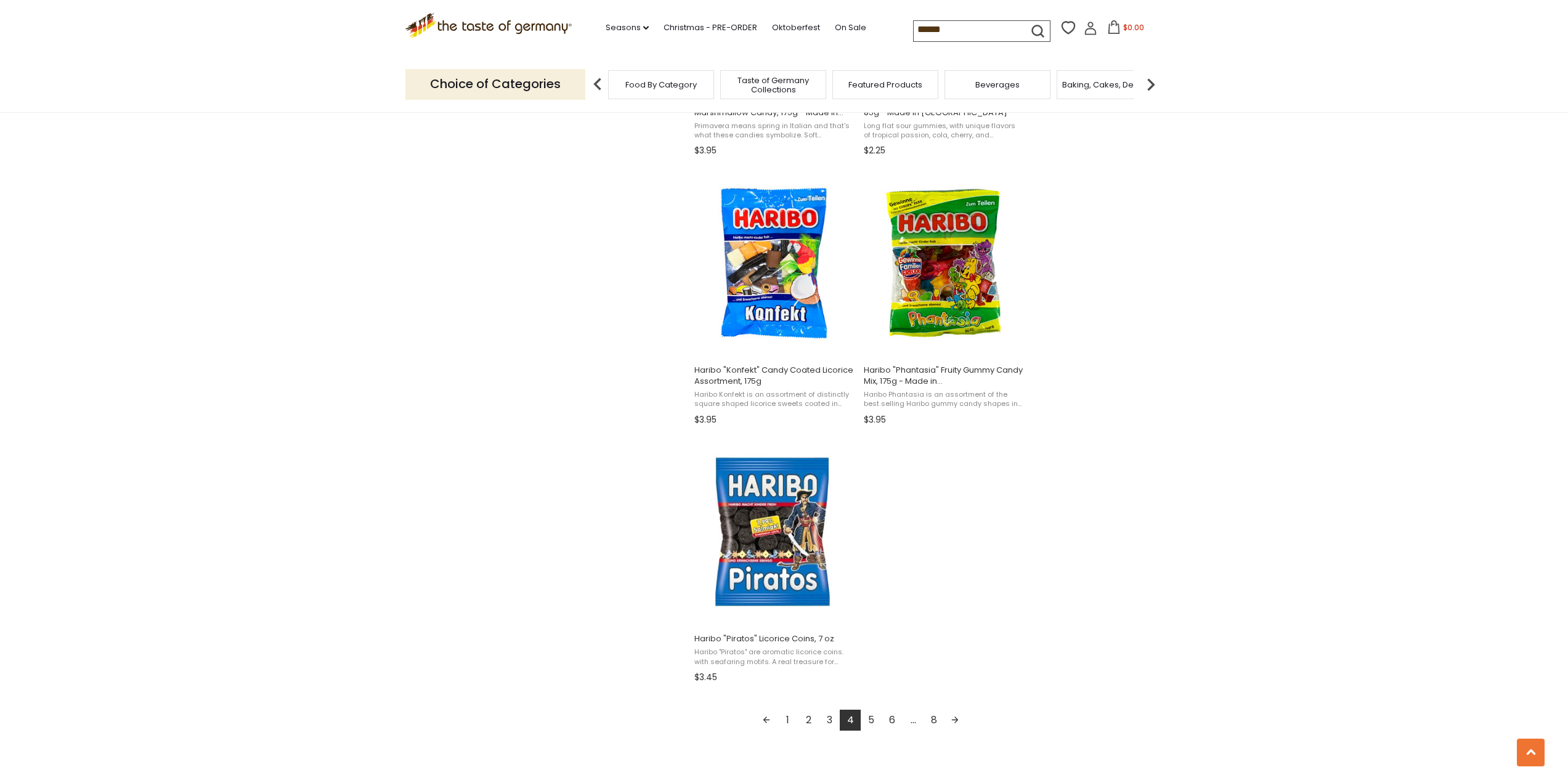
scroll to position [1786, 0]
click at [874, 720] on link "5" at bounding box center [871, 720] width 21 height 21
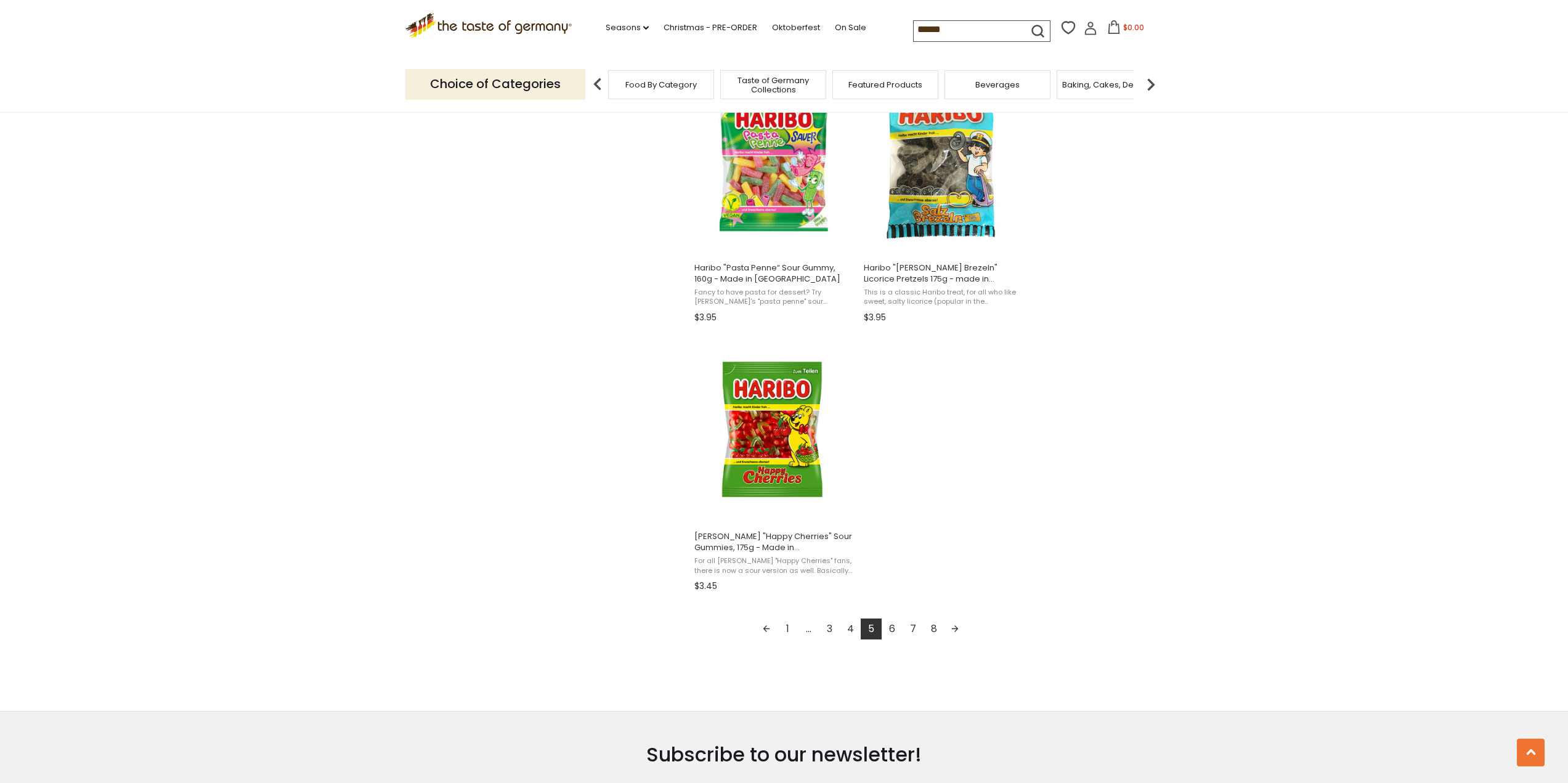
scroll to position [1910, 0]
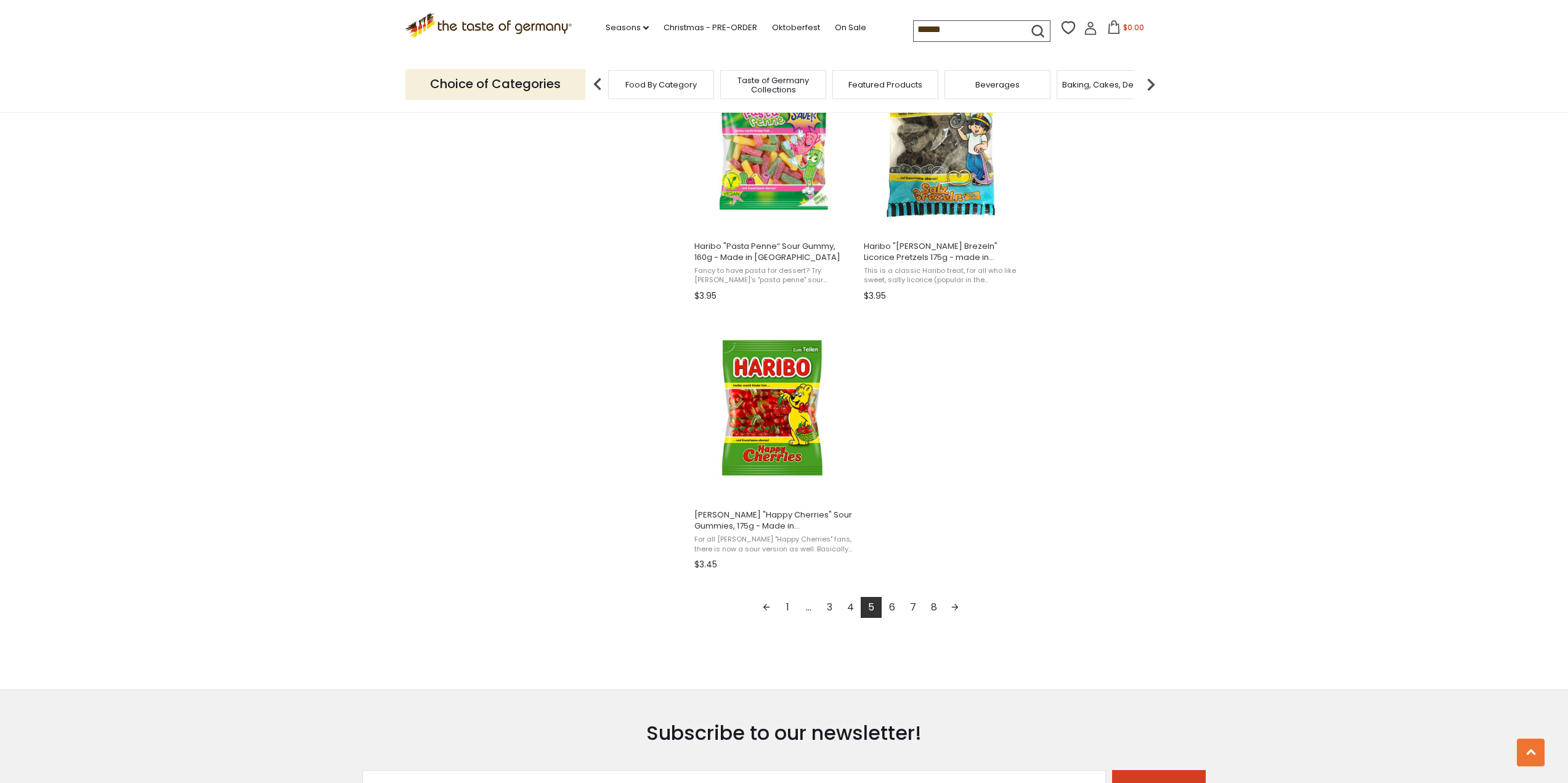
click at [893, 605] on link "6" at bounding box center [892, 607] width 21 height 21
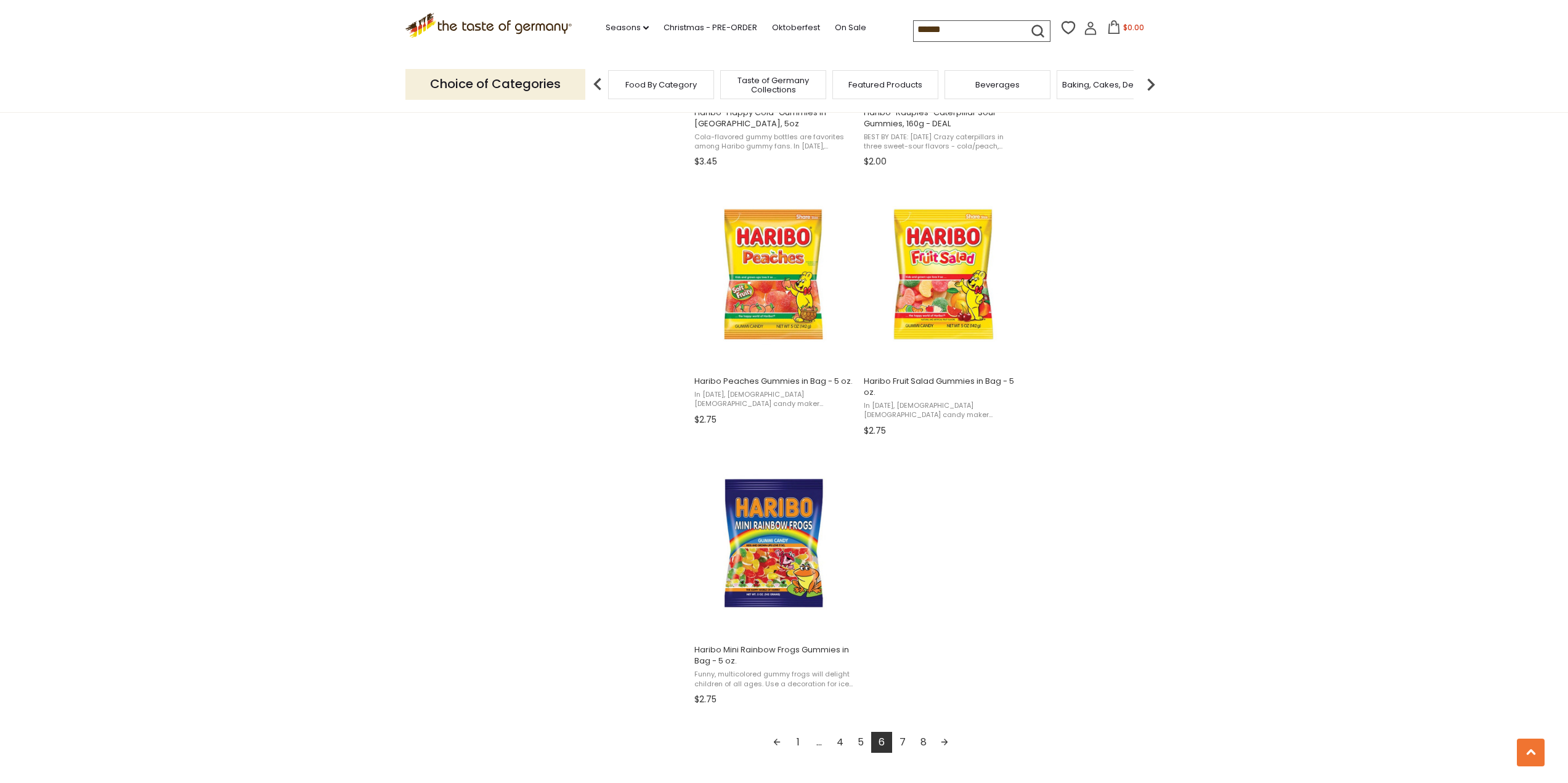
scroll to position [1786, 0]
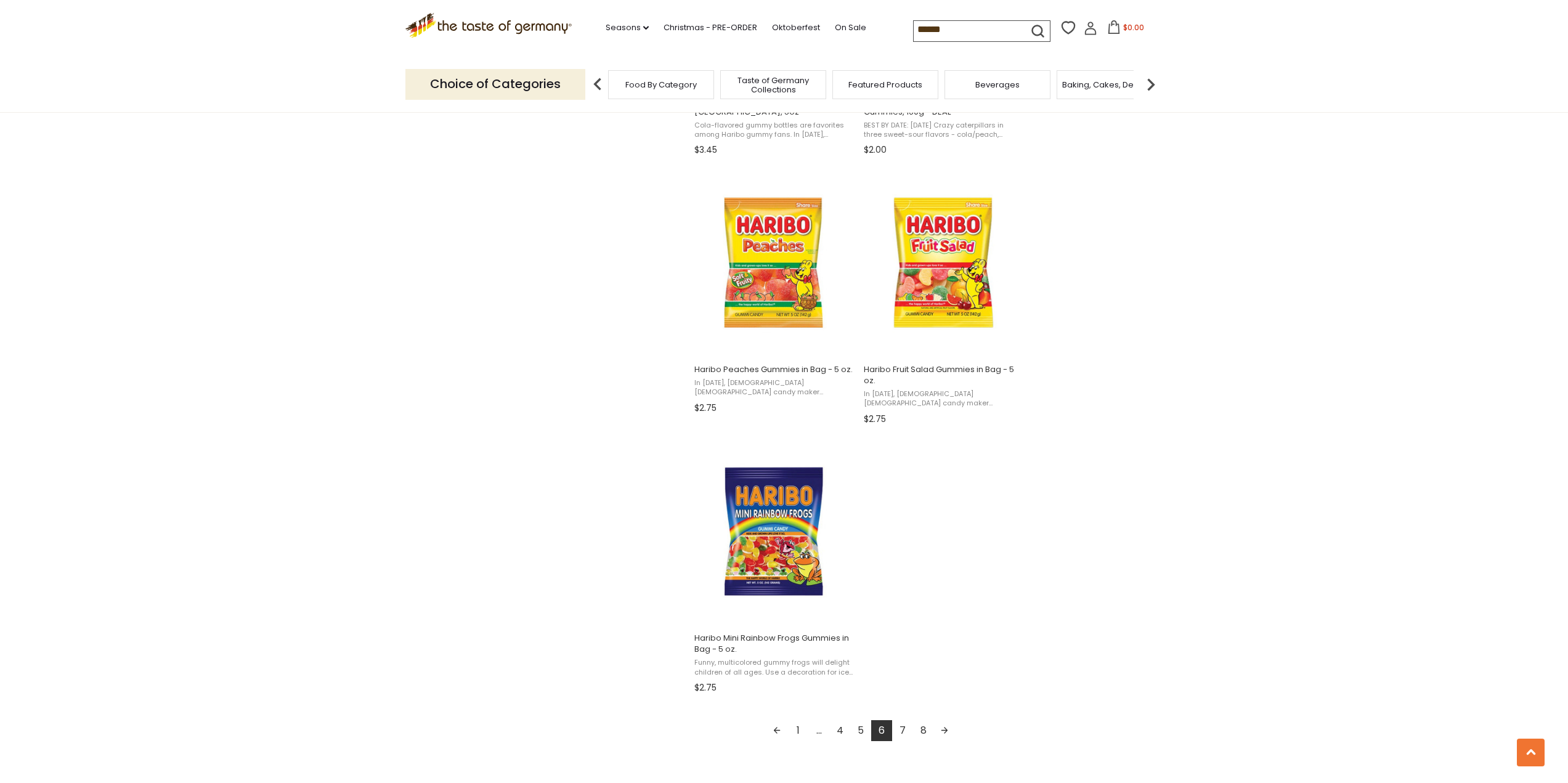
click at [903, 732] on link "7" at bounding box center [902, 731] width 21 height 21
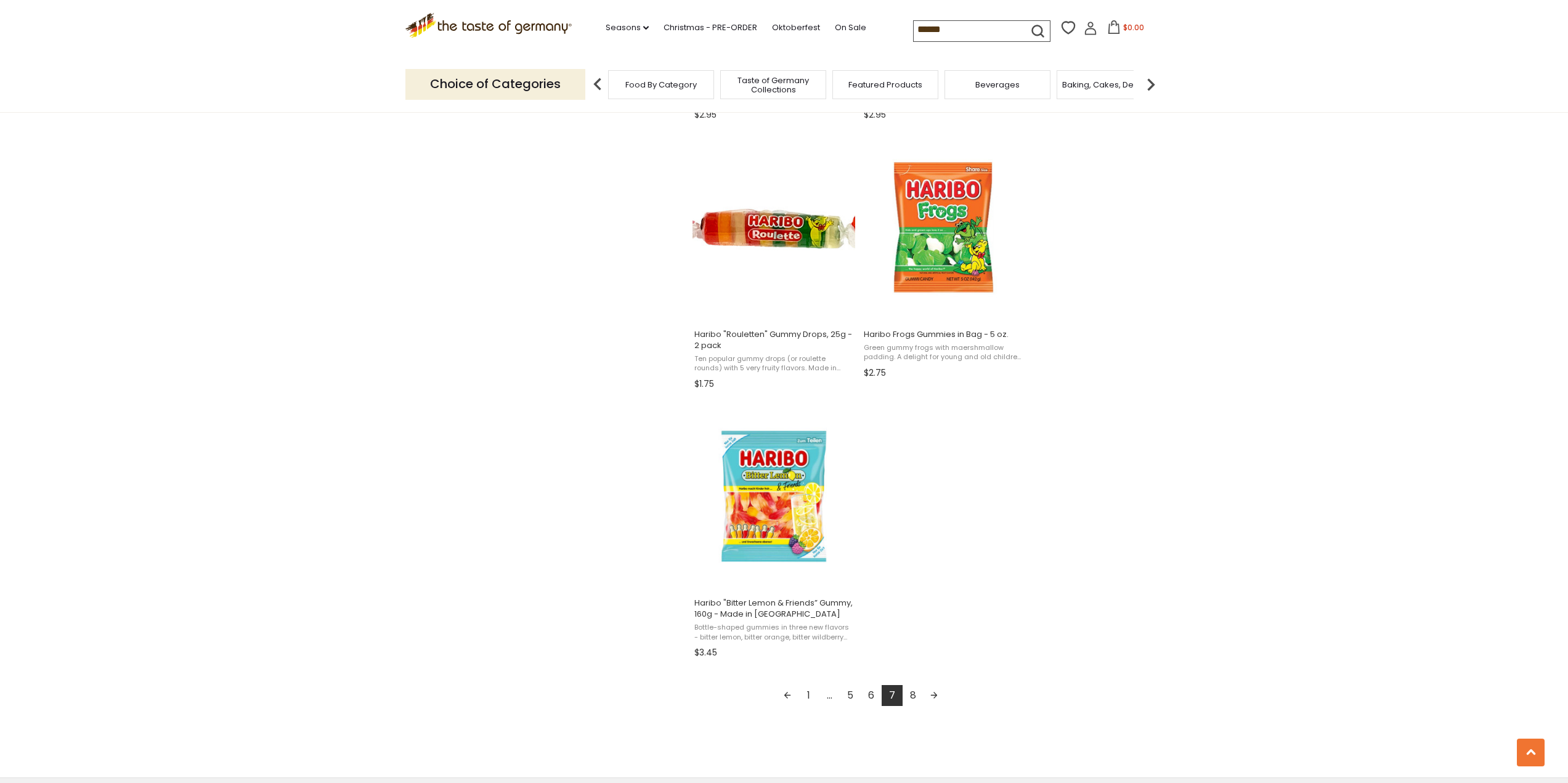
scroll to position [1848, 0]
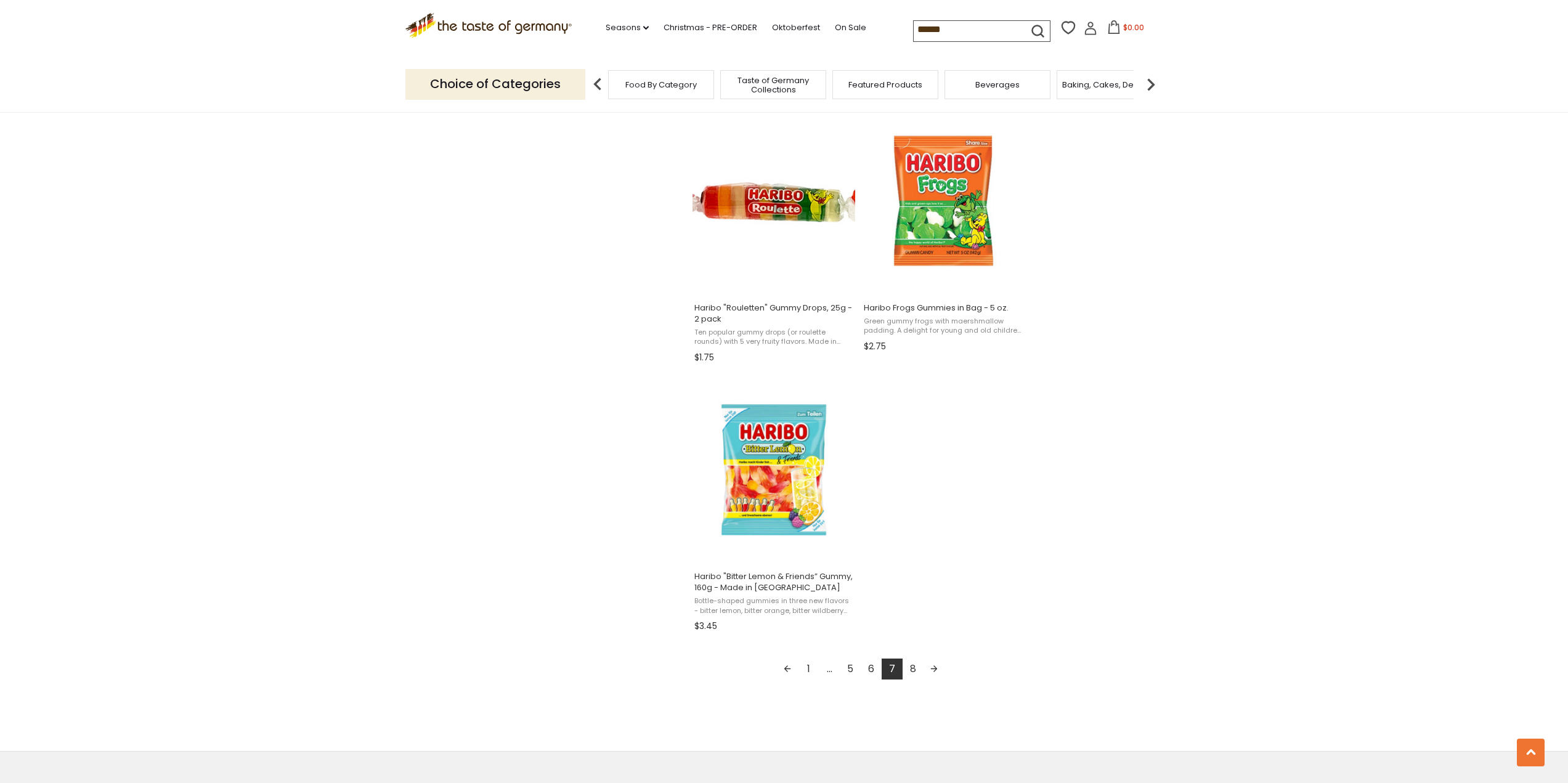
click at [914, 670] on link "8" at bounding box center [913, 669] width 21 height 21
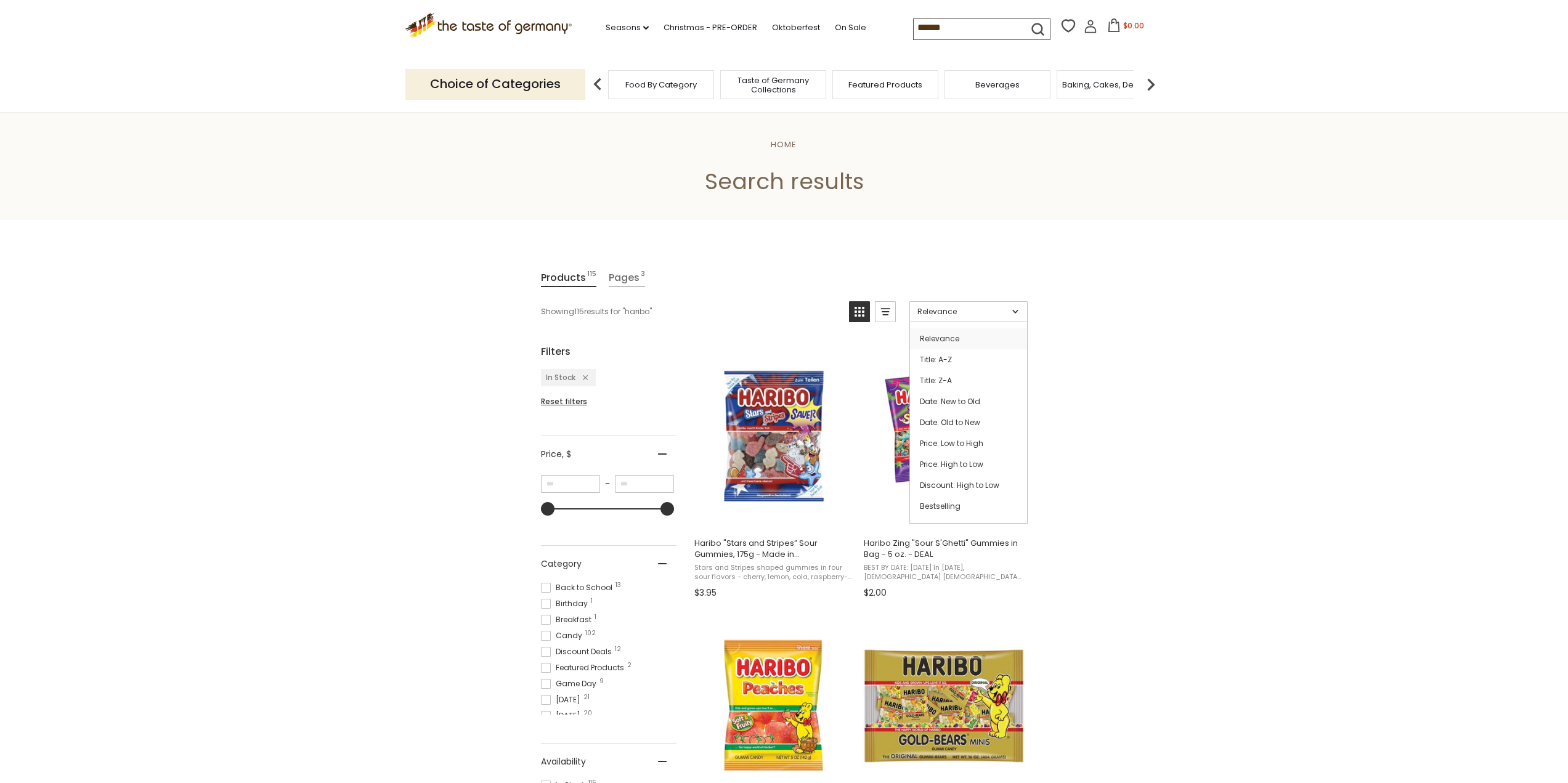
click at [988, 316] on span "Relevance" at bounding box center [963, 311] width 91 height 11
click at [983, 319] on link "Relevance" at bounding box center [968, 311] width 118 height 21
click at [970, 308] on span "Relevance" at bounding box center [963, 311] width 91 height 11
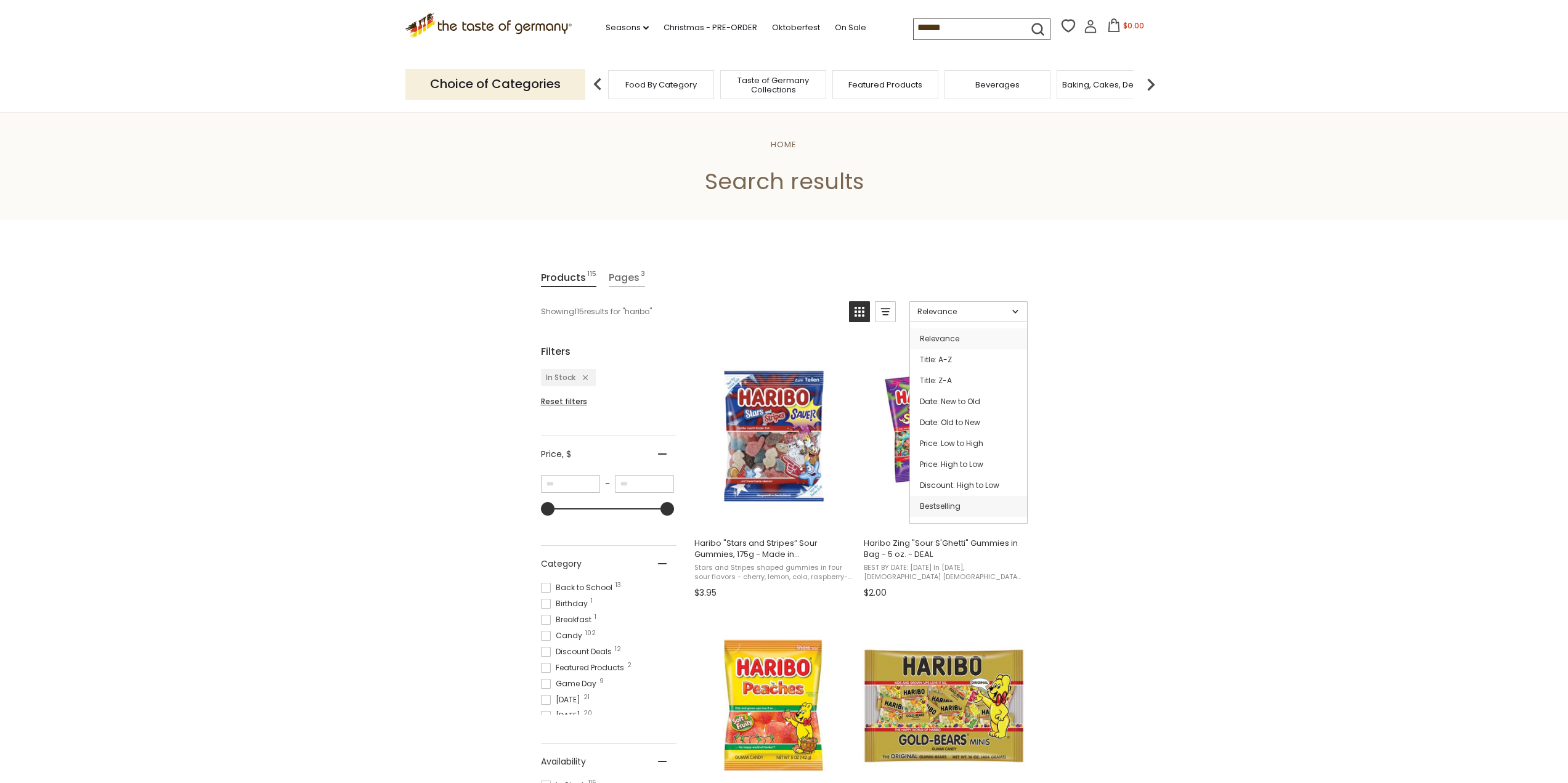
click at [947, 503] on link "Bestselling" at bounding box center [968, 506] width 117 height 21
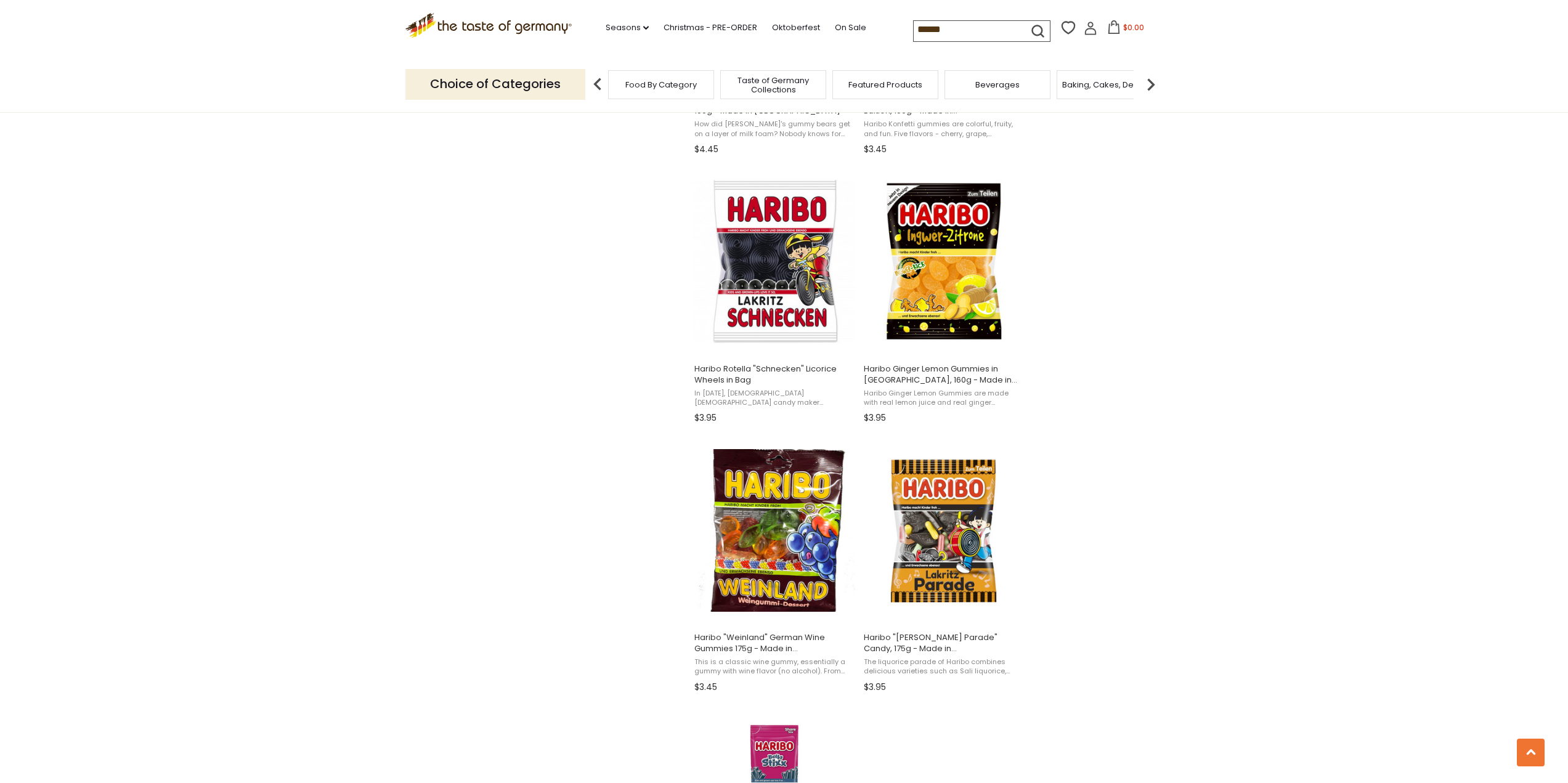
scroll to position [1602, 0]
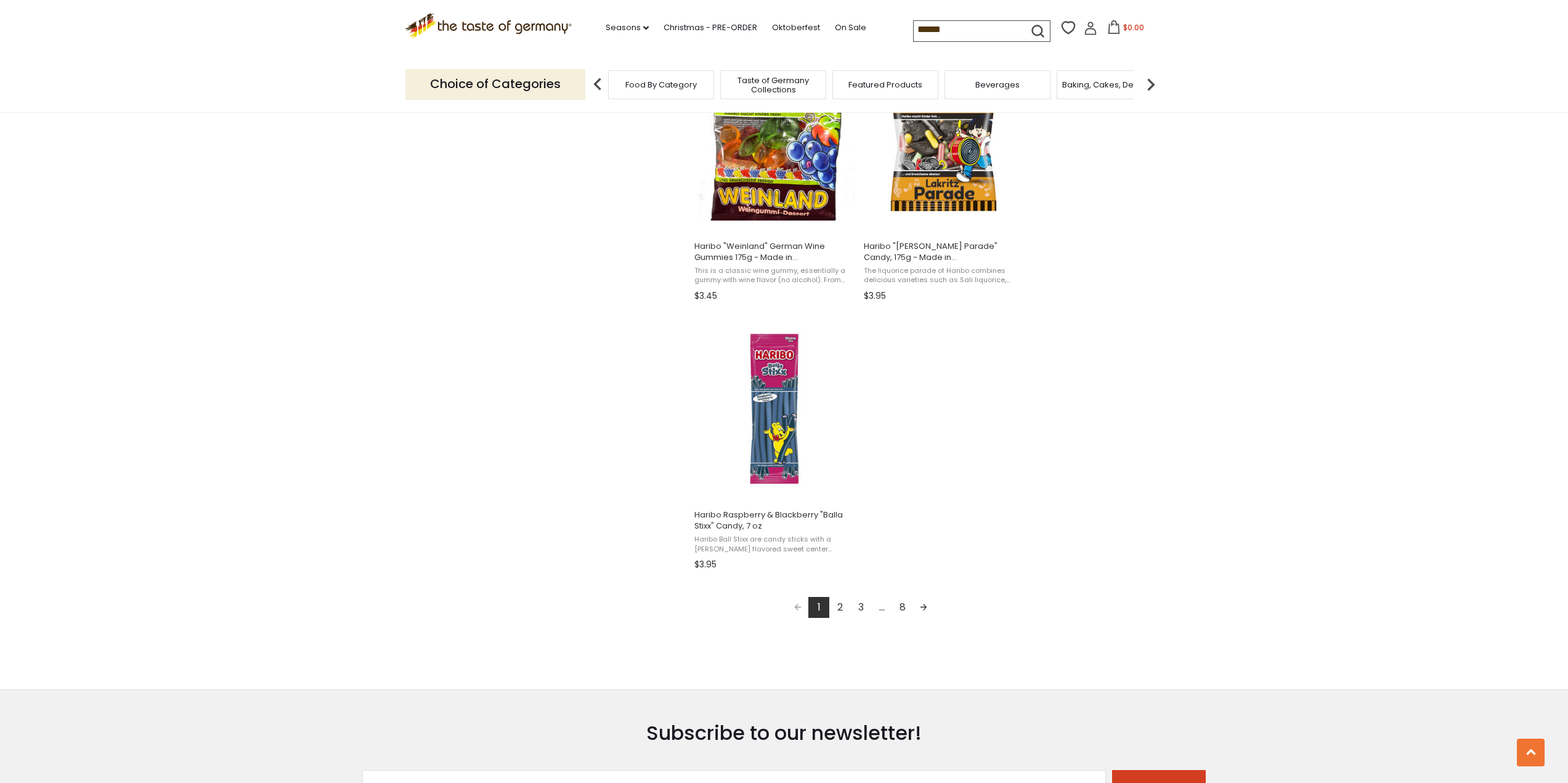
click at [842, 614] on link "2" at bounding box center [840, 607] width 21 height 21
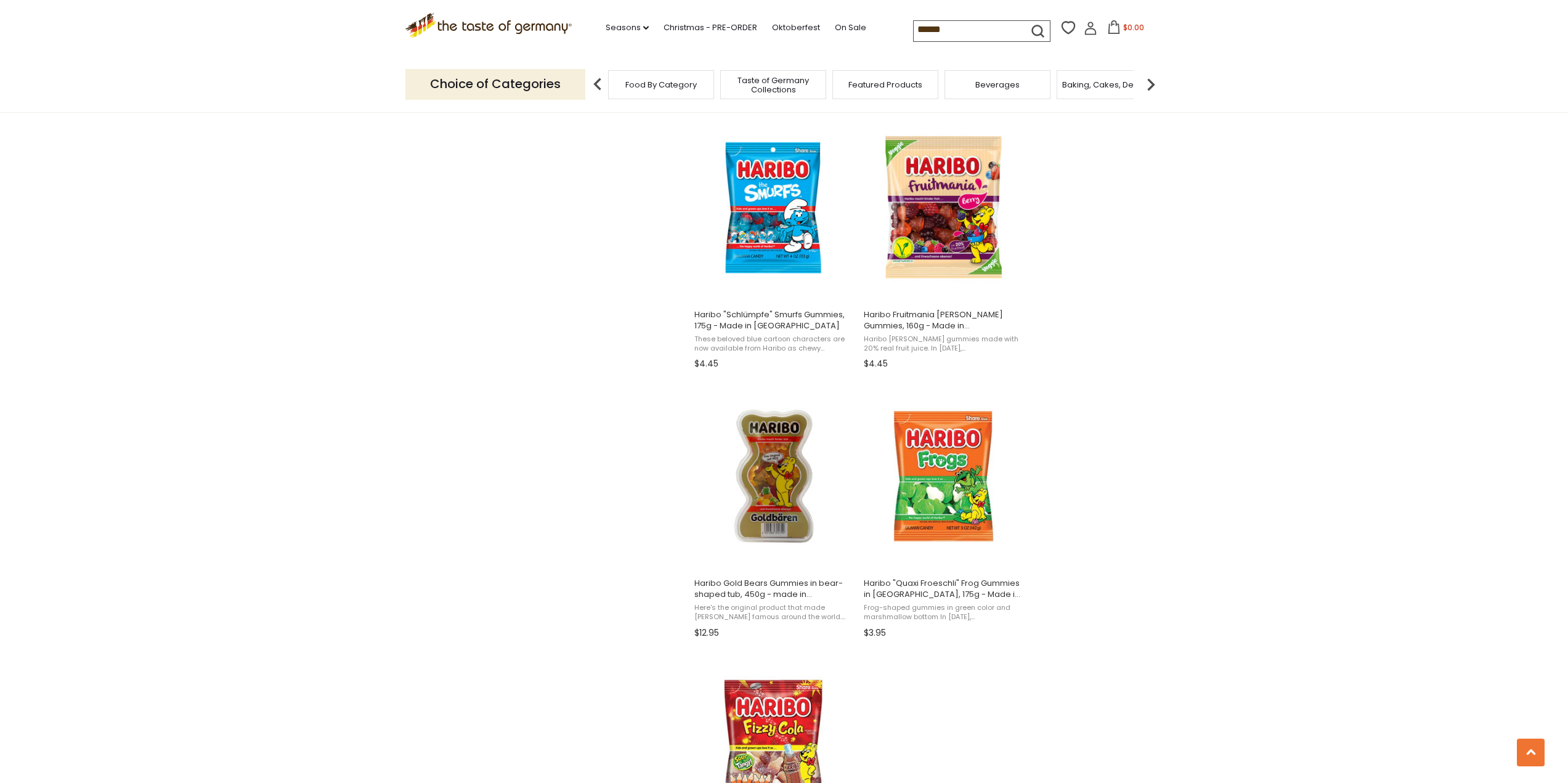
scroll to position [1602, 0]
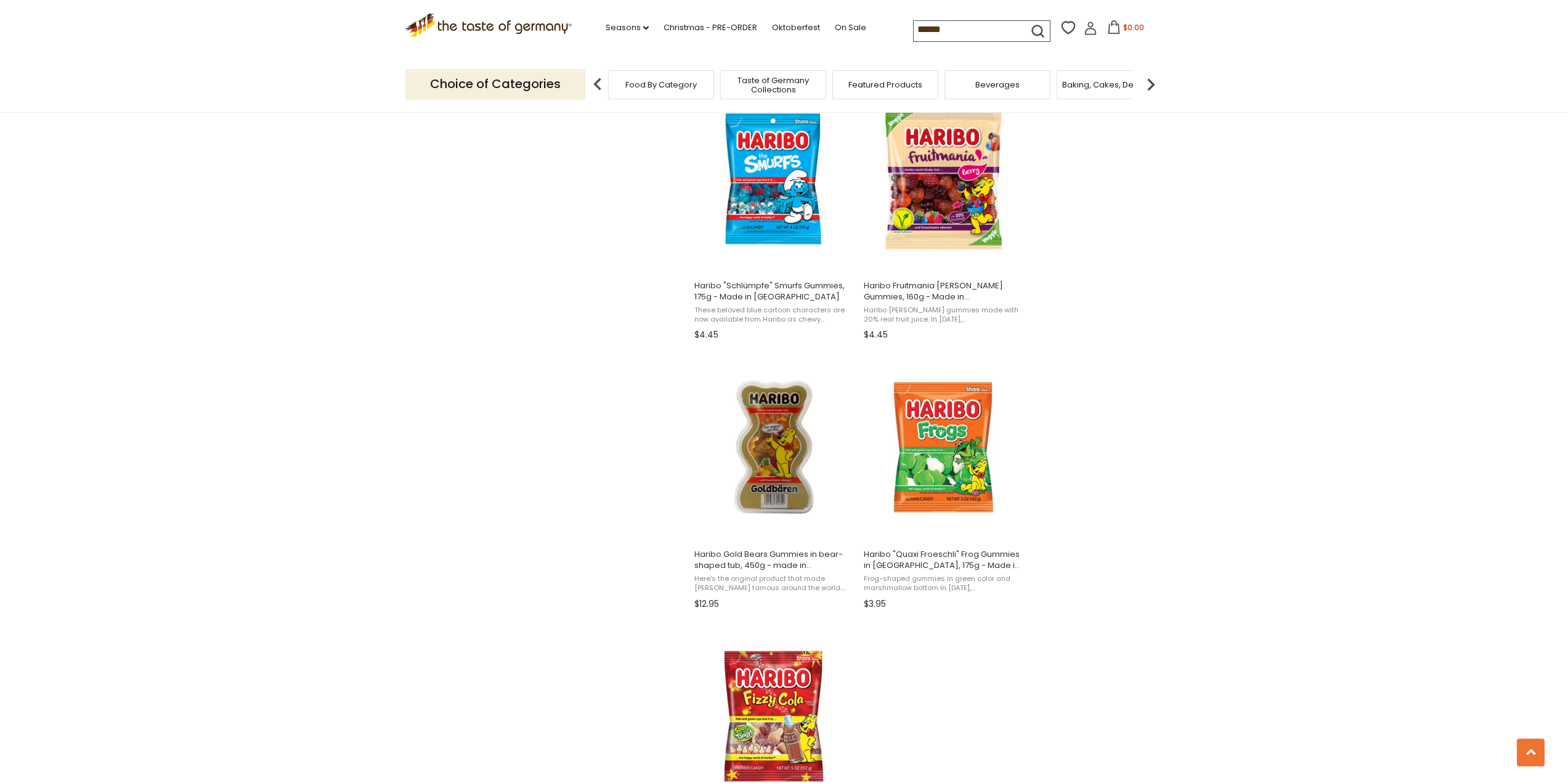
click at [938, 27] on input "******" at bounding box center [965, 29] width 104 height 17
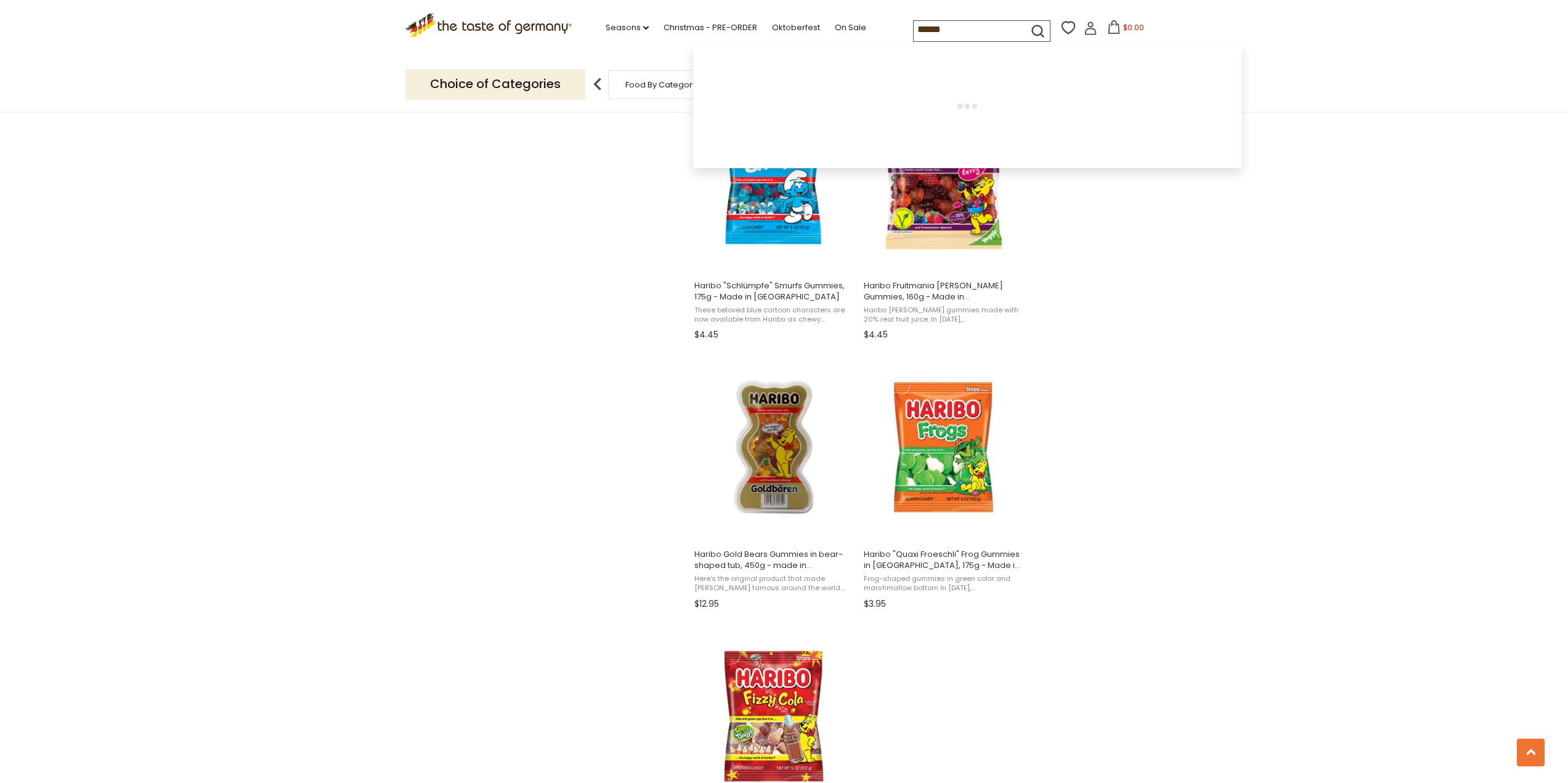
click at [938, 27] on input "******" at bounding box center [965, 29] width 104 height 17
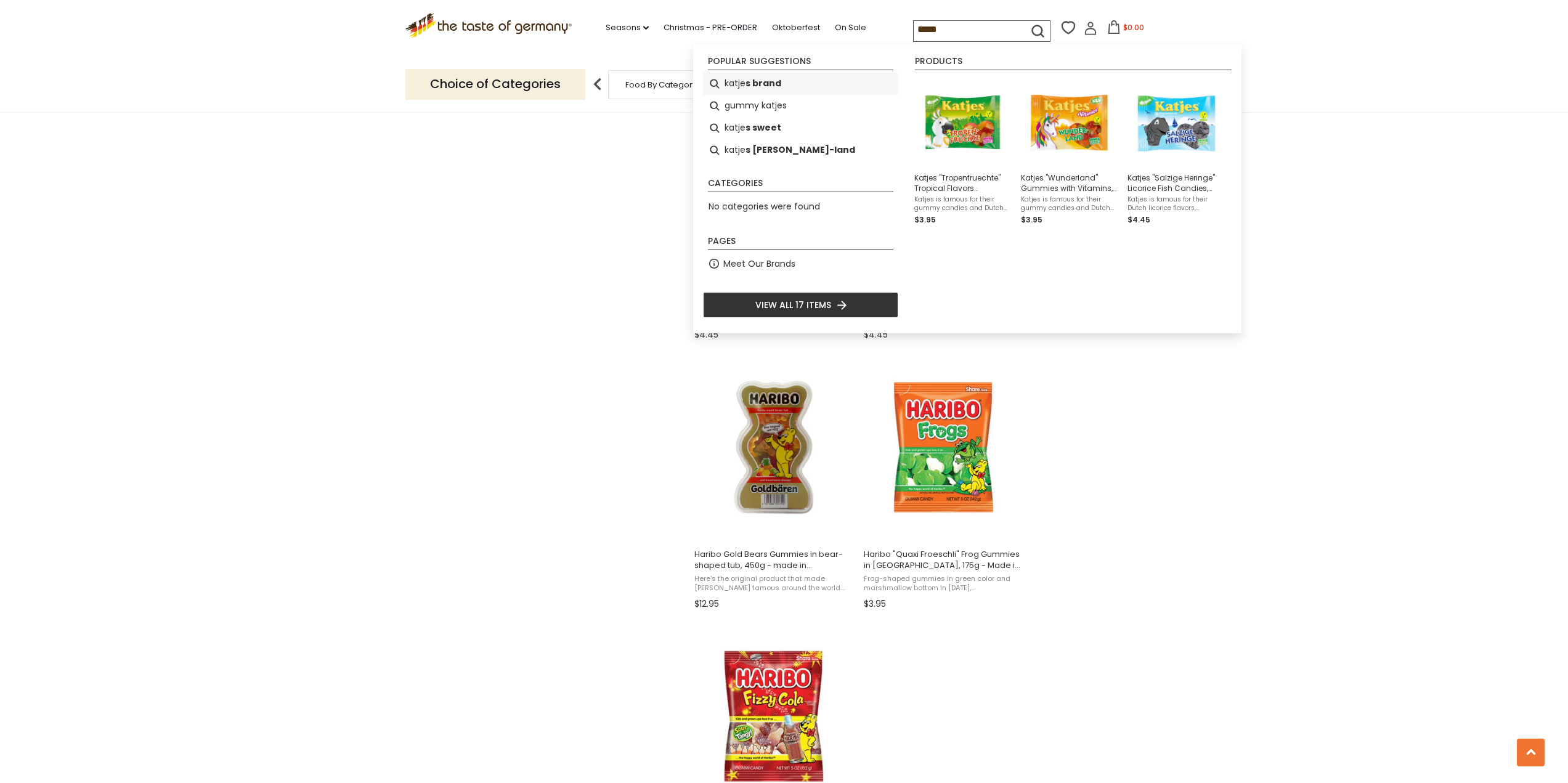
click at [800, 84] on li "katje s brand" at bounding box center [801, 84] width 196 height 22
type input "**********"
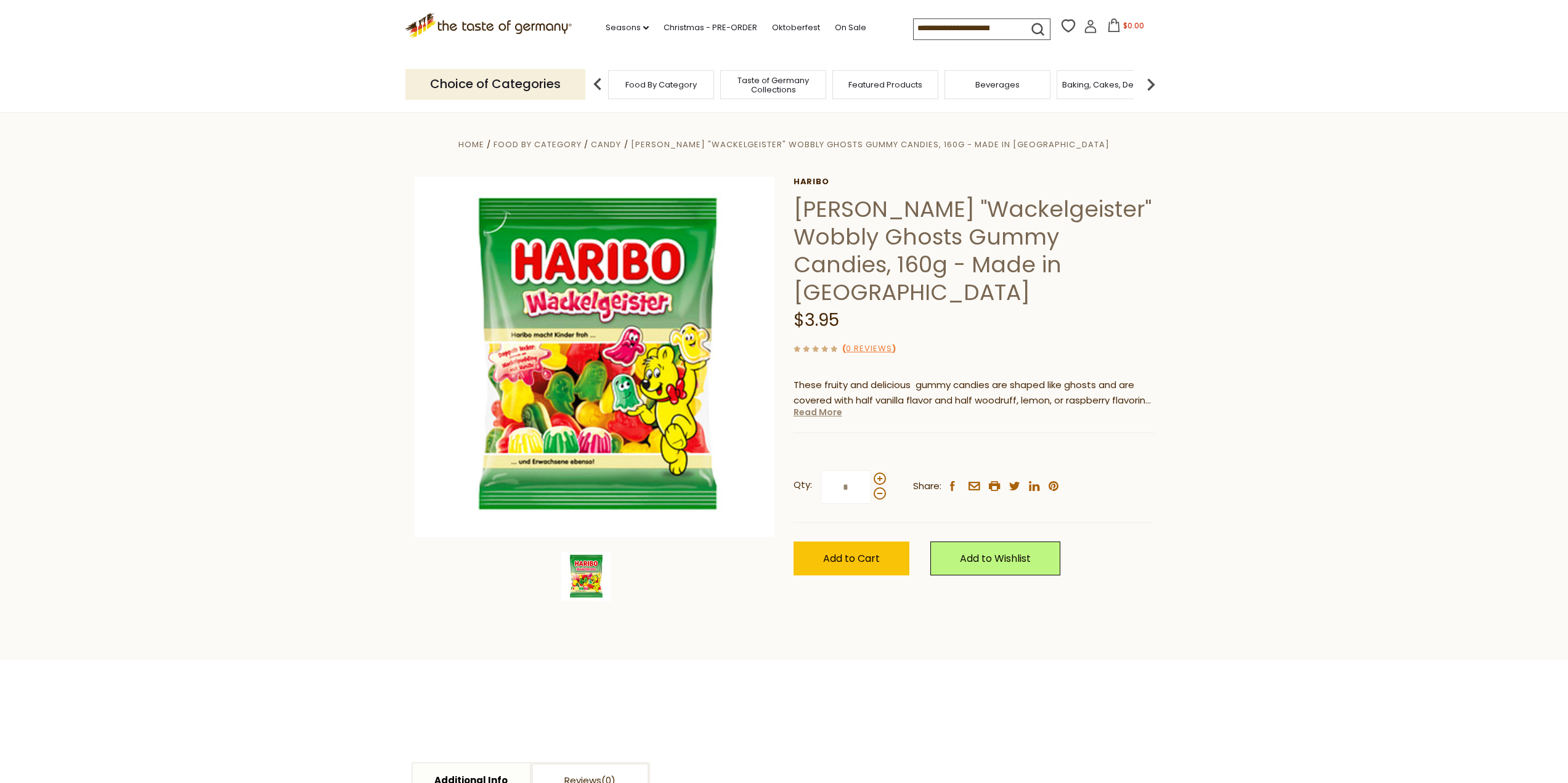
click at [830, 406] on link "Read More" at bounding box center [817, 412] width 49 height 12
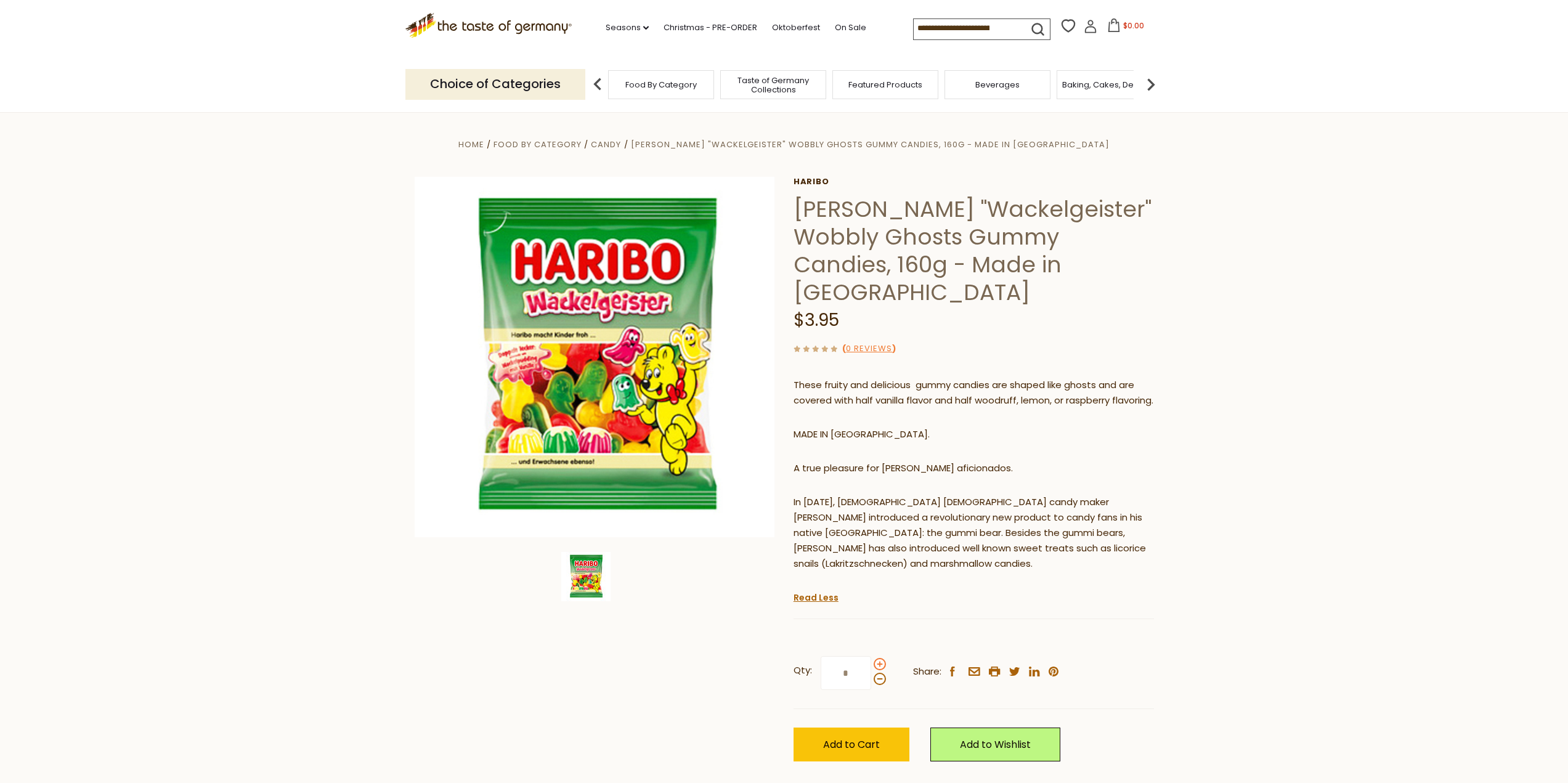
click at [878, 658] on span at bounding box center [880, 664] width 12 height 12
click at [871, 656] on input "*" at bounding box center [846, 673] width 51 height 34
click at [877, 672] on span at bounding box center [880, 678] width 12 height 12
click at [871, 656] on input "*" at bounding box center [846, 673] width 51 height 34
click at [878, 658] on span at bounding box center [880, 664] width 12 height 12
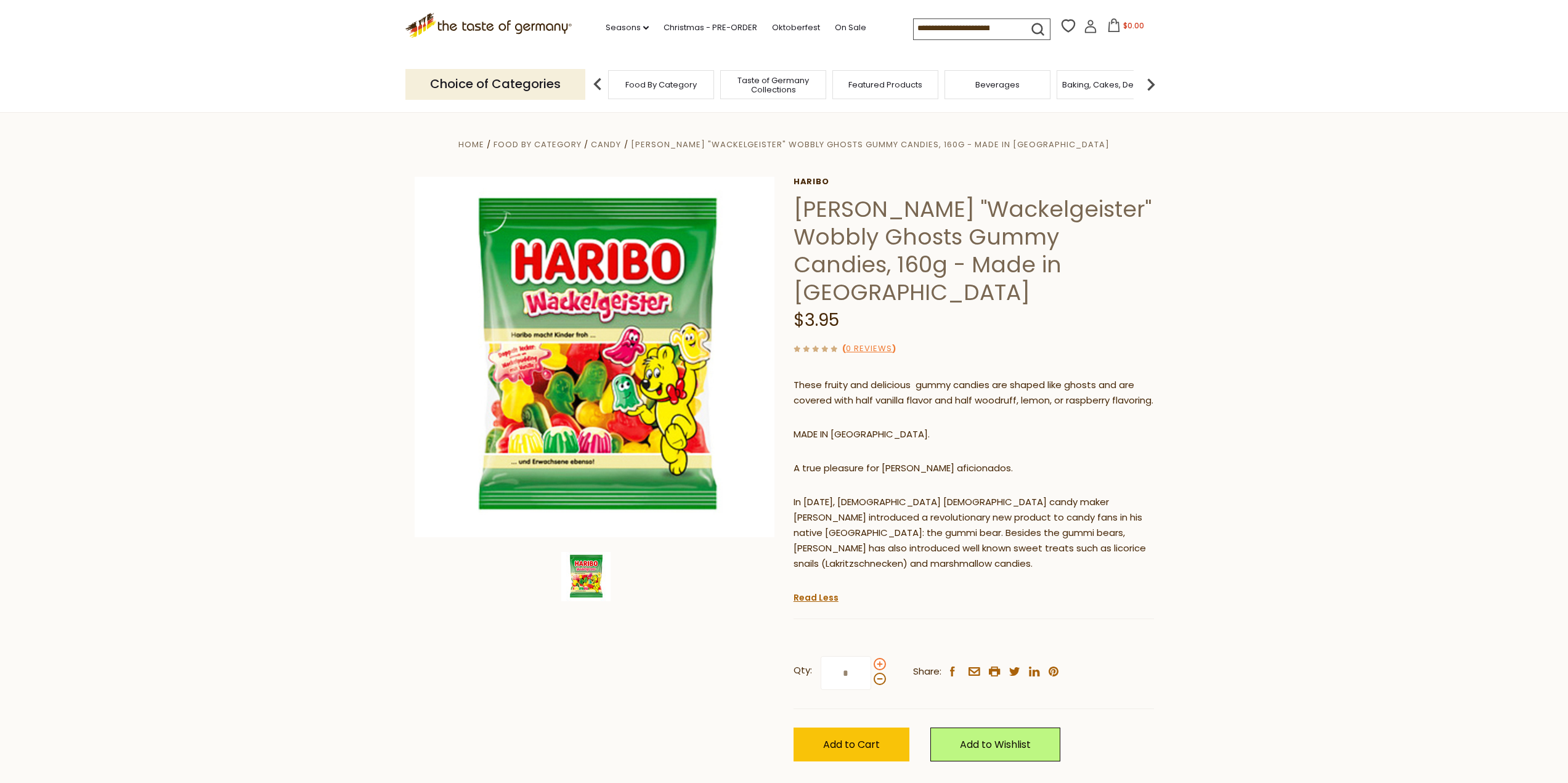
click at [871, 656] on input "*" at bounding box center [846, 673] width 51 height 34
click at [878, 658] on span at bounding box center [880, 664] width 12 height 12
click at [871, 656] on input "*" at bounding box center [846, 673] width 51 height 34
click at [881, 672] on span at bounding box center [880, 678] width 12 height 12
click at [871, 656] on input "*" at bounding box center [846, 673] width 51 height 34
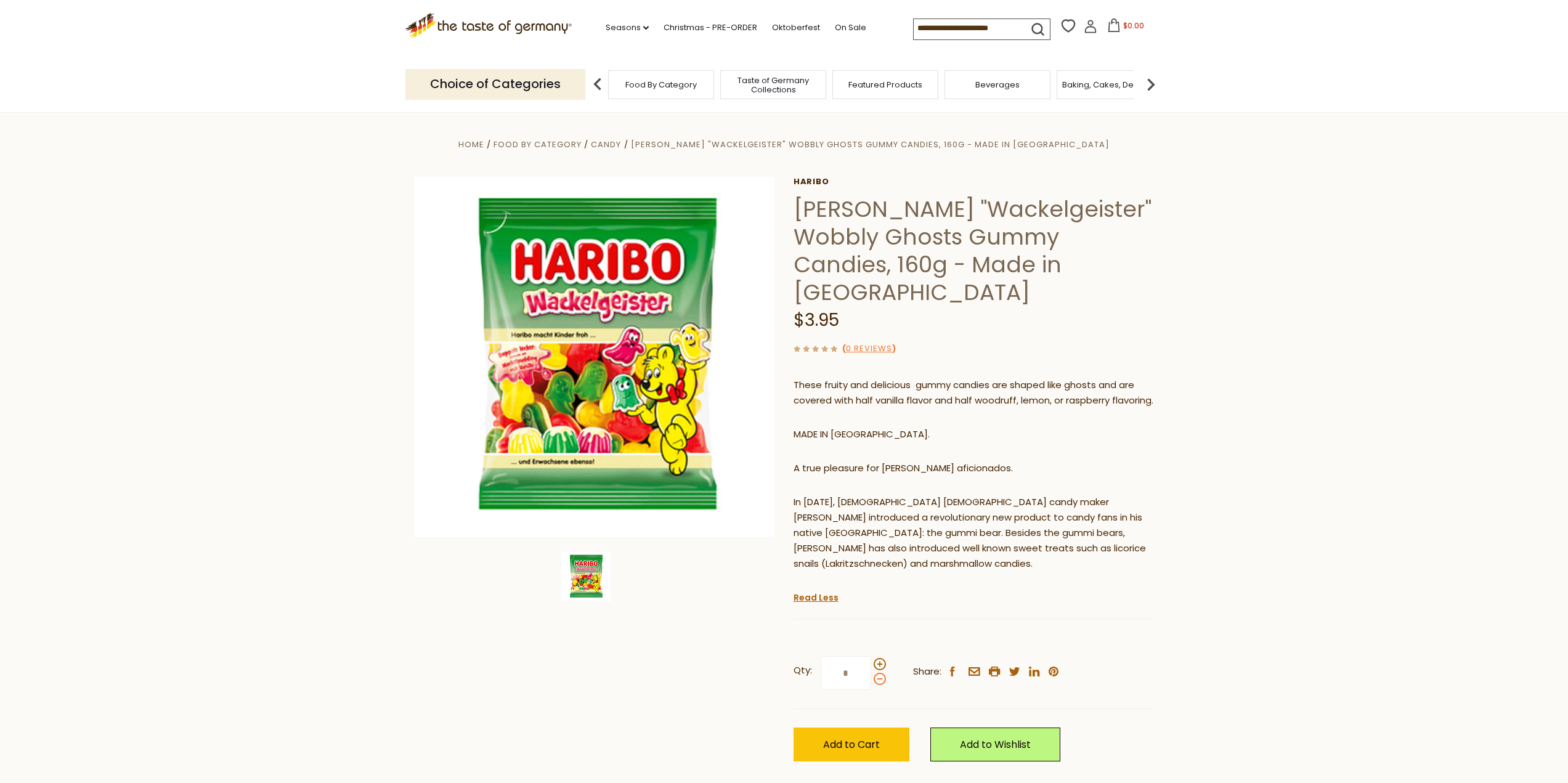
type input "*"
click at [864, 738] on span "Add to Cart" at bounding box center [852, 744] width 57 height 15
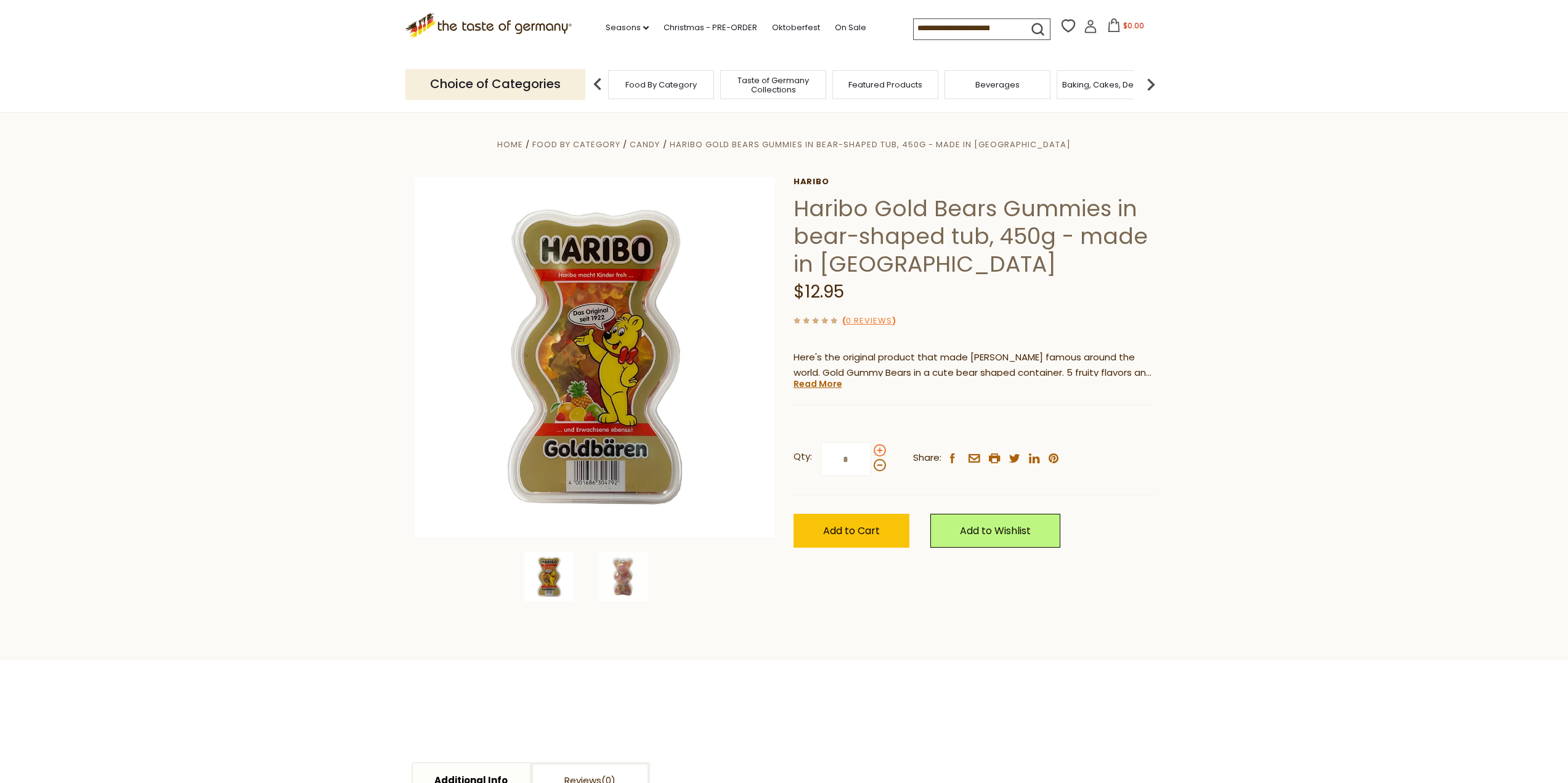
click at [880, 453] on span at bounding box center [880, 450] width 12 height 12
click at [871, 453] on input "*" at bounding box center [846, 460] width 51 height 34
type input "*"
click at [867, 530] on span "Add to Cart" at bounding box center [852, 531] width 57 height 15
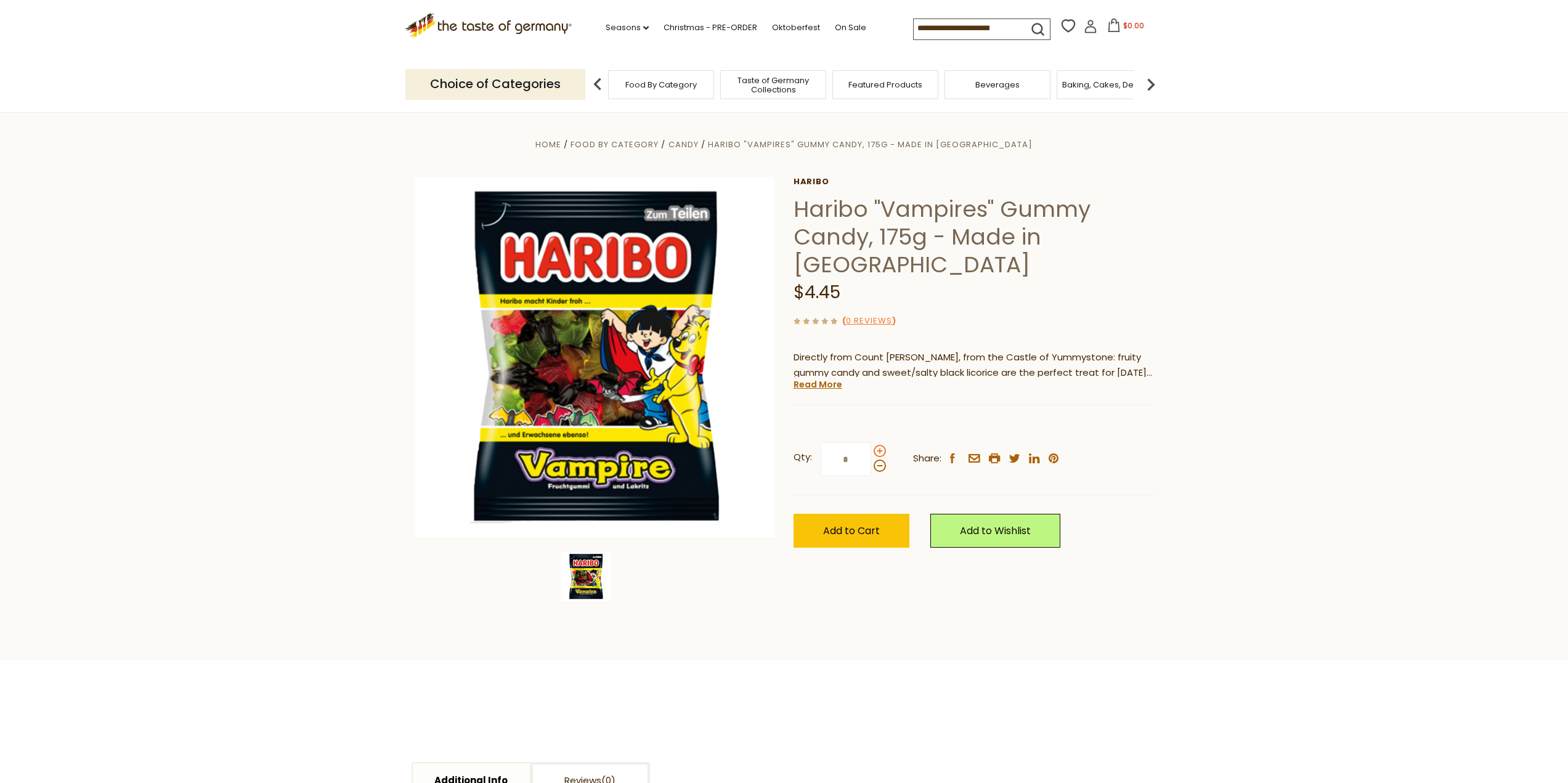
click at [877, 445] on span at bounding box center [880, 451] width 12 height 12
click at [871, 443] on input "*" at bounding box center [846, 460] width 51 height 34
type input "*"
click at [847, 524] on span "Add to Cart" at bounding box center [852, 531] width 57 height 15
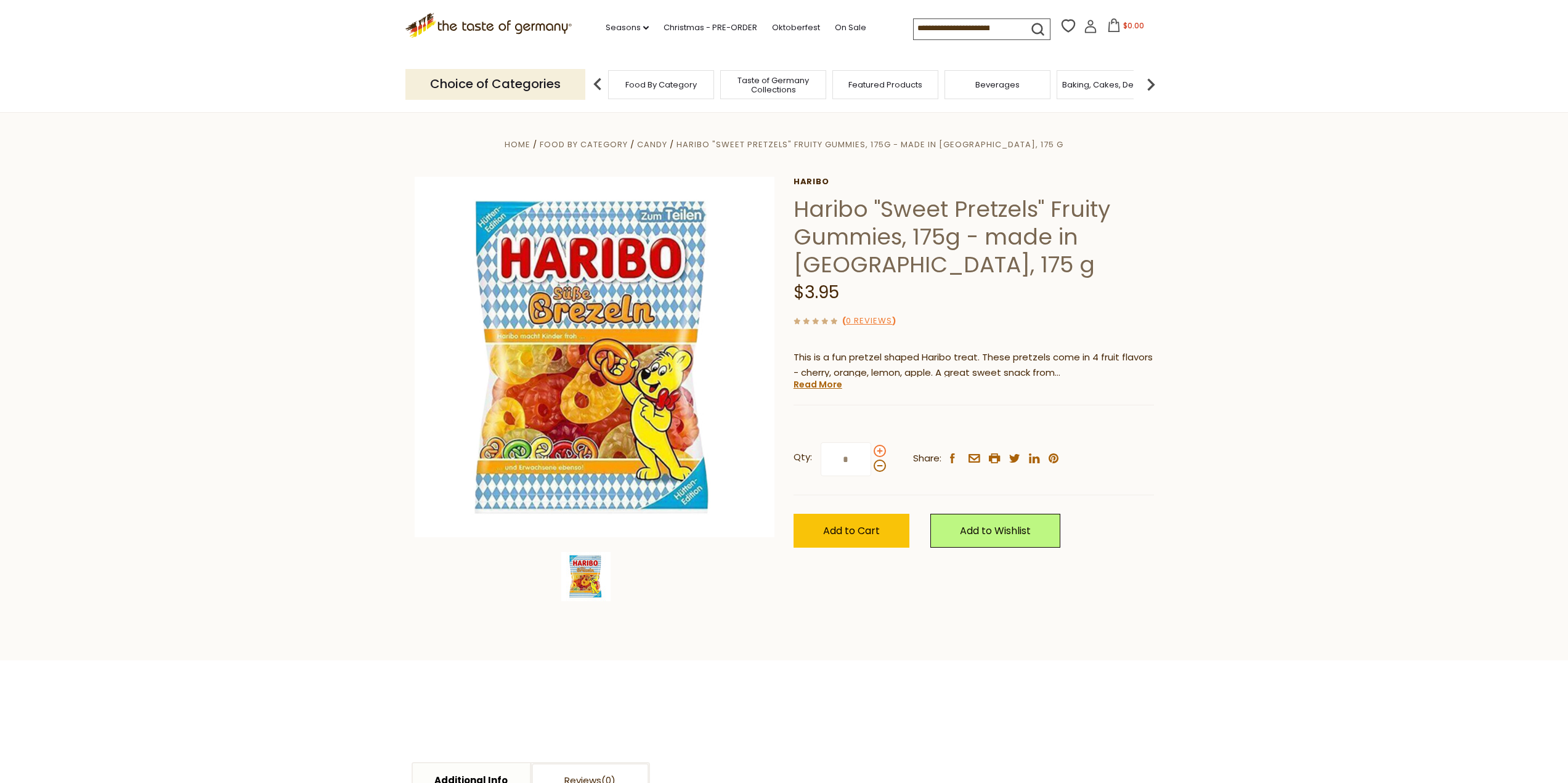
click at [878, 450] on span at bounding box center [880, 451] width 12 height 12
click at [871, 450] on input "*" at bounding box center [846, 460] width 51 height 34
type input "*"
click at [865, 521] on button "Add to Cart" at bounding box center [851, 531] width 116 height 34
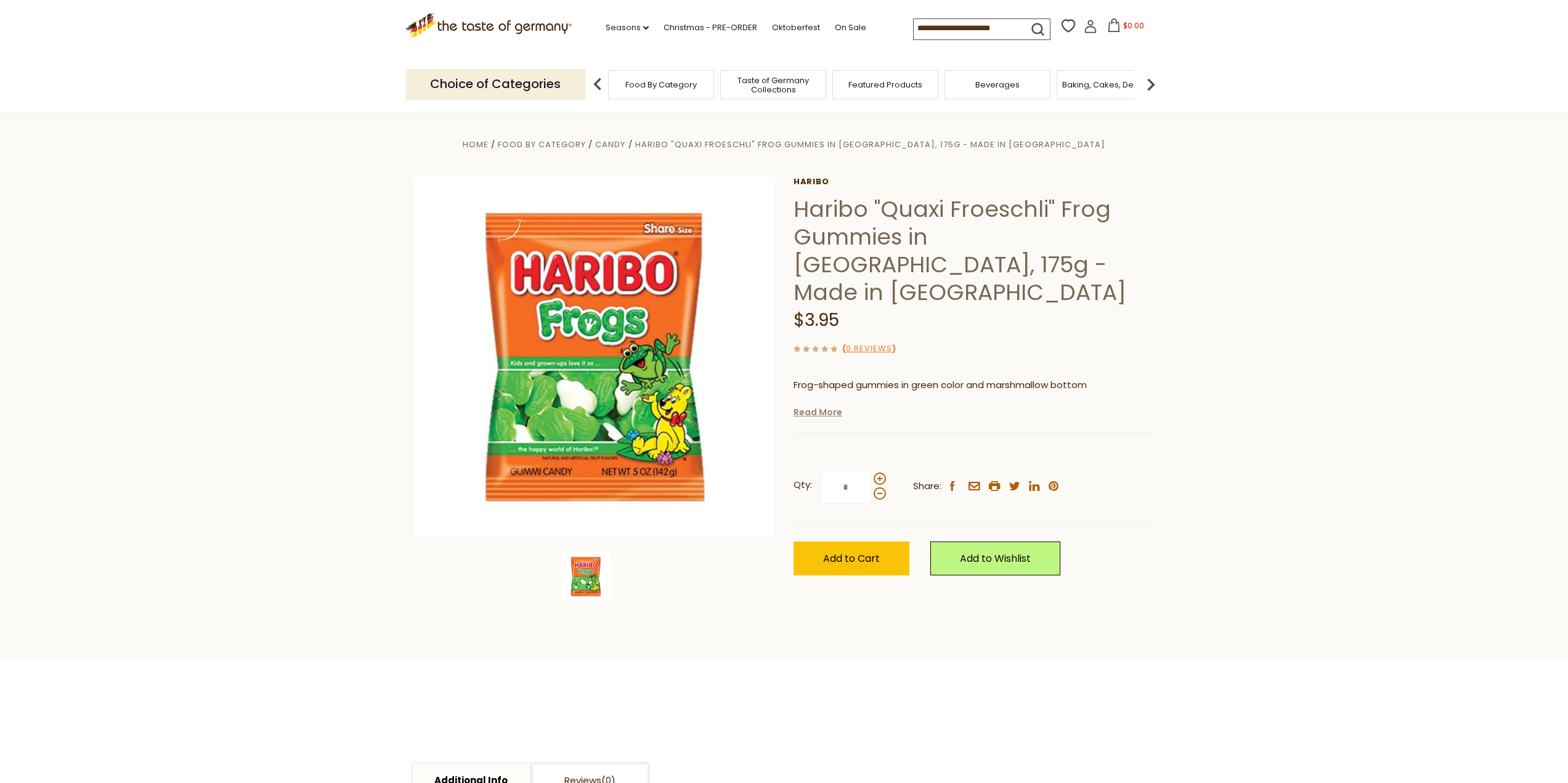
click at [813, 406] on link "Read More" at bounding box center [817, 412] width 49 height 12
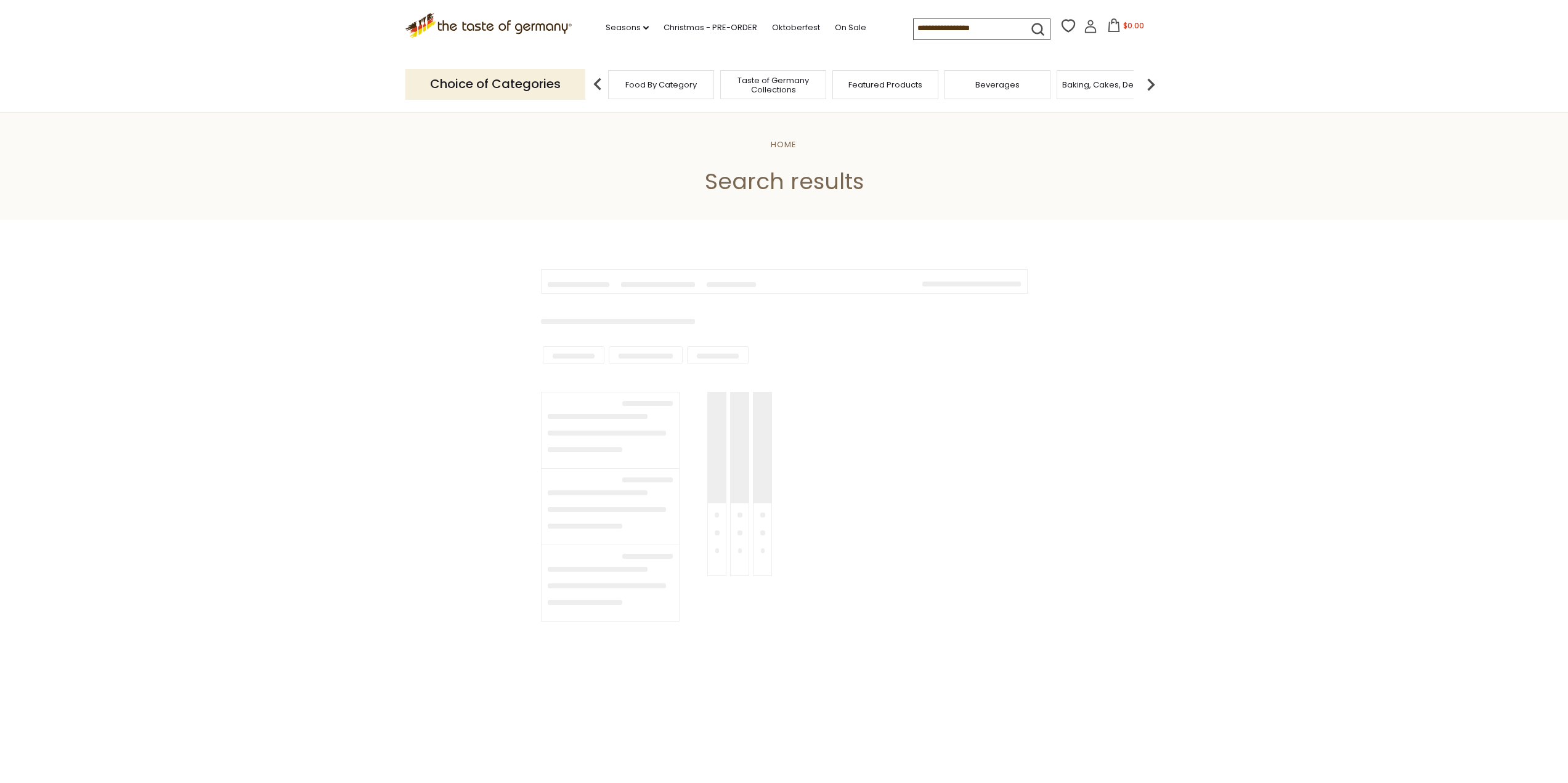
type input "**********"
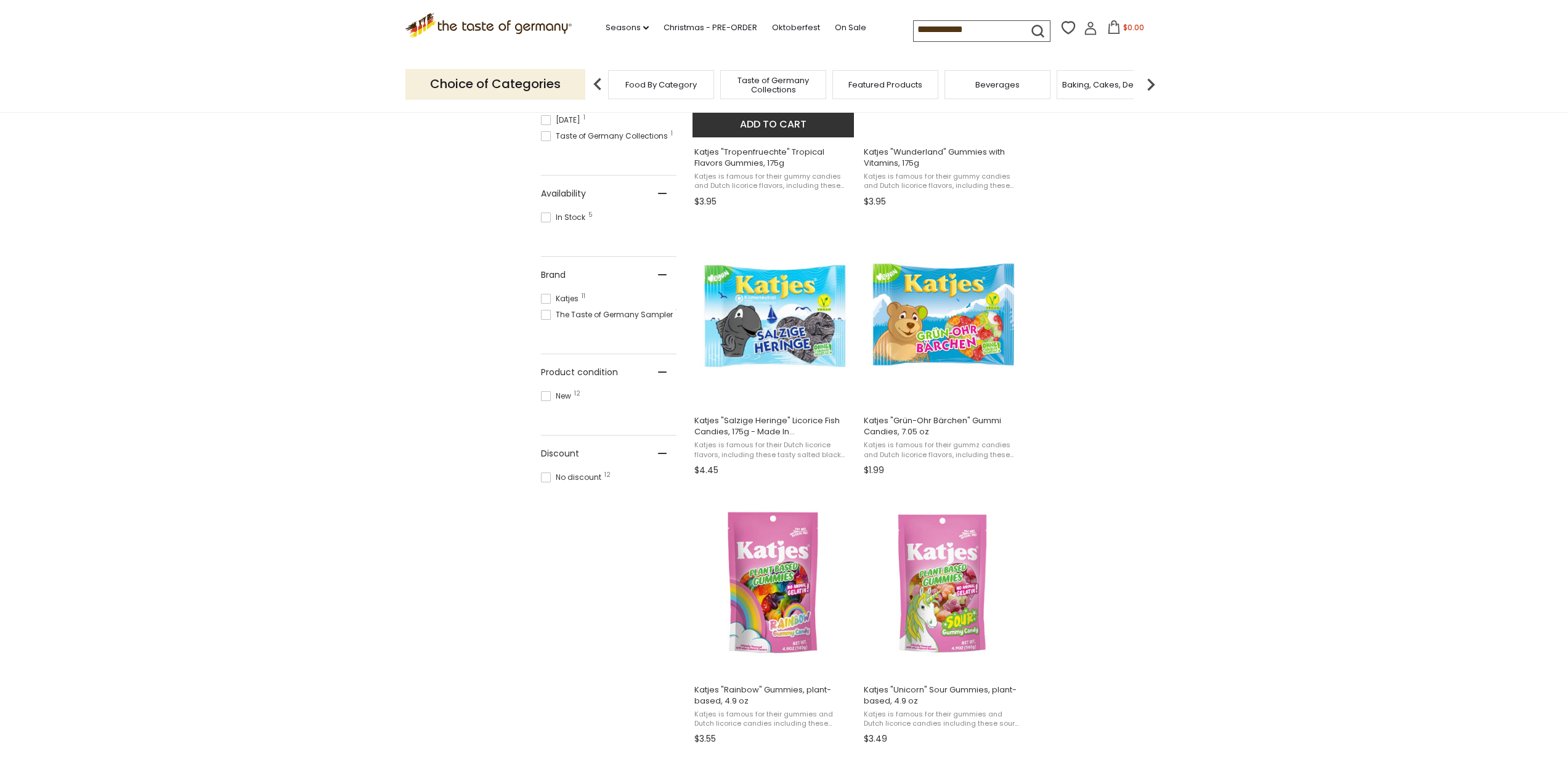
scroll to position [123, 0]
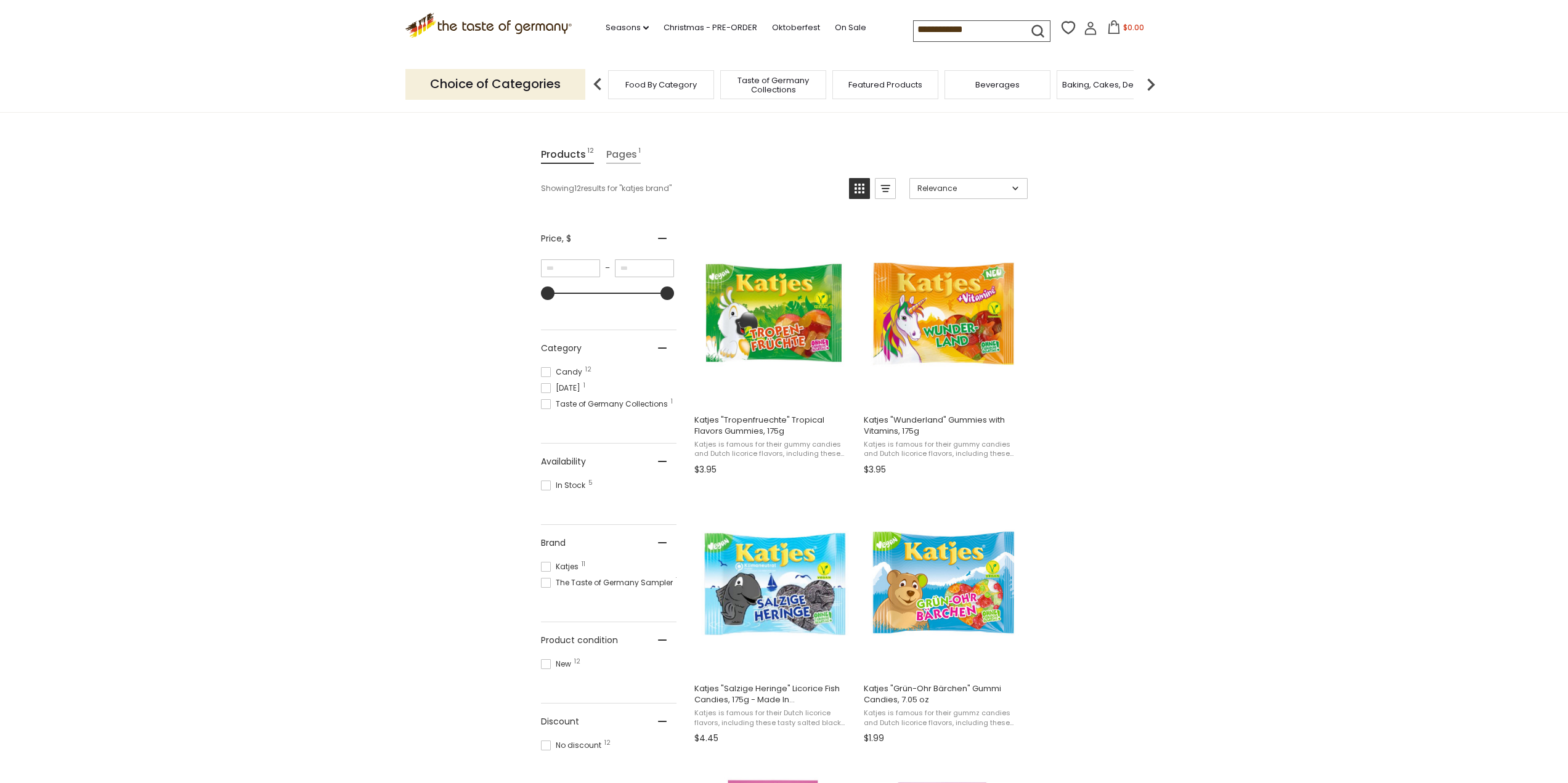
click at [561, 482] on span "In Stock 5" at bounding box center [565, 485] width 48 height 11
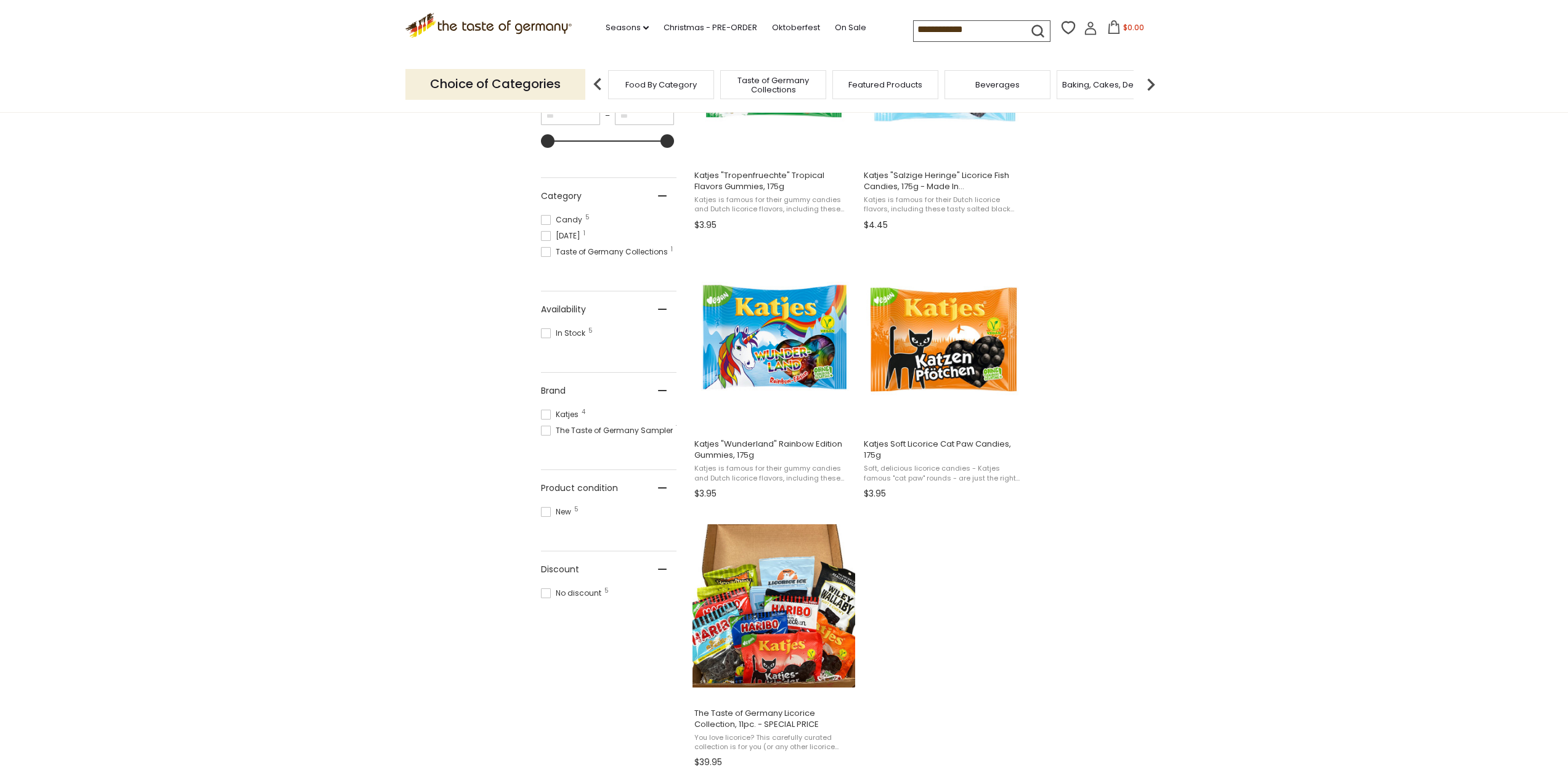
scroll to position [370, 0]
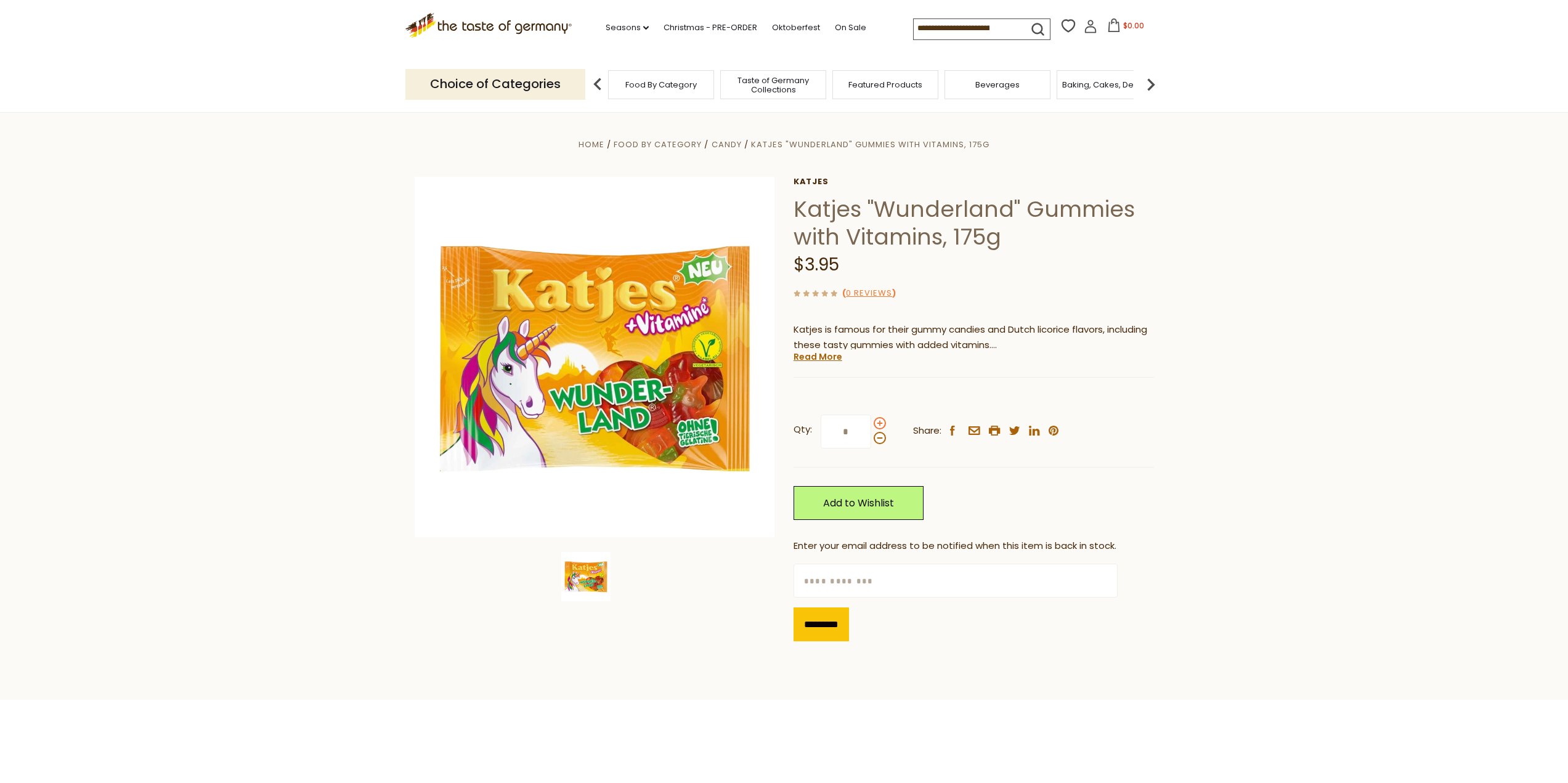
click at [878, 425] on span at bounding box center [880, 423] width 12 height 12
click at [871, 425] on input "*" at bounding box center [846, 431] width 51 height 34
type input "*"
click at [864, 496] on link "Add to Wishlist" at bounding box center [859, 503] width 130 height 34
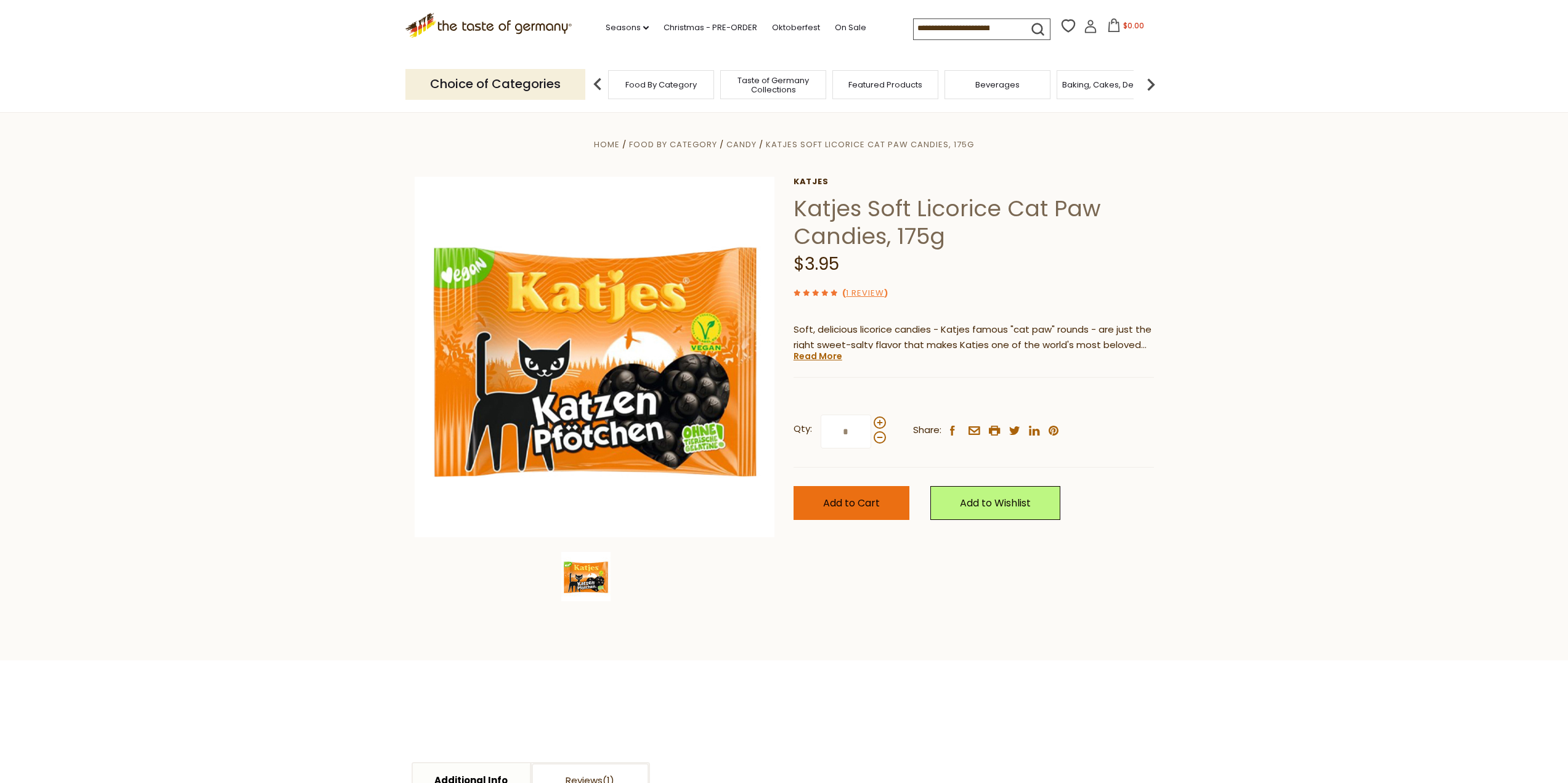
click at [839, 501] on span "Add to Cart" at bounding box center [852, 503] width 57 height 15
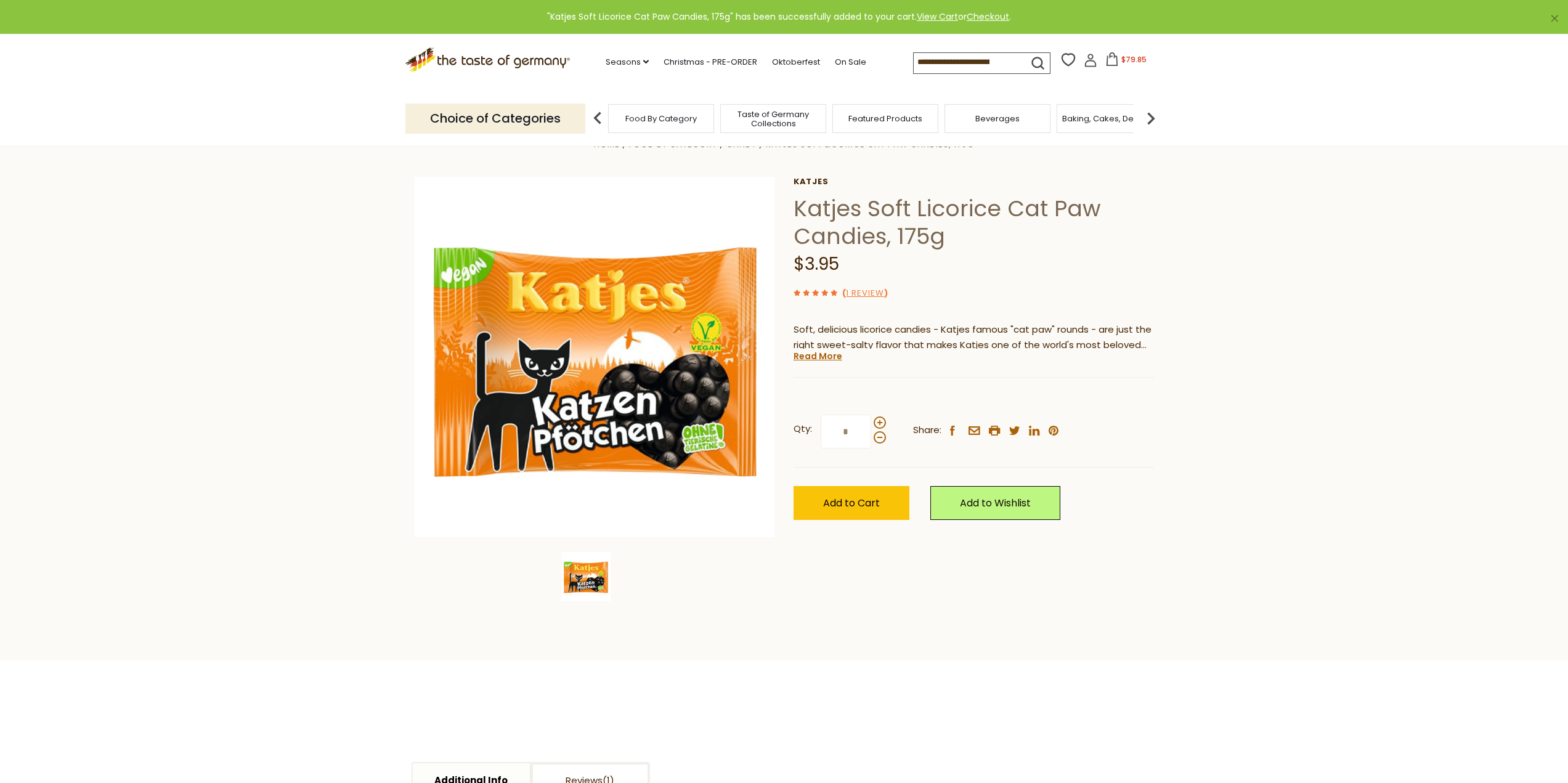
click at [1137, 63] on span "$79.85" at bounding box center [1133, 59] width 25 height 10
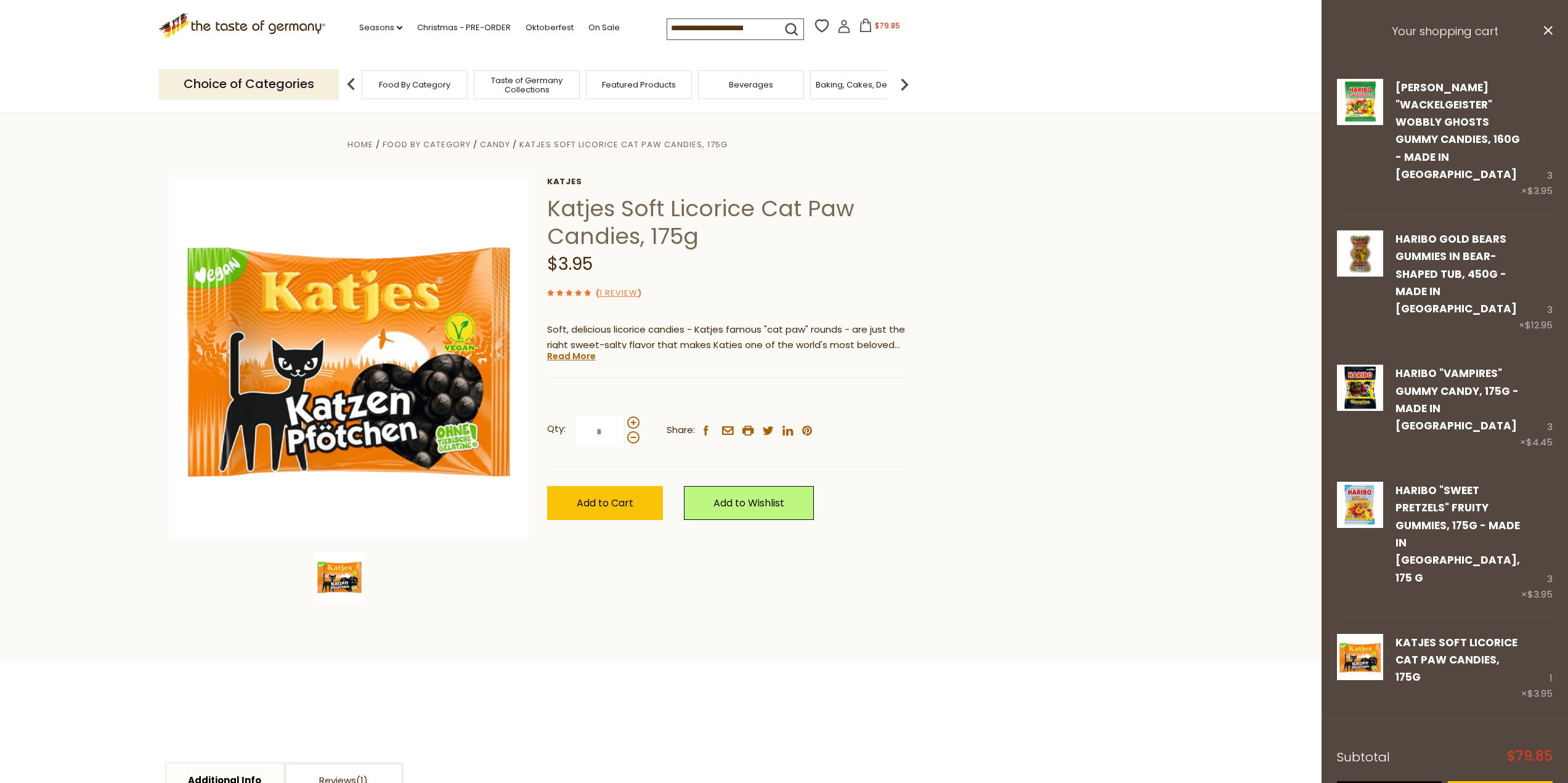
click at [1382, 781] on link "View cart" at bounding box center [1390, 798] width 105 height 34
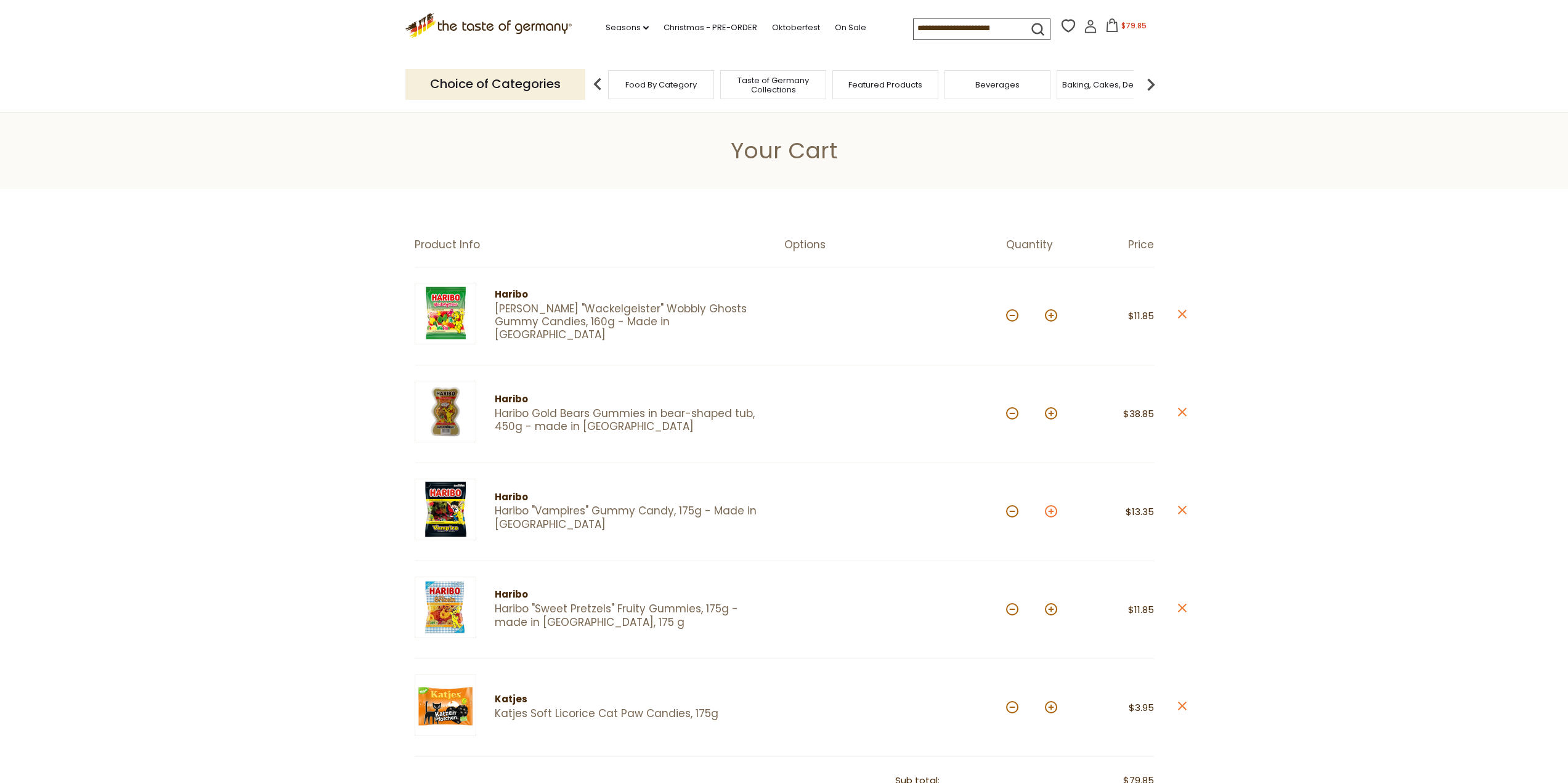
click at [1052, 509] on button at bounding box center [1051, 511] width 12 height 12
click at [1049, 515] on button at bounding box center [1051, 511] width 12 height 12
type input "*"
click at [1052, 413] on button at bounding box center [1051, 413] width 12 height 12
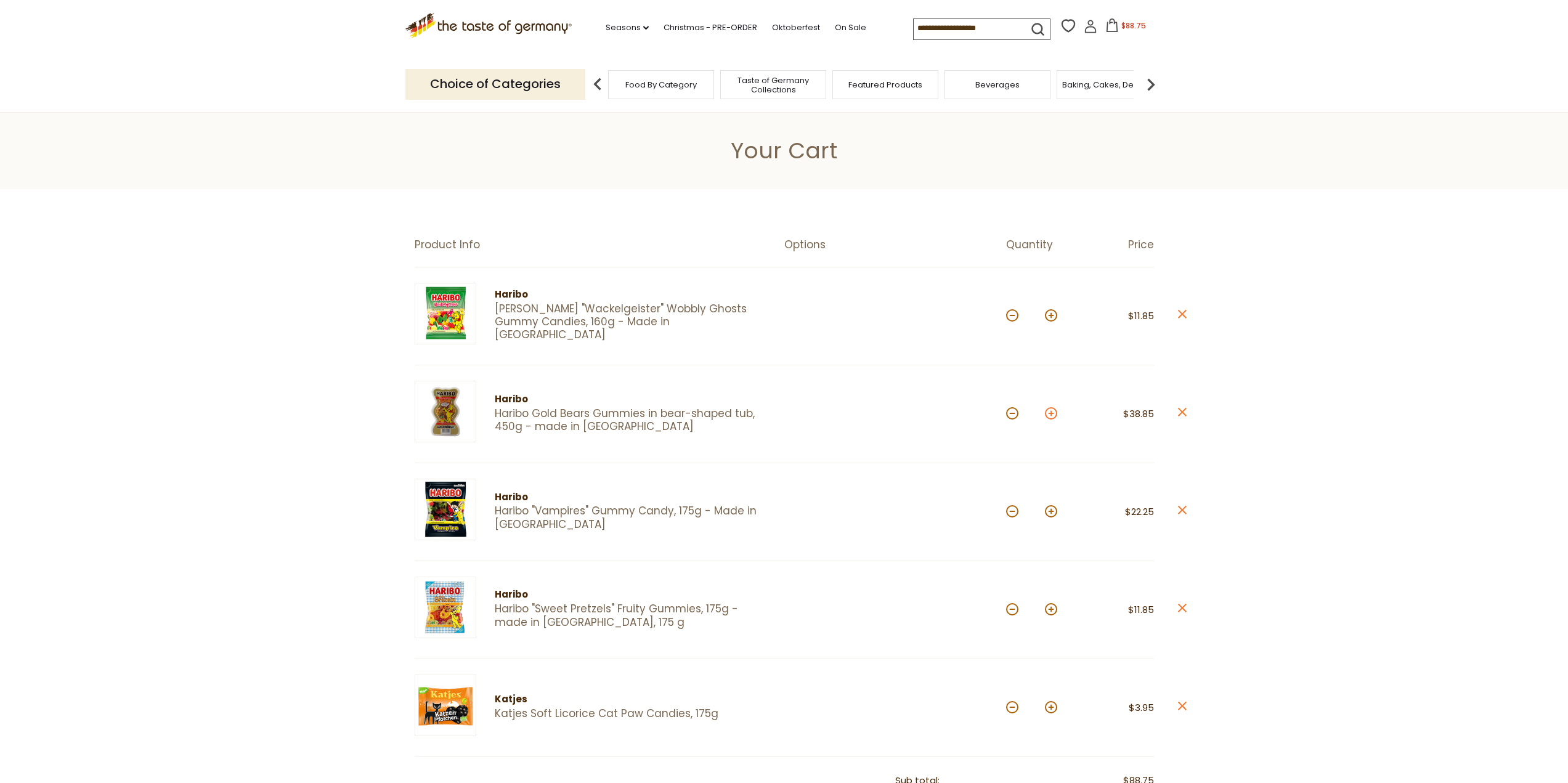
type input "*"
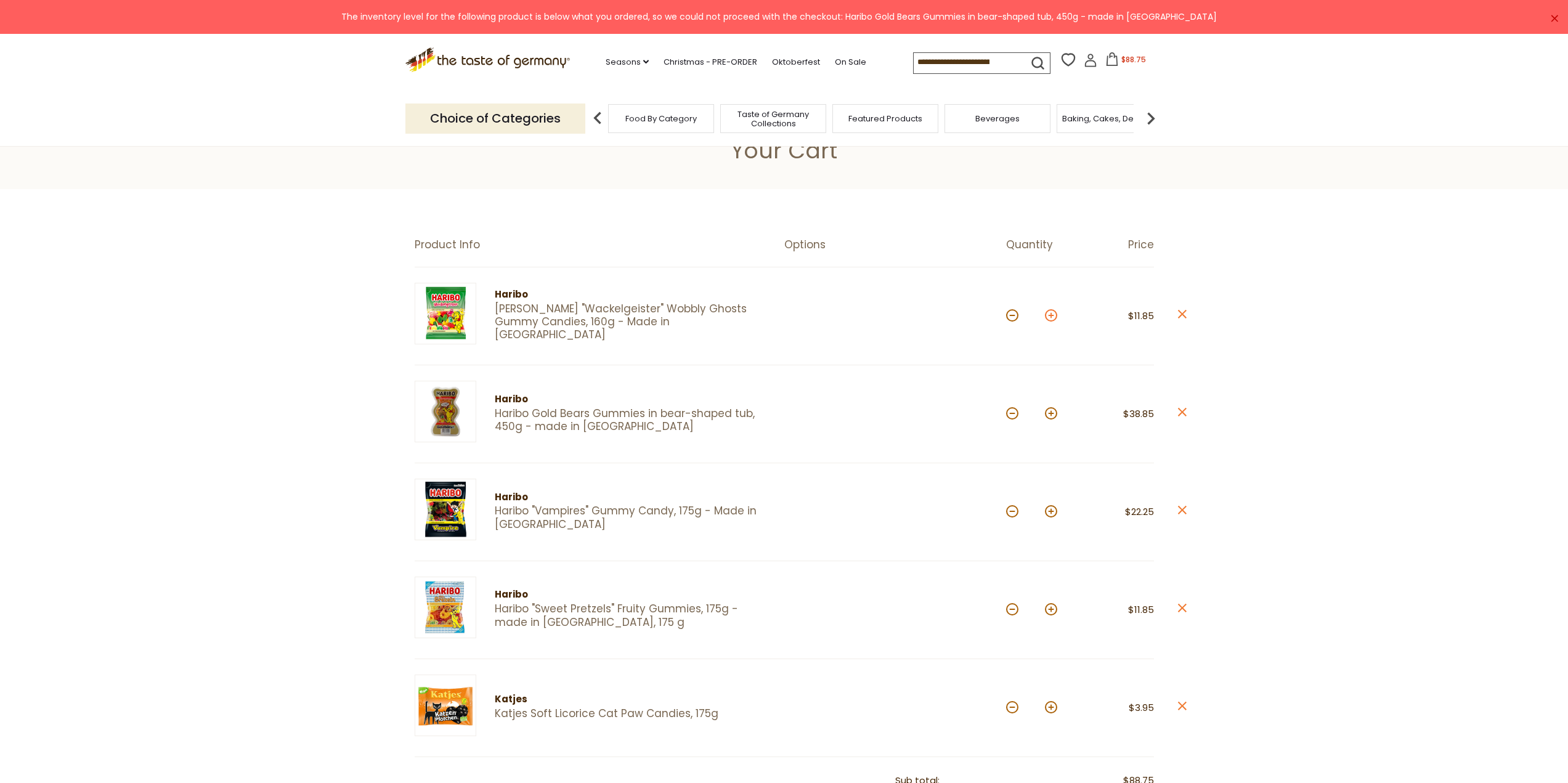
click at [1052, 316] on button at bounding box center [1051, 316] width 12 height 12
type input "*"
click at [1052, 612] on button at bounding box center [1051, 609] width 12 height 12
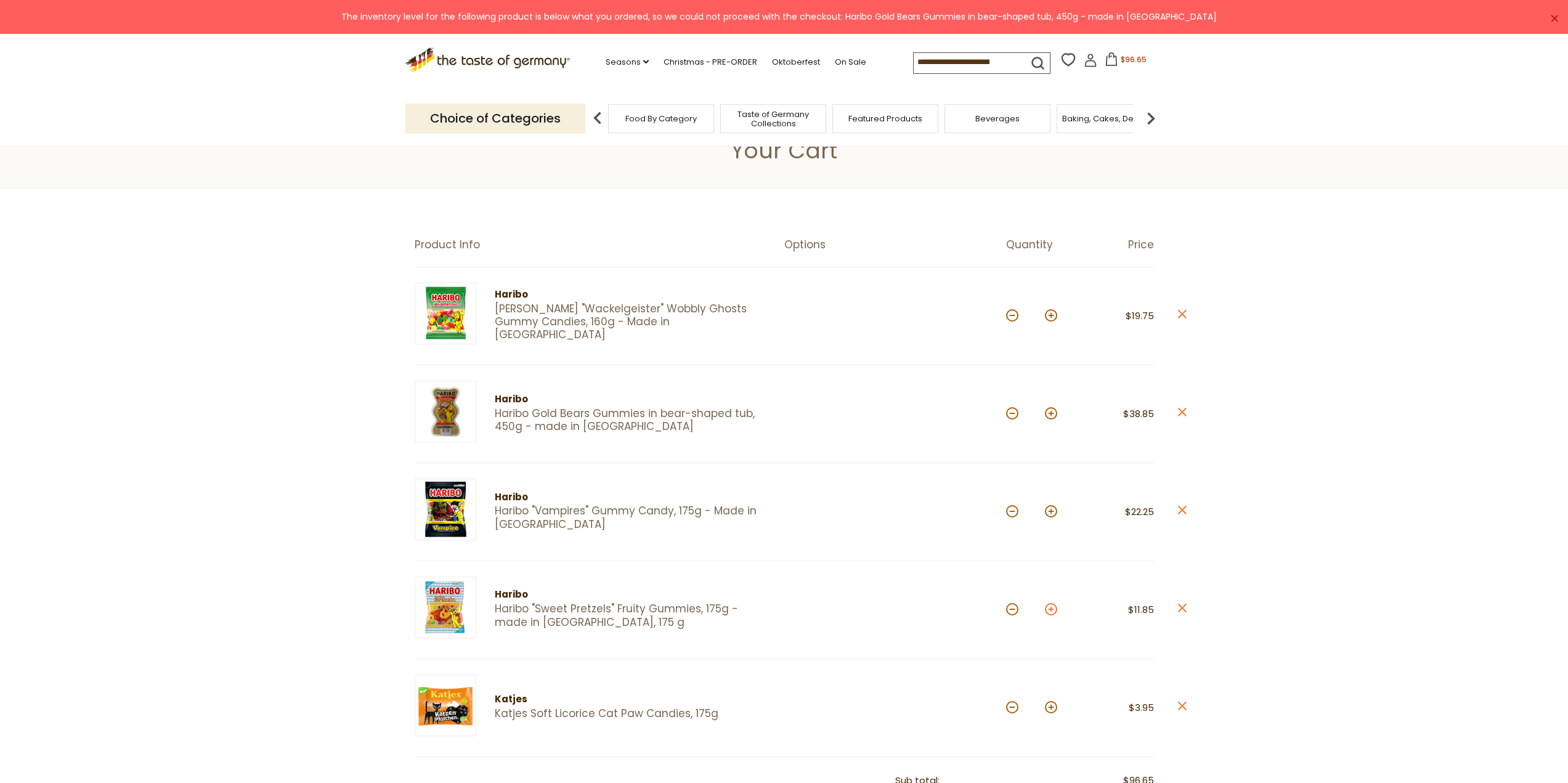
type input "*"
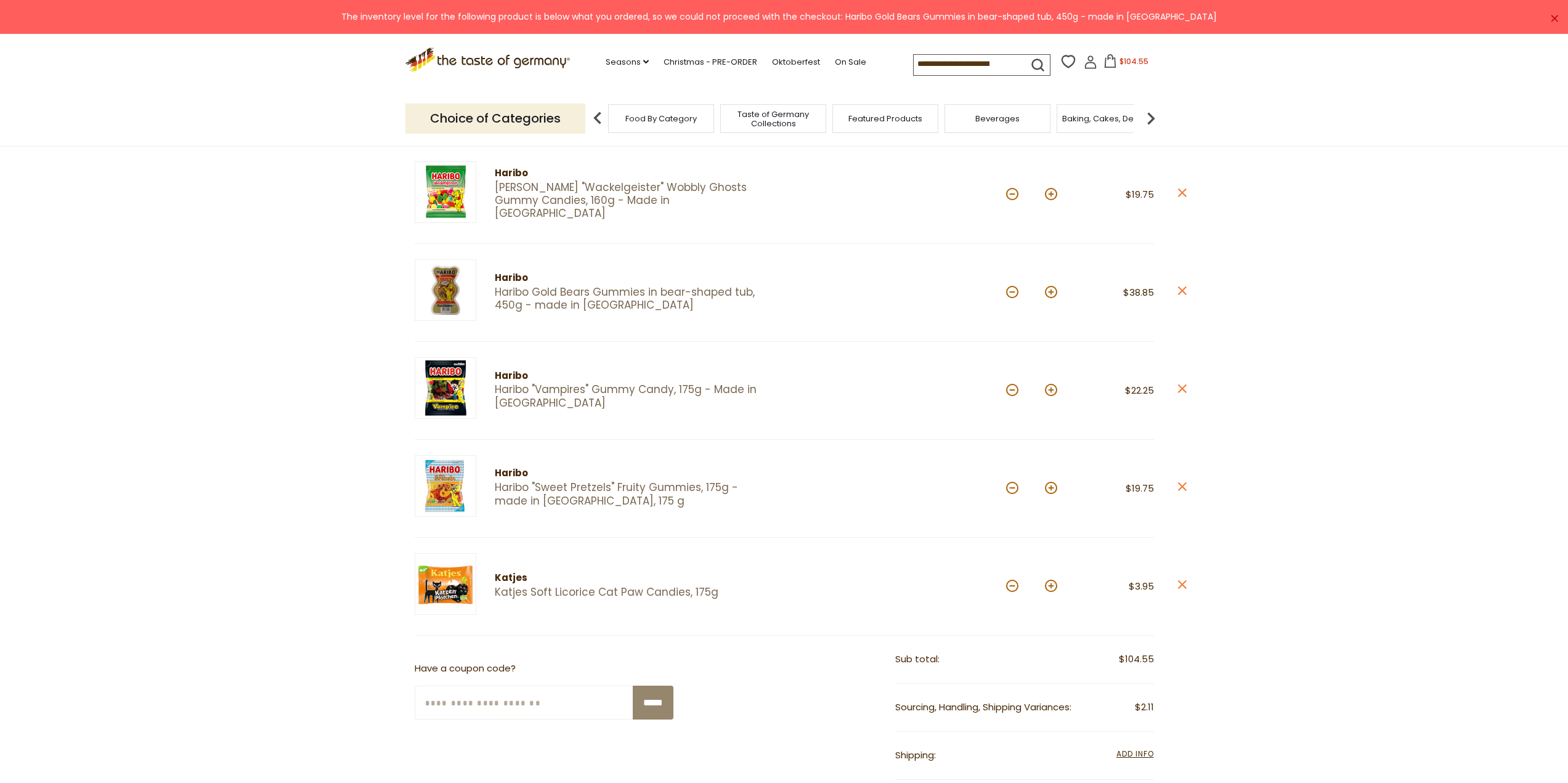
scroll to position [123, 0]
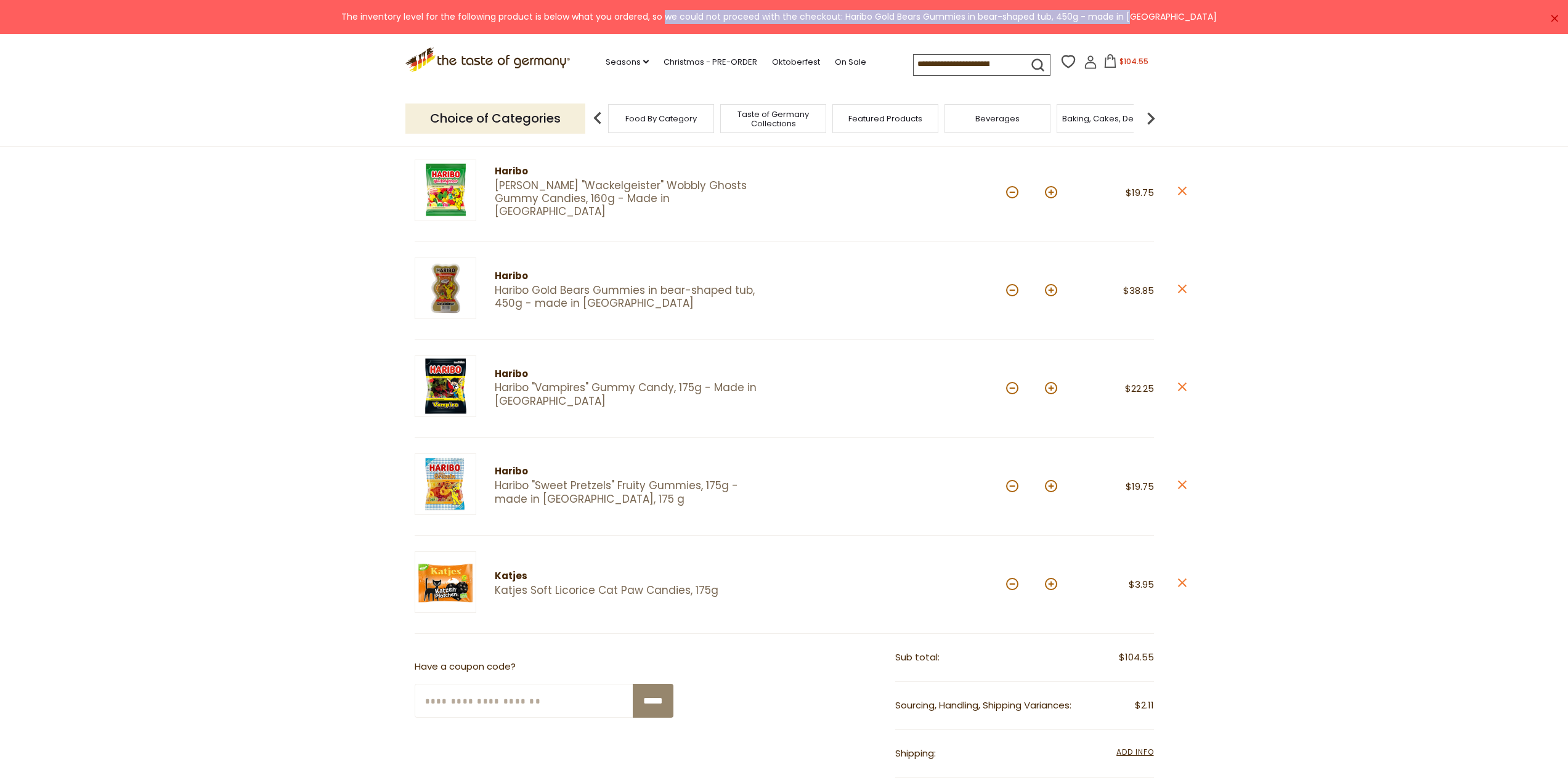
drag, startPoint x: 634, startPoint y: 18, endPoint x: 1094, endPoint y: 8, distance: 460.1
click at [1094, 8] on div "× The inventory level for the following product is below what you ordered, so w…" at bounding box center [784, 17] width 1568 height 34
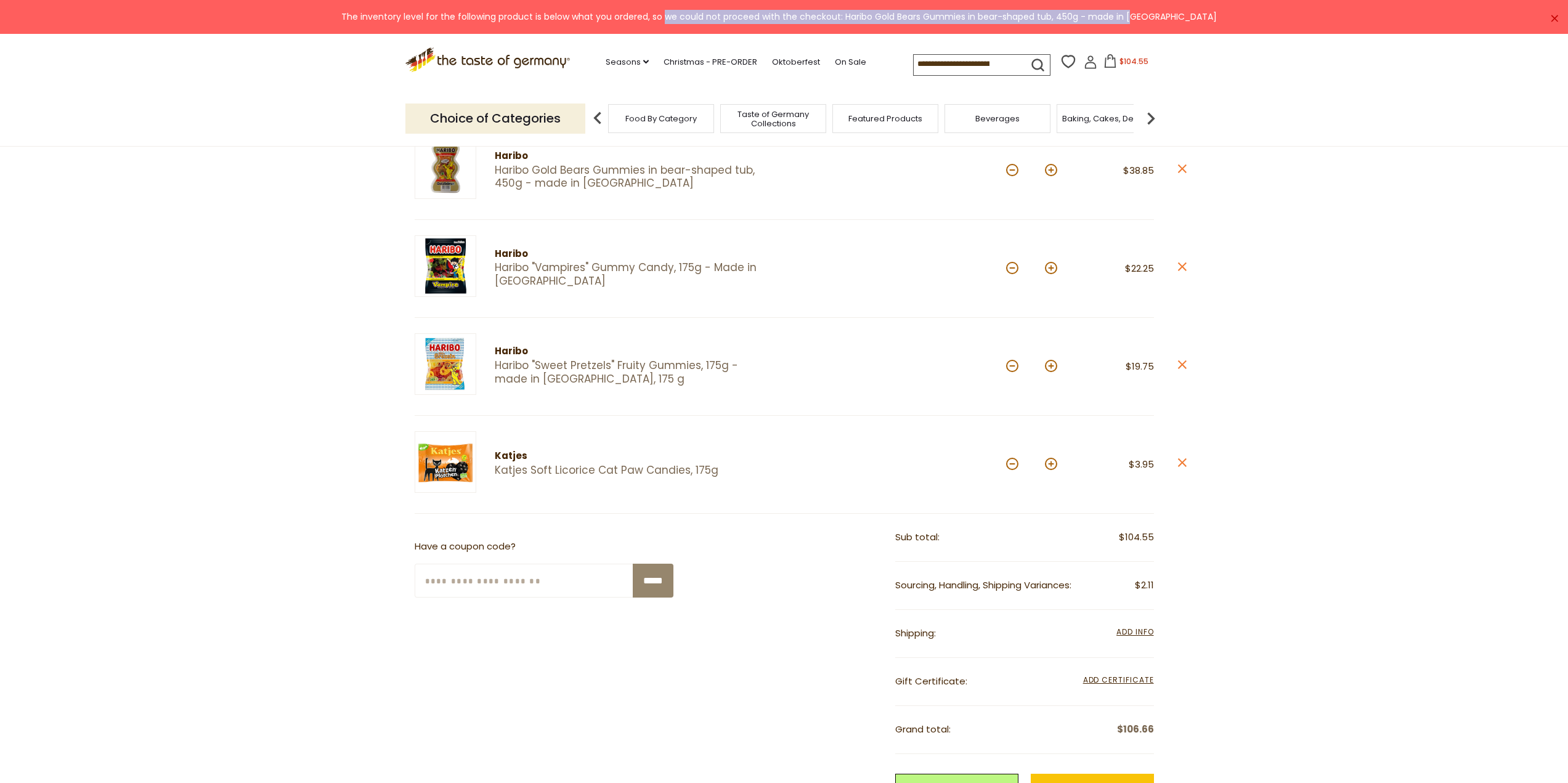
scroll to position [246, 0]
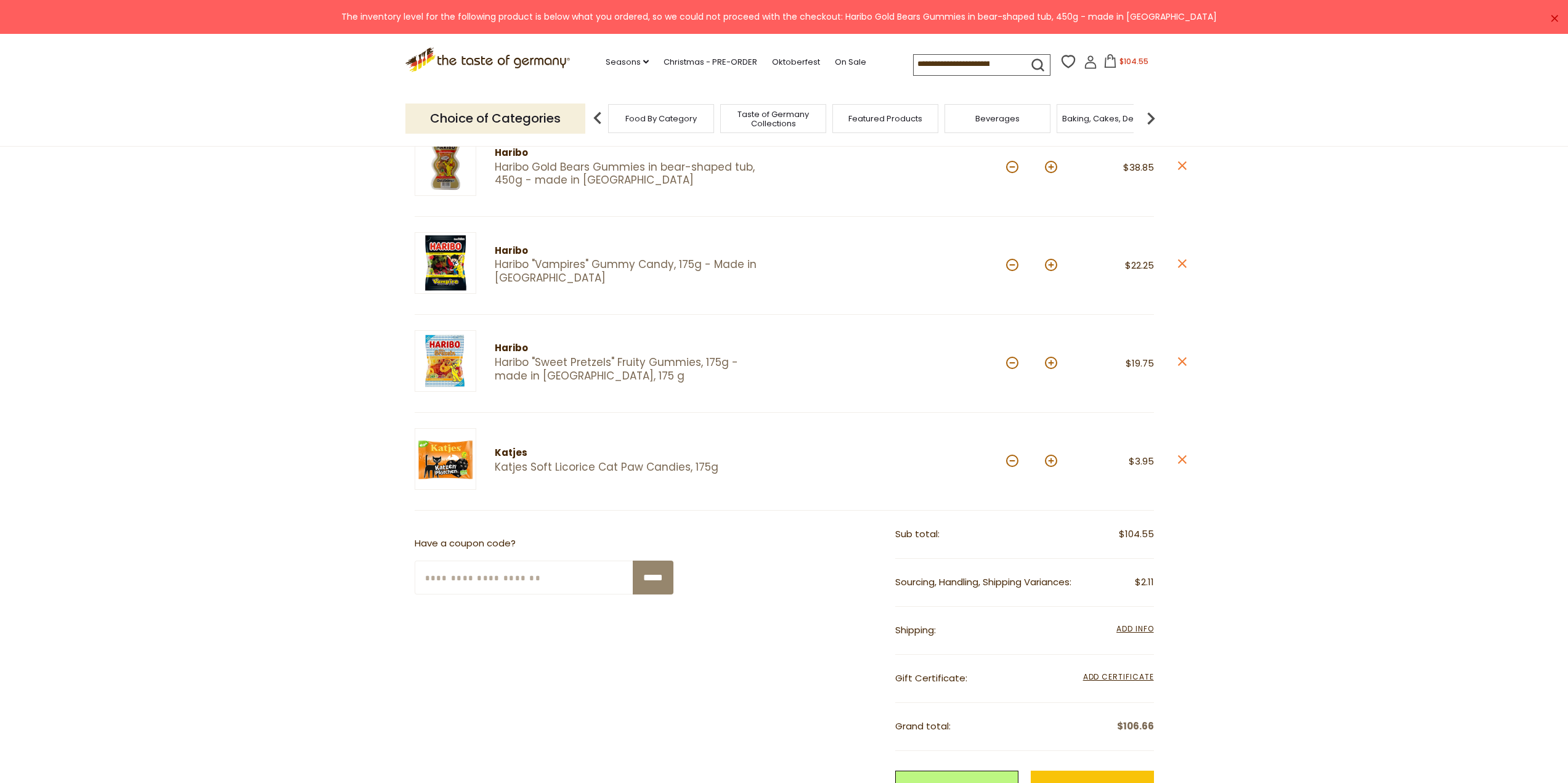
click at [768, 658] on div "**********" at bounding box center [784, 745] width 739 height 468
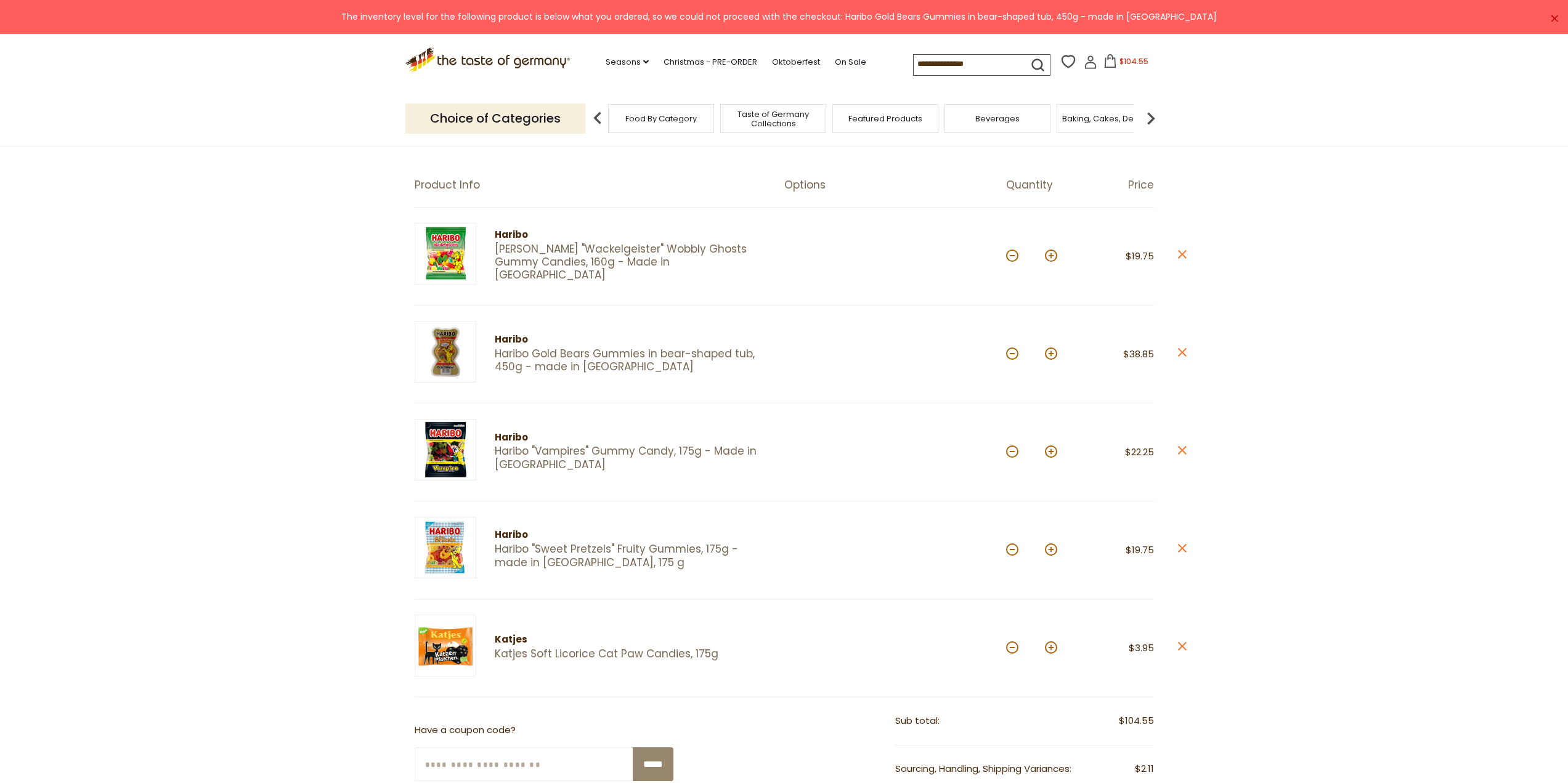
scroll to position [62, 0]
click at [222, 341] on section "Product Info Options Quantity Price Haribo Haribo "Wackelgeister" Wobbly Ghosts…" at bounding box center [784, 650] width 1568 height 1045
click at [1052, 545] on button at bounding box center [1051, 547] width 12 height 12
type input "*"
click at [1057, 450] on button at bounding box center [1051, 449] width 12 height 12
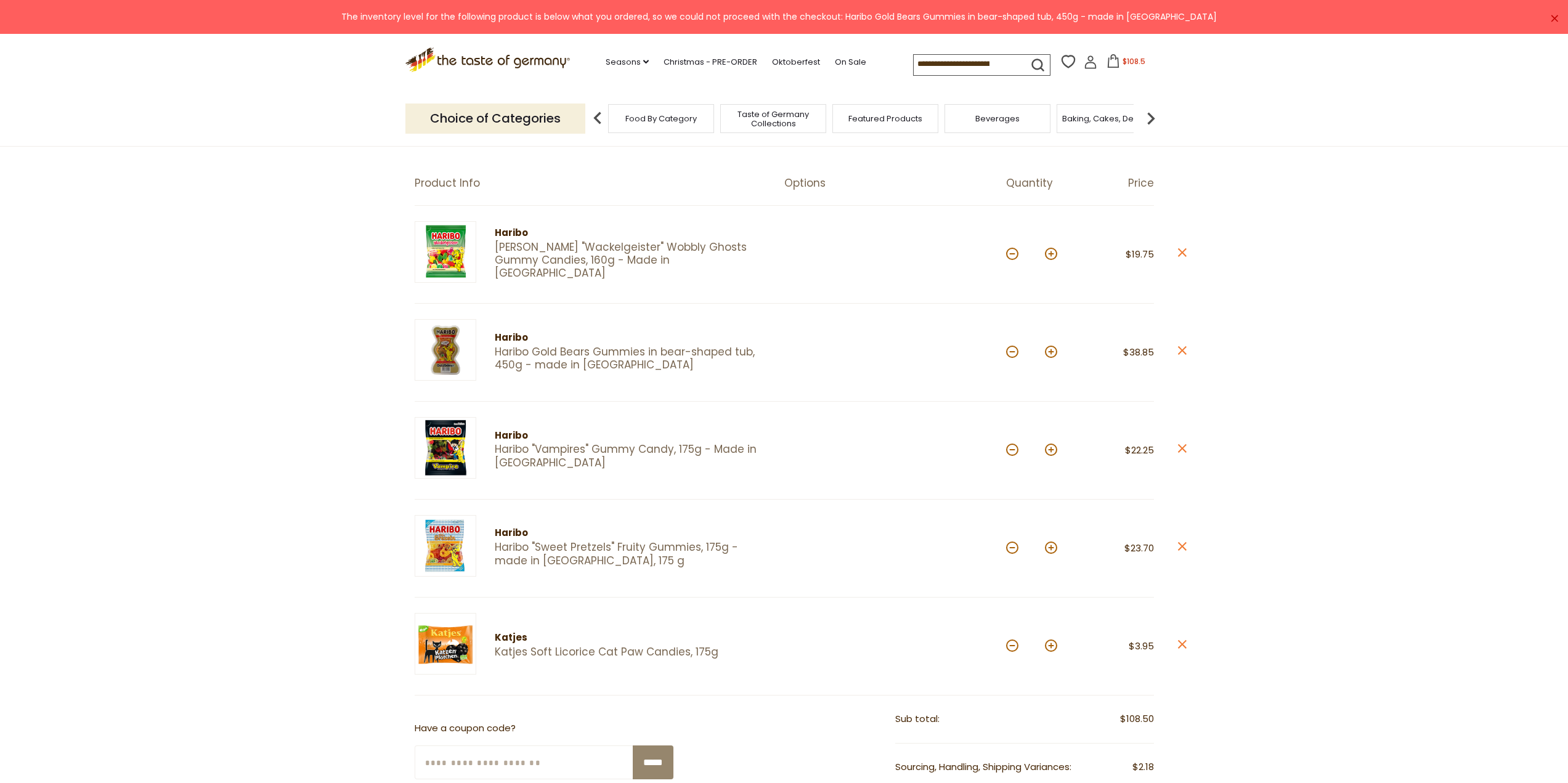
type input "*"
click at [1052, 256] on button at bounding box center [1051, 254] width 12 height 12
type input "*"
click at [1350, 396] on section "Product Info Options Quantity Price Haribo Haribo "Wackelgeister" Wobbly Ghosts…" at bounding box center [784, 634] width 1568 height 1013
click at [1053, 352] on button at bounding box center [1051, 352] width 12 height 12
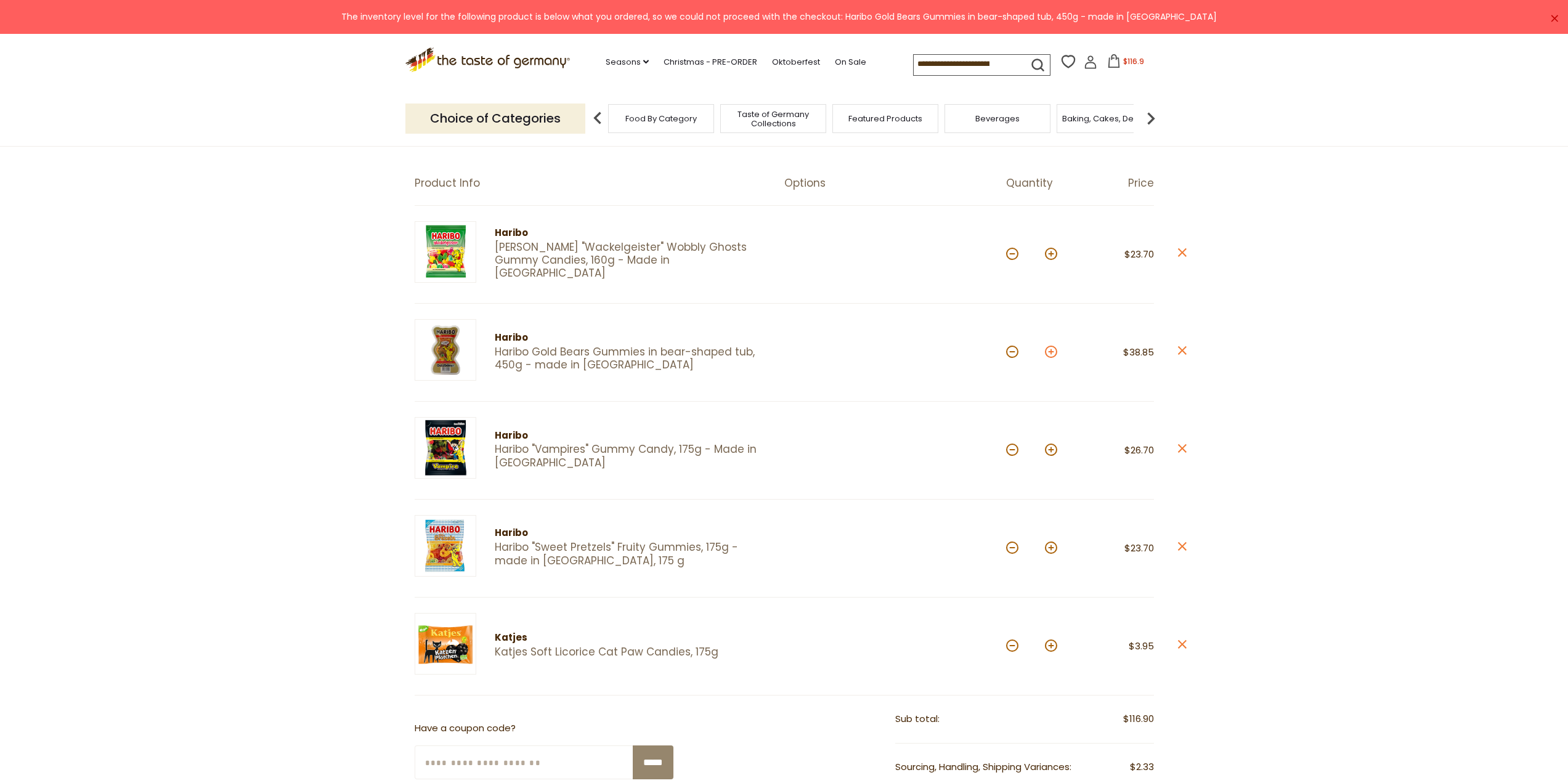
type input "*"
click at [1554, 16] on link "×" at bounding box center [1554, 18] width 8 height 8
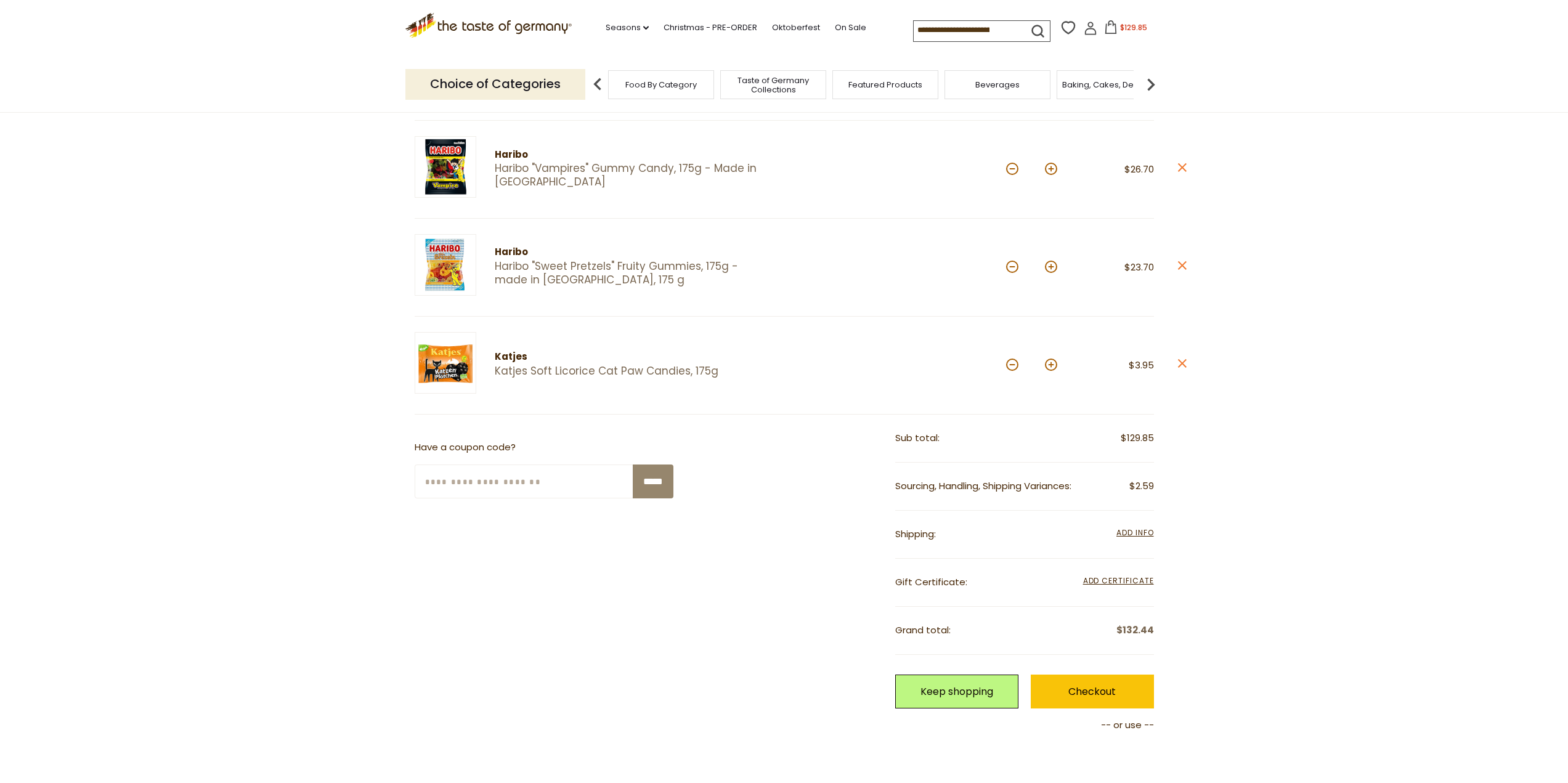
scroll to position [370, 0]
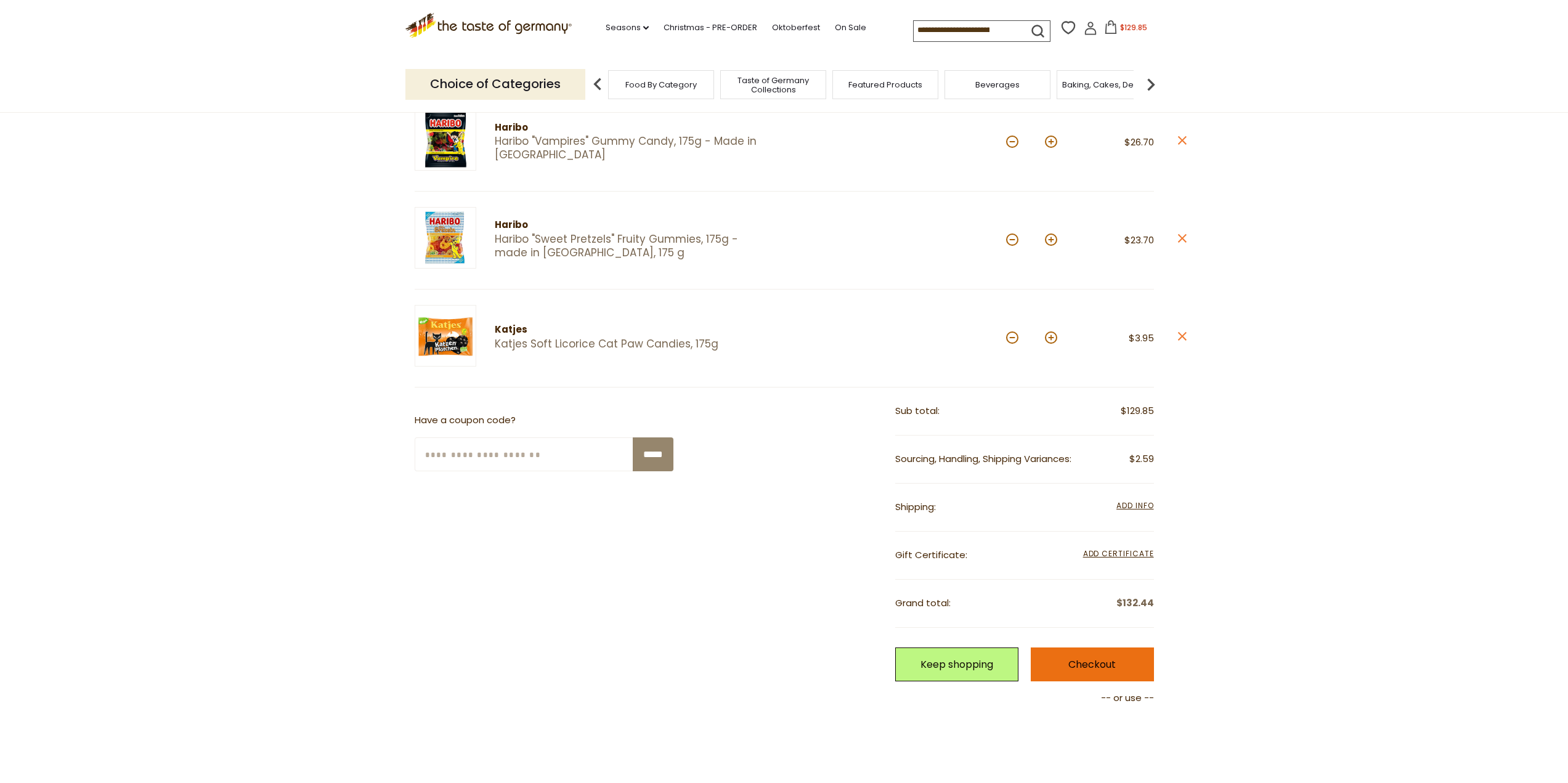
click at [1110, 662] on link "Checkout" at bounding box center [1093, 665] width 124 height 34
